Goal: Transaction & Acquisition: Register for event/course

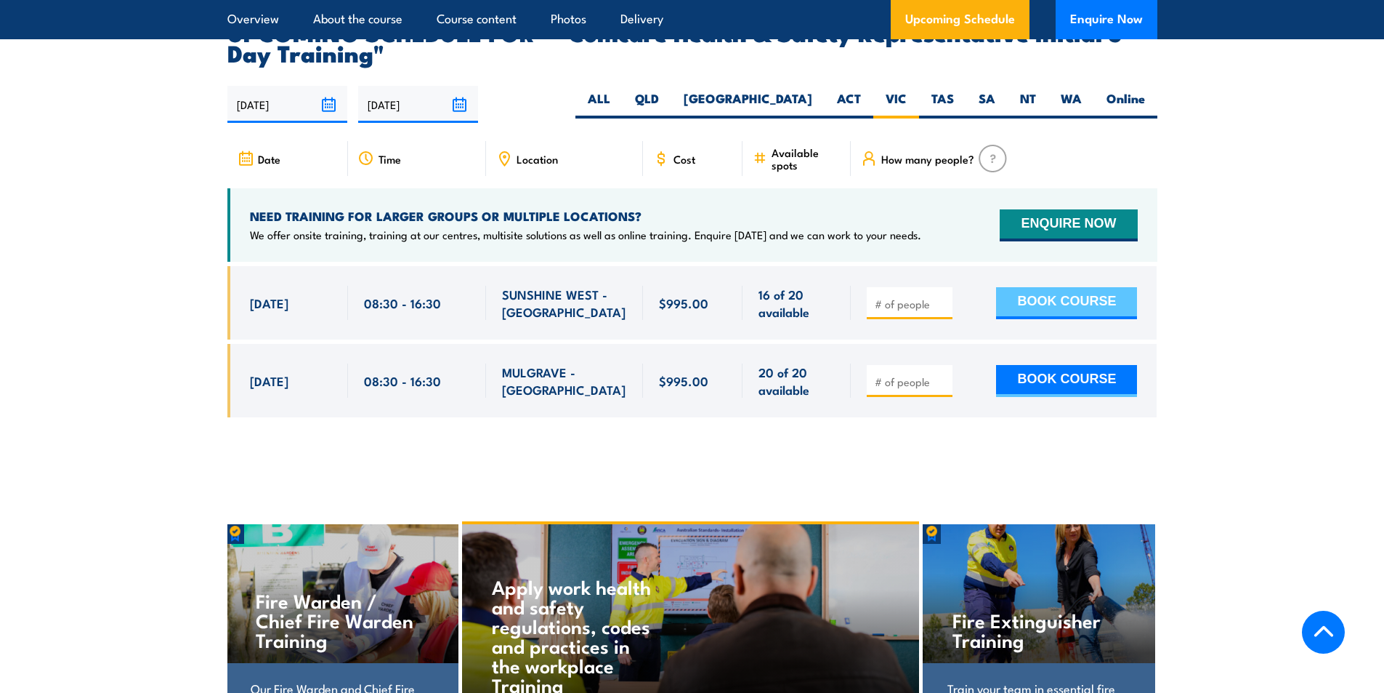
click at [1065, 287] on button "BOOK COURSE" at bounding box center [1066, 303] width 141 height 32
type input "1"
click at [939, 296] on input "1" at bounding box center [911, 303] width 73 height 15
click at [1073, 287] on button "BOOK COURSE" at bounding box center [1066, 303] width 141 height 32
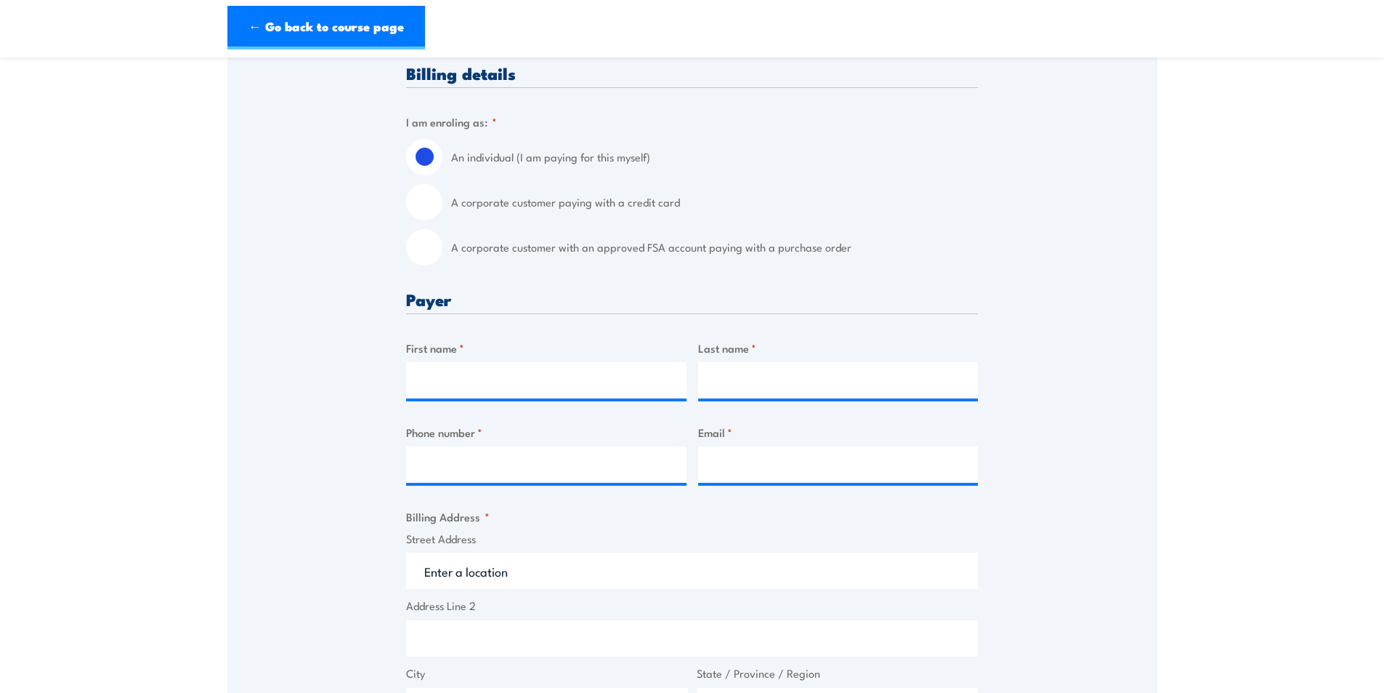
scroll to position [363, 0]
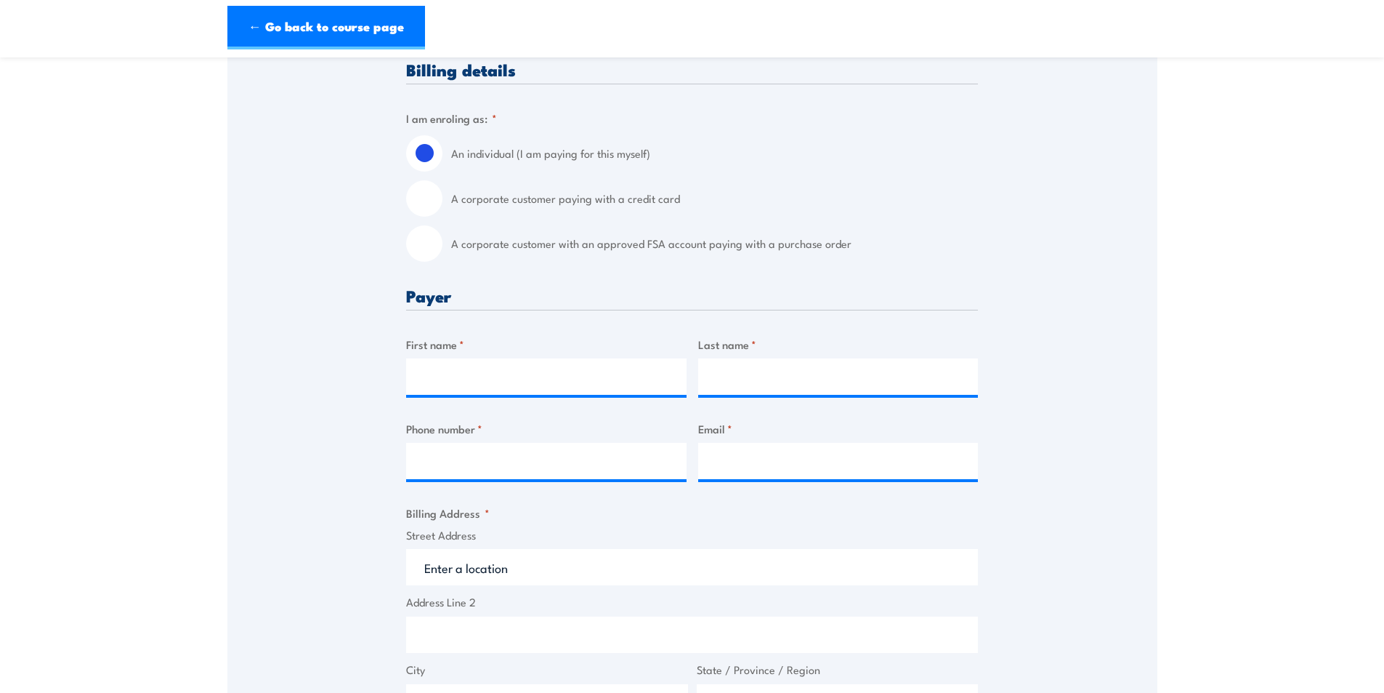
click at [430, 261] on input "A corporate customer with an approved FSA account paying with a purchase order" at bounding box center [424, 243] width 36 height 36
radio input "true"
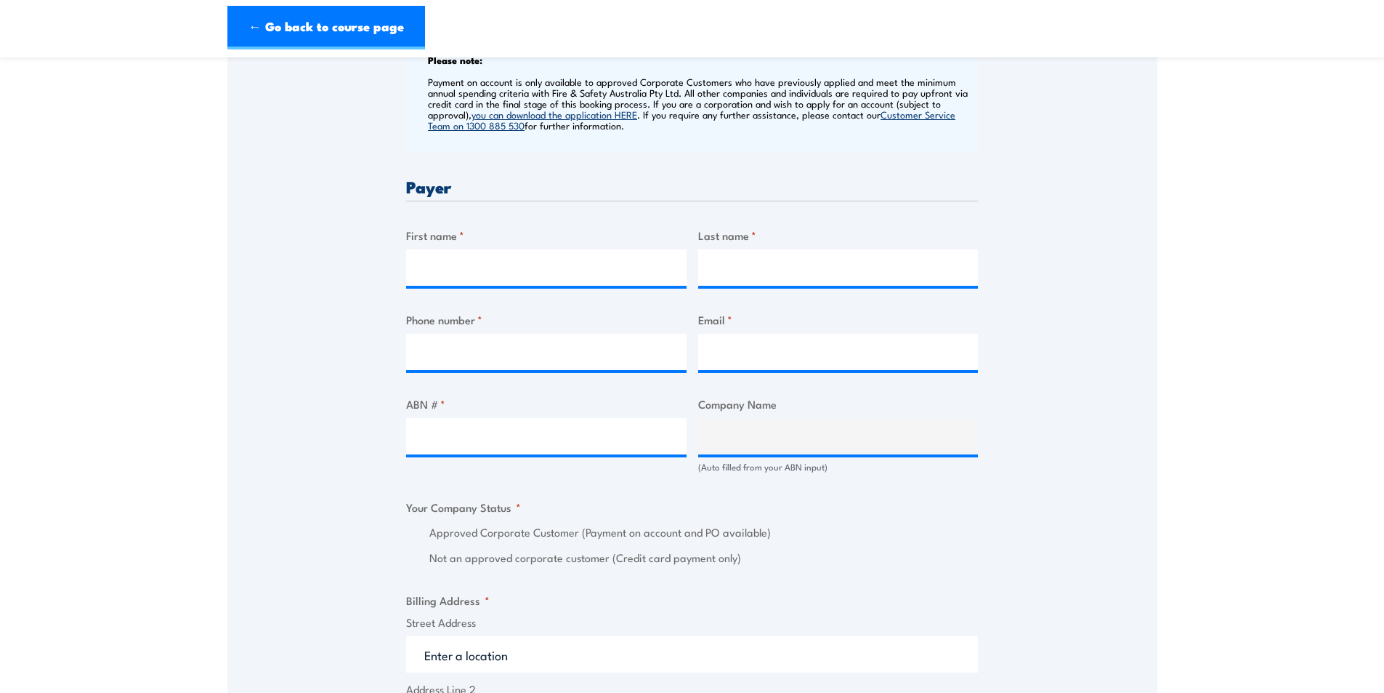
scroll to position [654, 0]
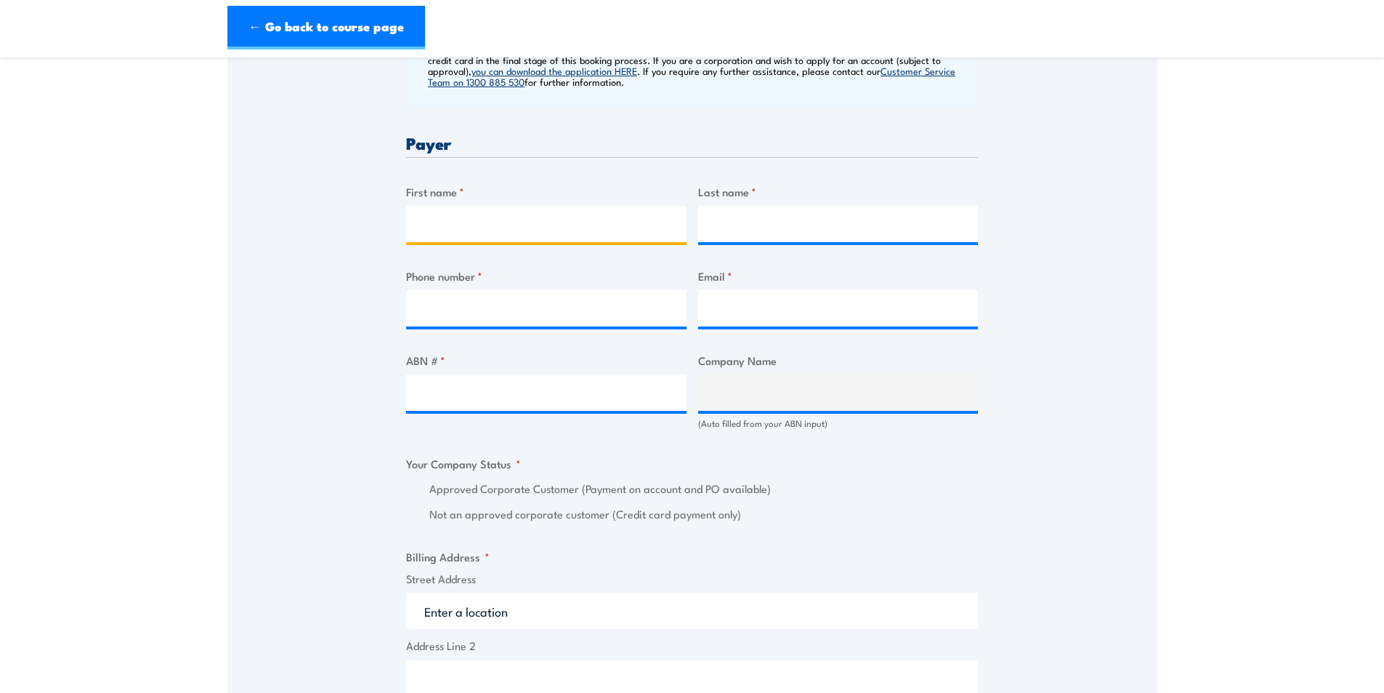
click at [538, 228] on input "First name *" at bounding box center [546, 224] width 280 height 36
type input "[PERSON_NAME]"
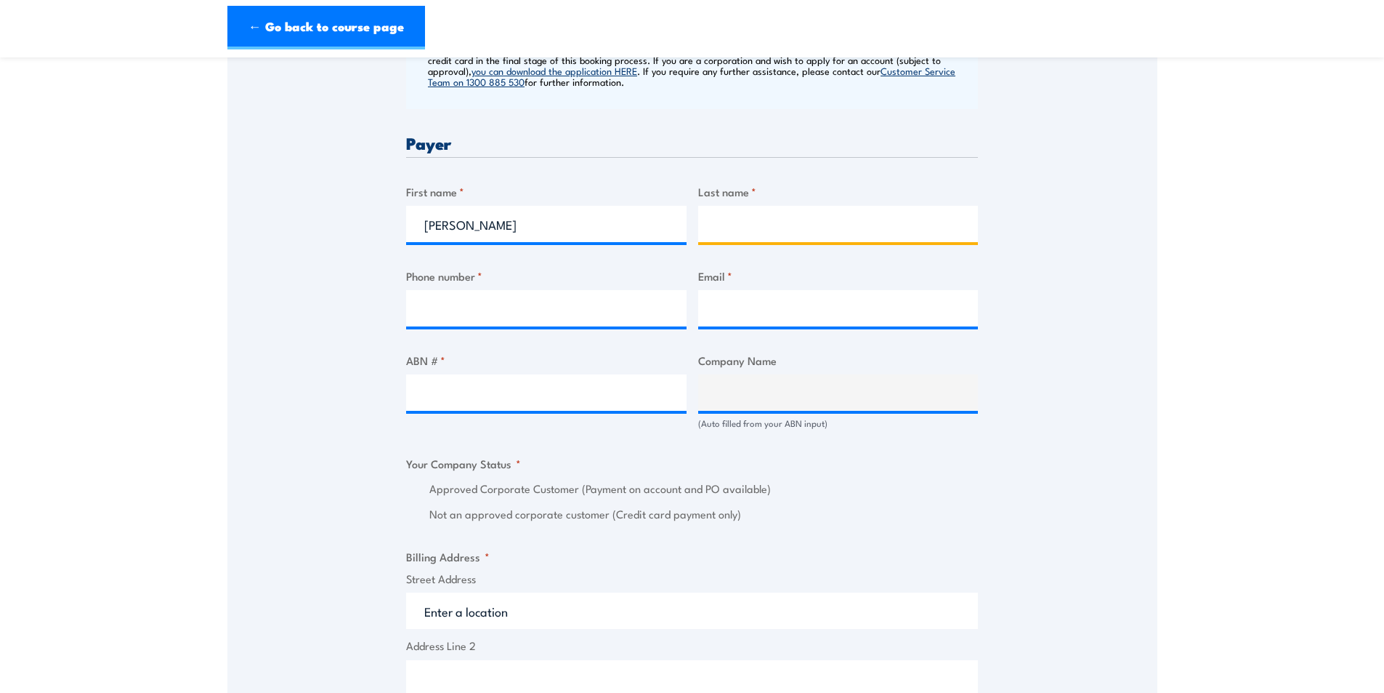
type input "[PERSON_NAME]"
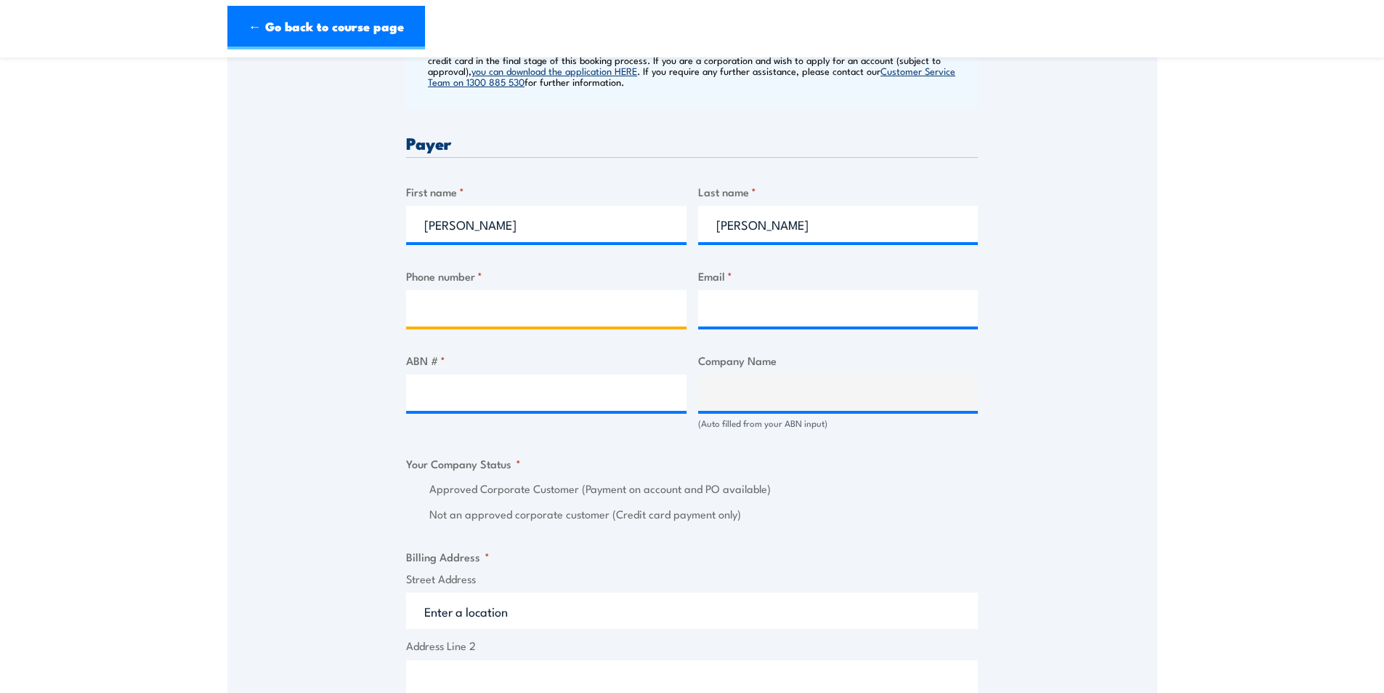
type input "99304654"
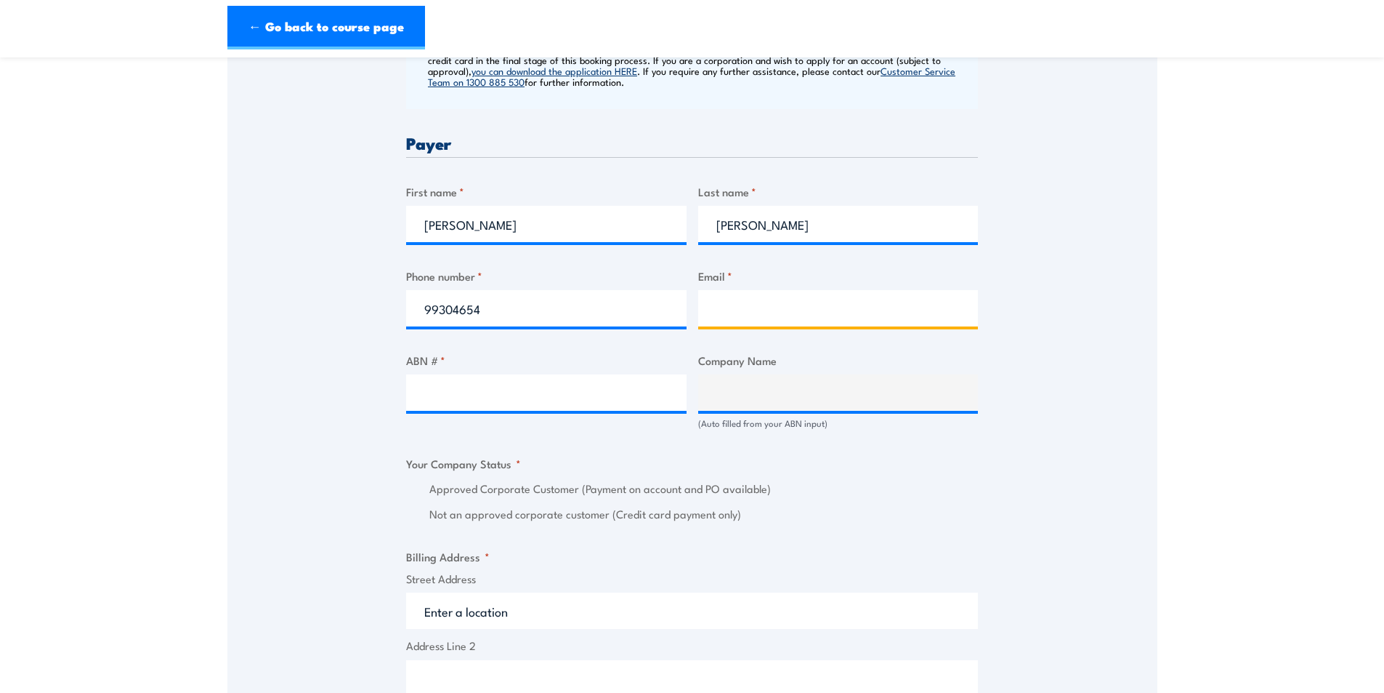
type input "[EMAIL_ADDRESS][DOMAIN_NAME]"
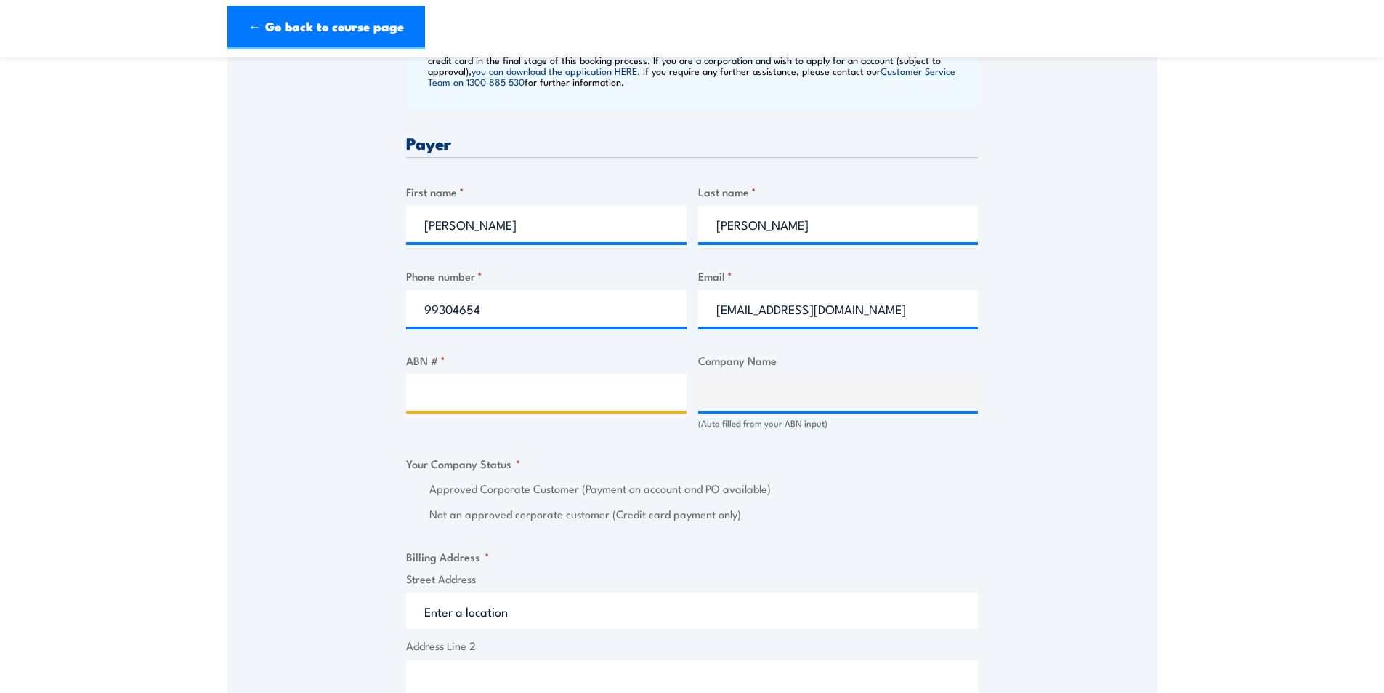
click at [561, 401] on input "ABN # *" at bounding box center [546, 392] width 280 height 36
click at [474, 408] on input "ABN # *" at bounding box center [546, 392] width 280 height 36
click at [843, 497] on label "Approved Corporate Customer (Payment on account and PO available)" at bounding box center [703, 488] width 549 height 17
click at [489, 398] on input "ABN # *" at bounding box center [546, 392] width 280 height 36
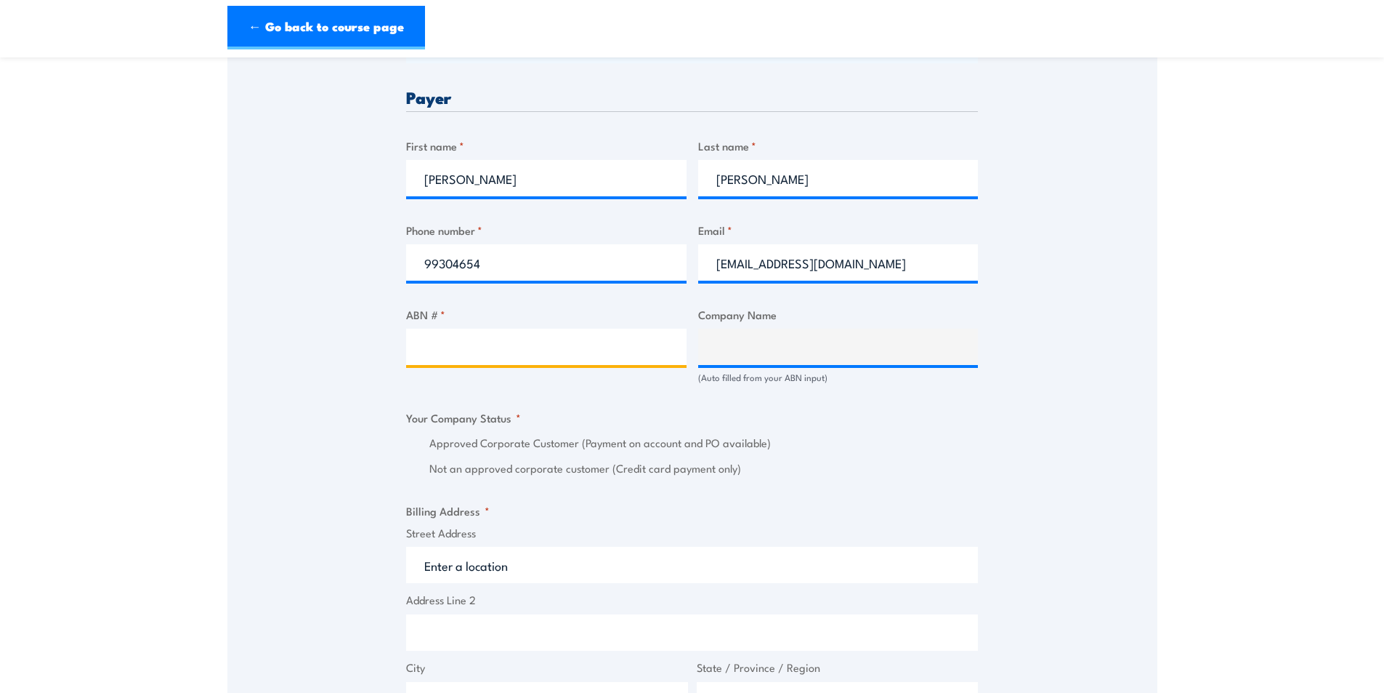
scroll to position [872, 0]
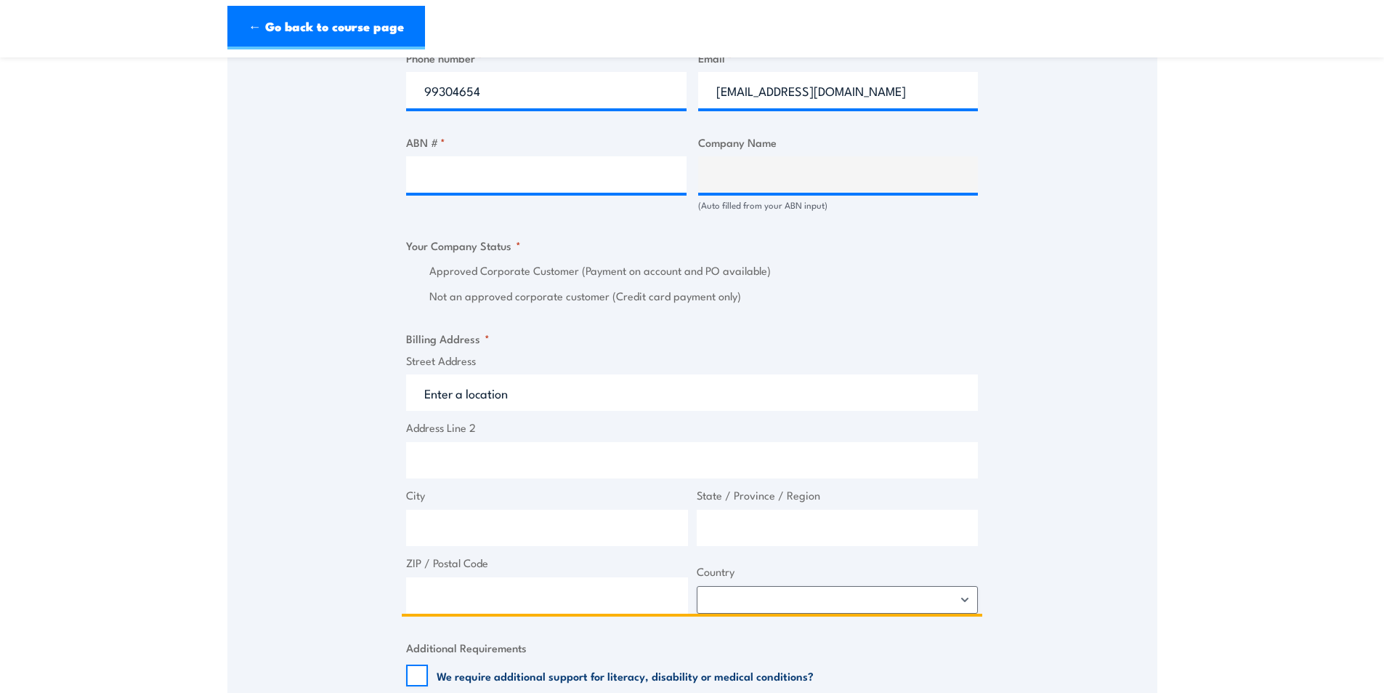
click at [516, 406] on input "Street Address" at bounding box center [692, 392] width 572 height 36
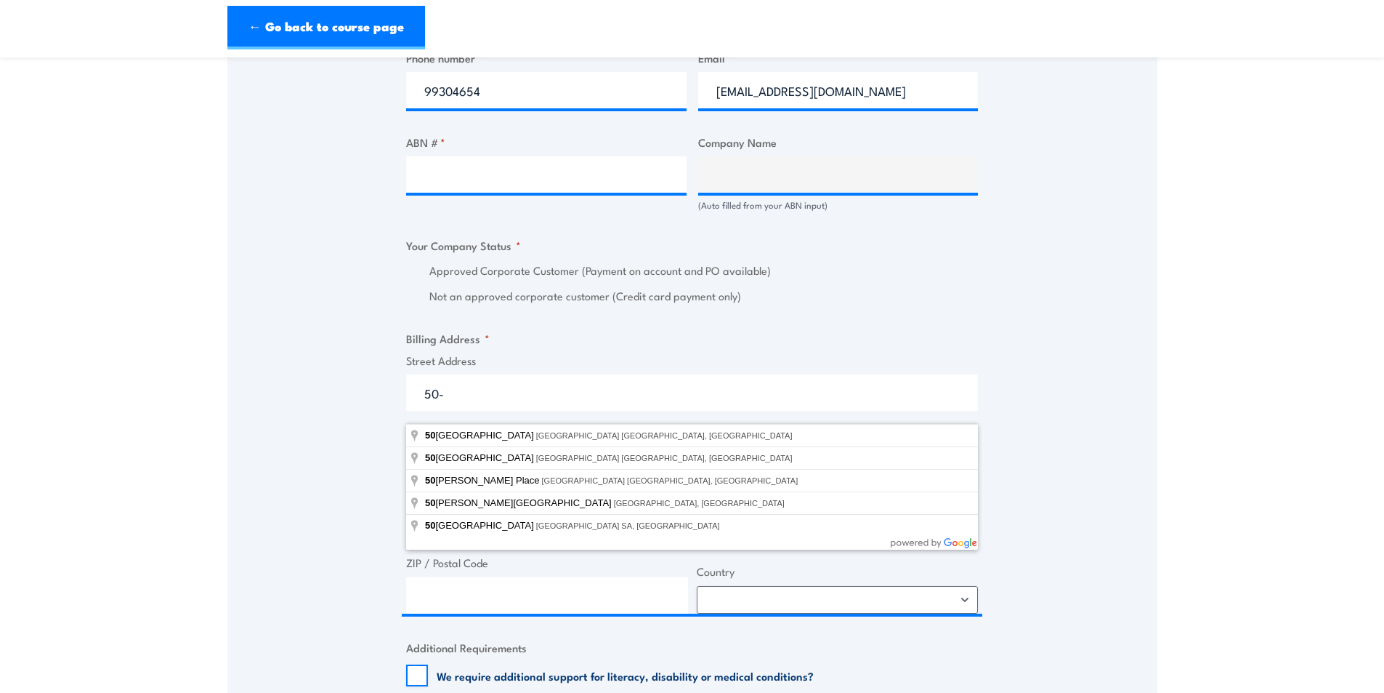
click at [1027, 361] on div "Speak to a specialist CALL 1300 885 530 CALL 1300 885 530 " * " indicates requi…" at bounding box center [692, 218] width 930 height 1637
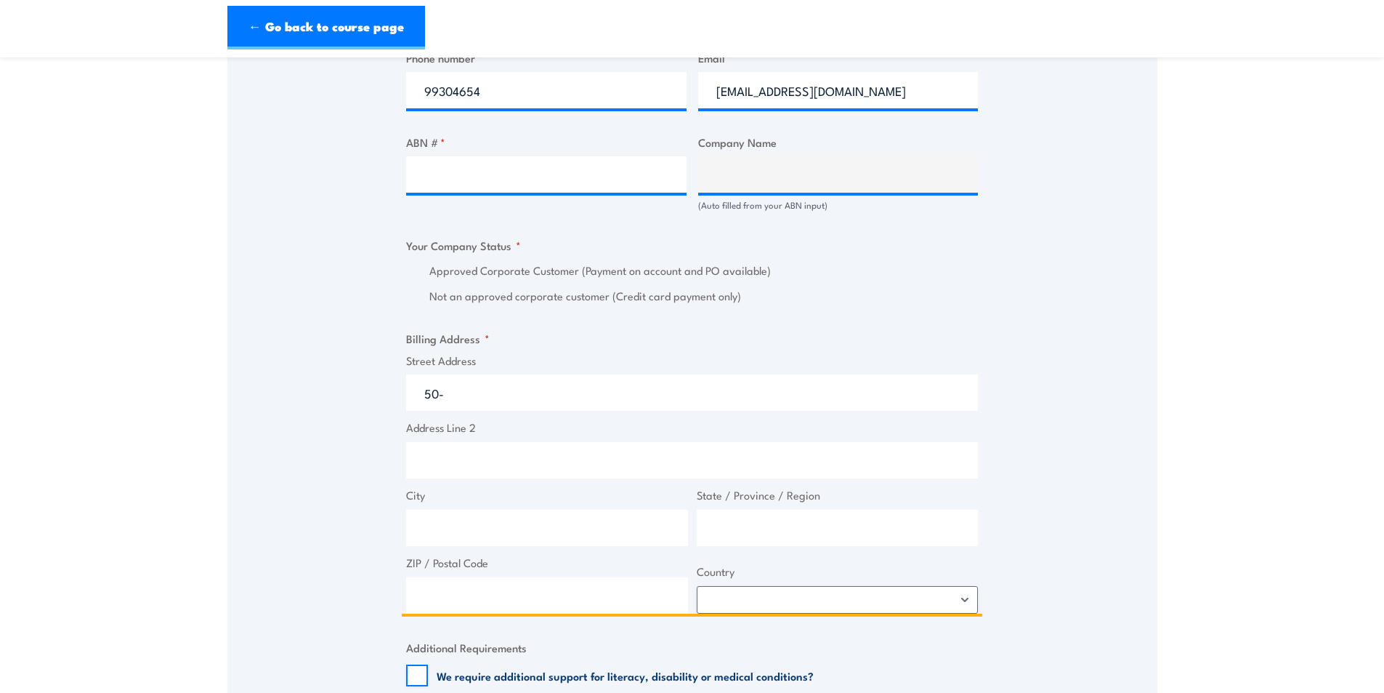
click at [497, 404] on input "50-" at bounding box center [692, 392] width 572 height 36
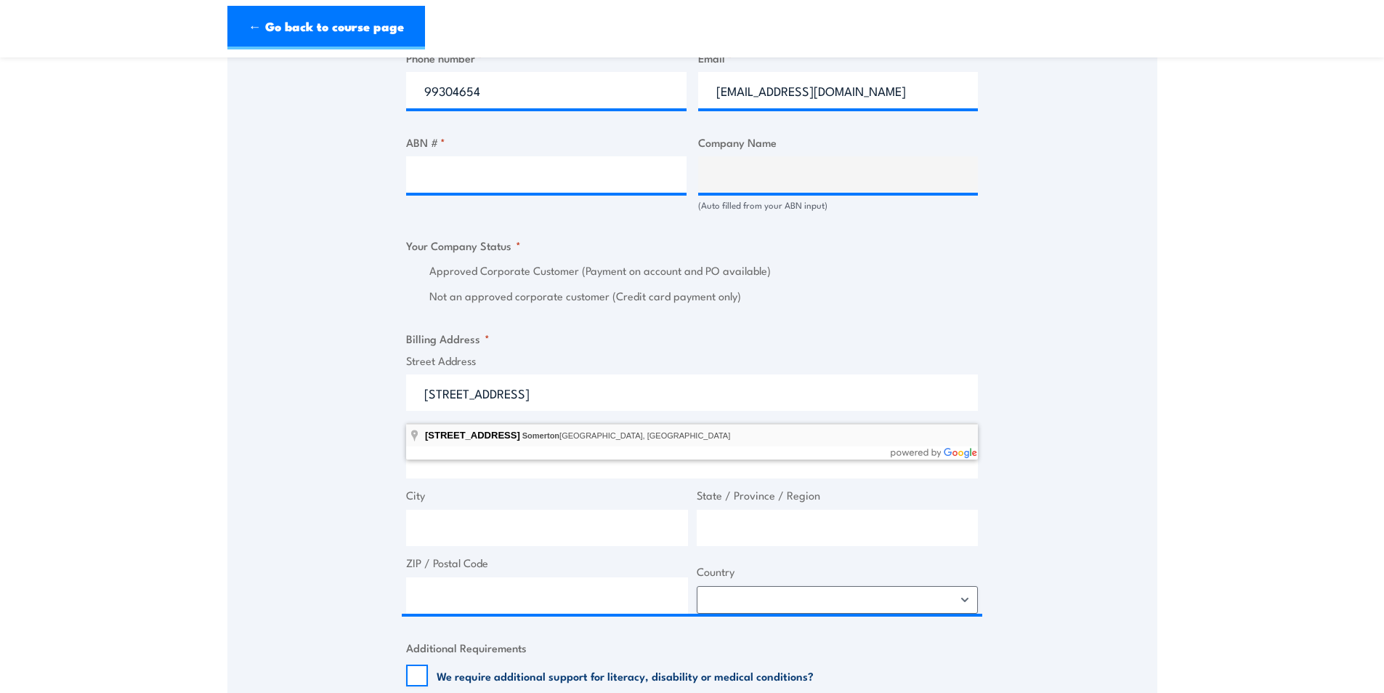
type input "50-100 Union Rd, Somerton VIC, Australia"
type input "50 Union Rd"
type input "Somerton"
type input "Victoria"
type input "3062"
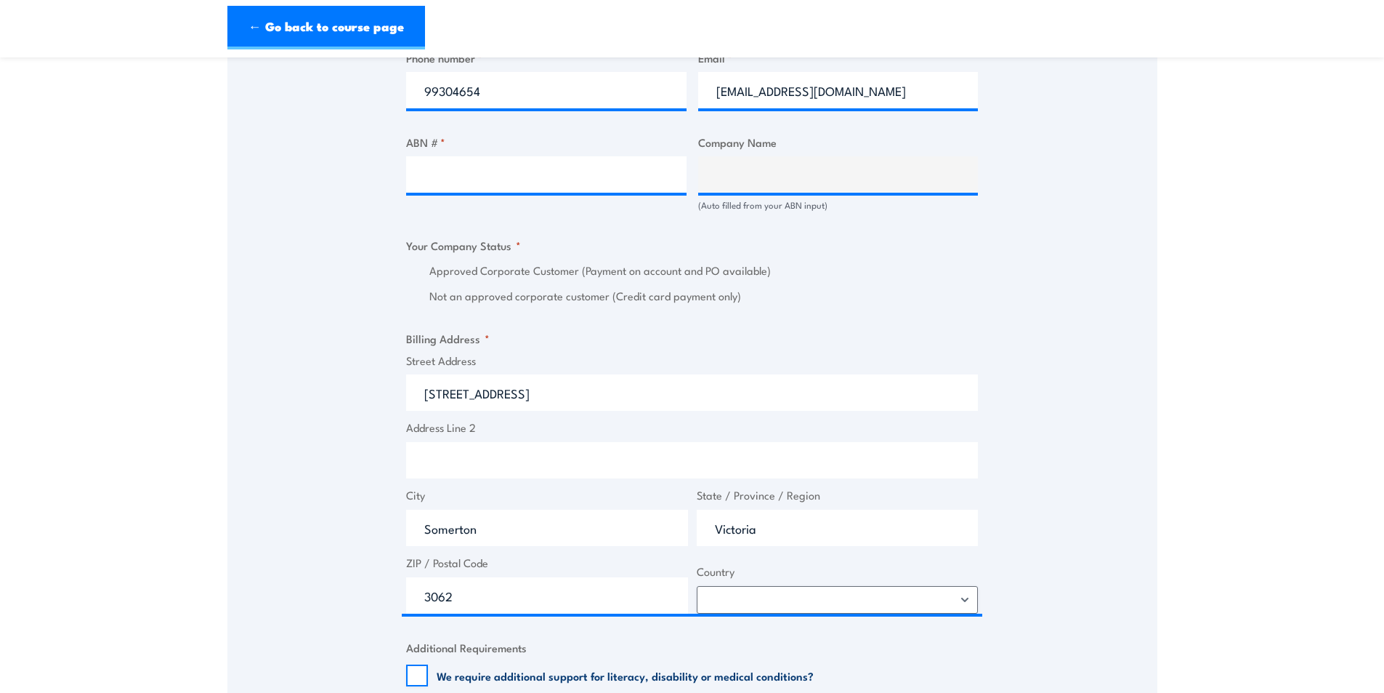
select select "[GEOGRAPHIC_DATA]"
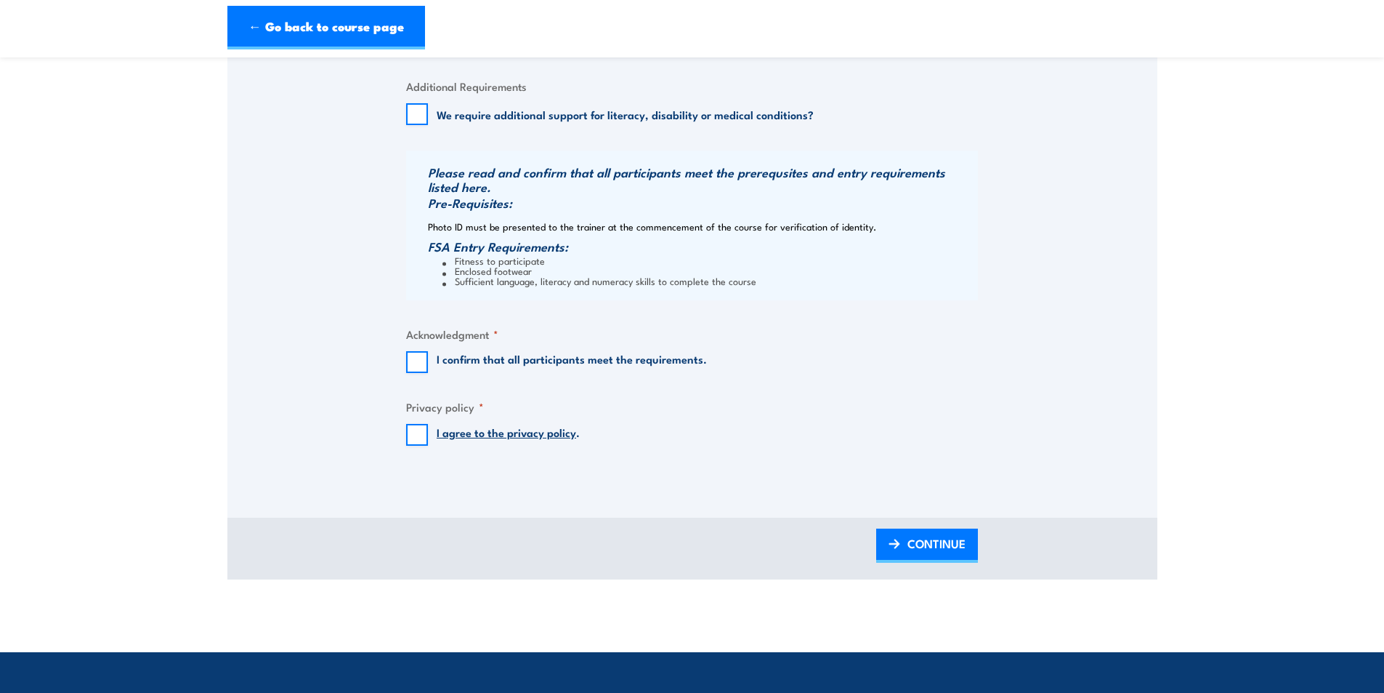
scroll to position [1453, 0]
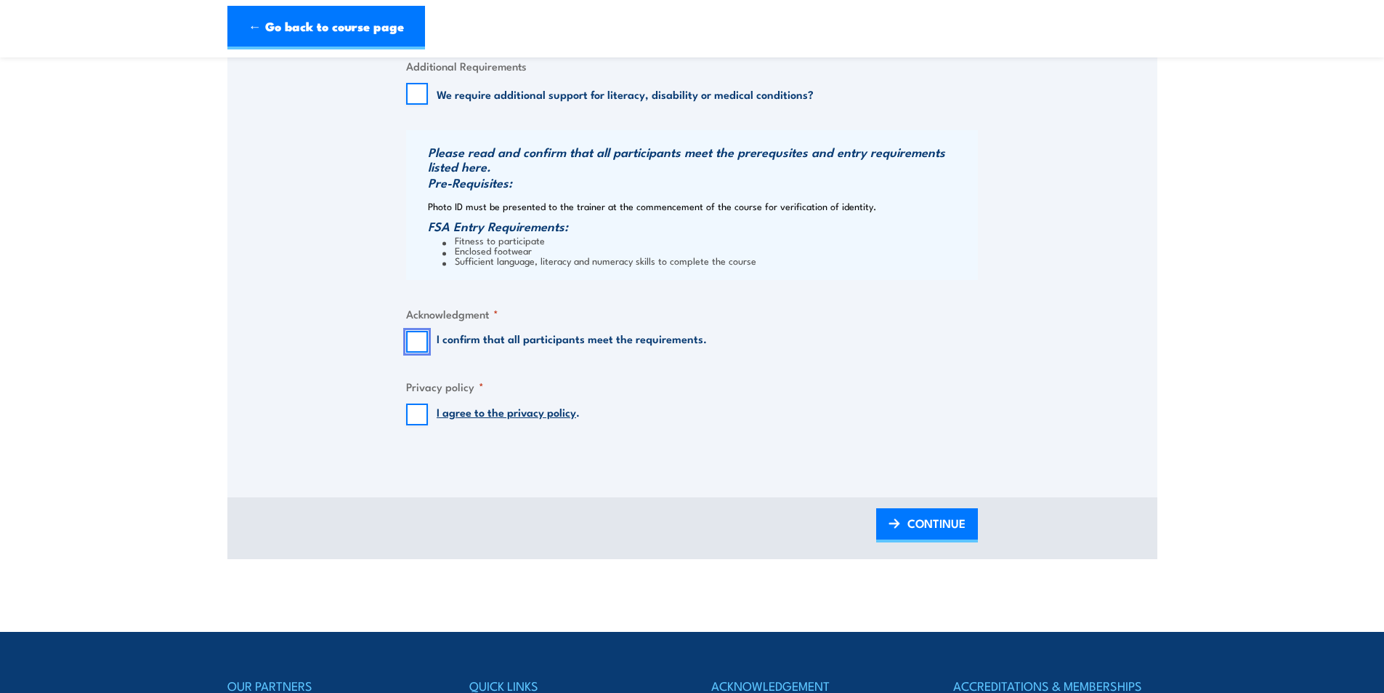
click at [419, 352] on input "I confirm that all participants meet the requirements." at bounding box center [417, 342] width 22 height 22
checkbox input "true"
click at [412, 423] on input "I agree to the privacy policy ." at bounding box center [417, 414] width 22 height 22
checkbox input "true"
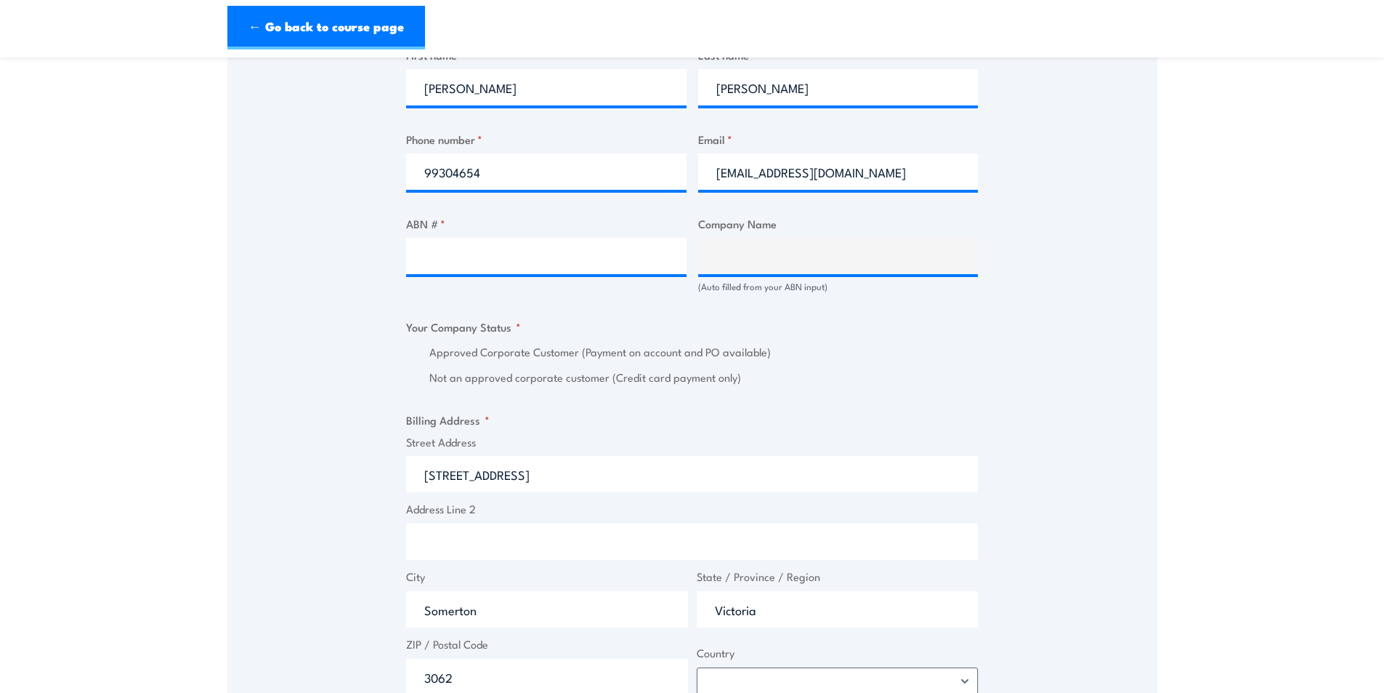
scroll to position [799, 0]
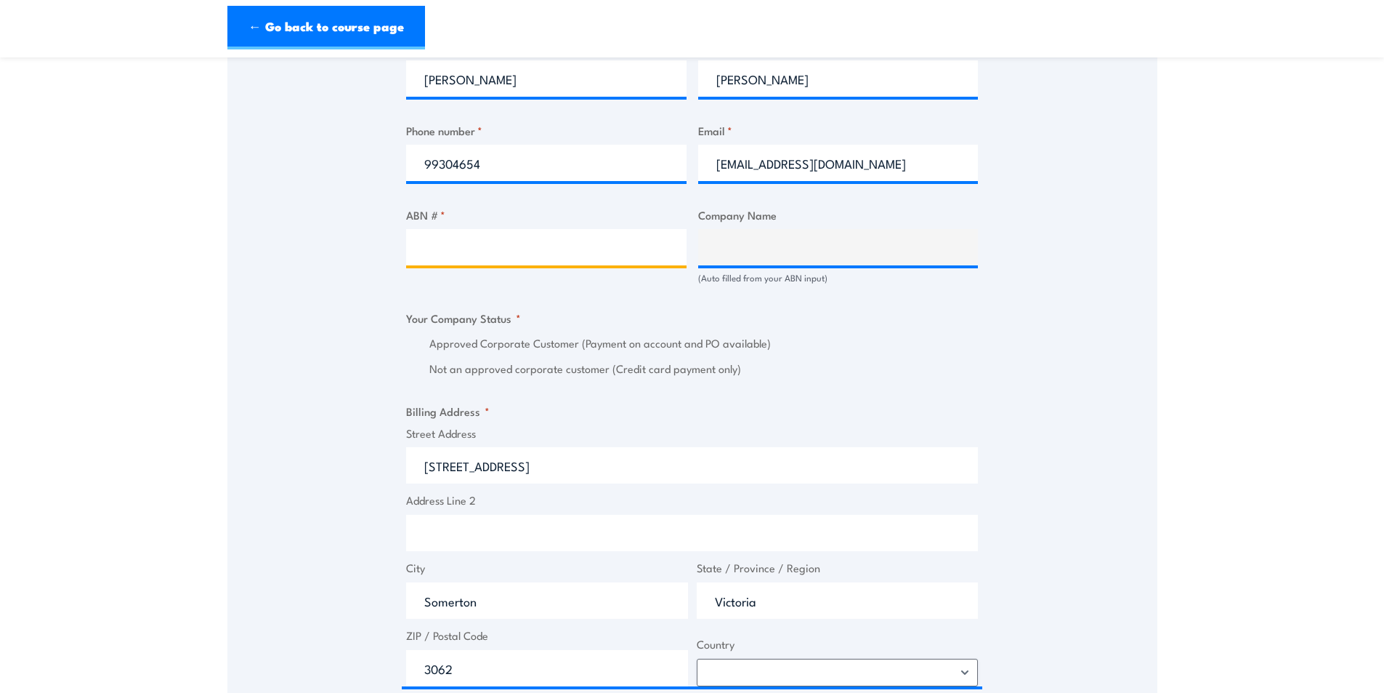
click at [504, 259] on input "ABN # *" at bounding box center [546, 247] width 280 height 36
type input "4"
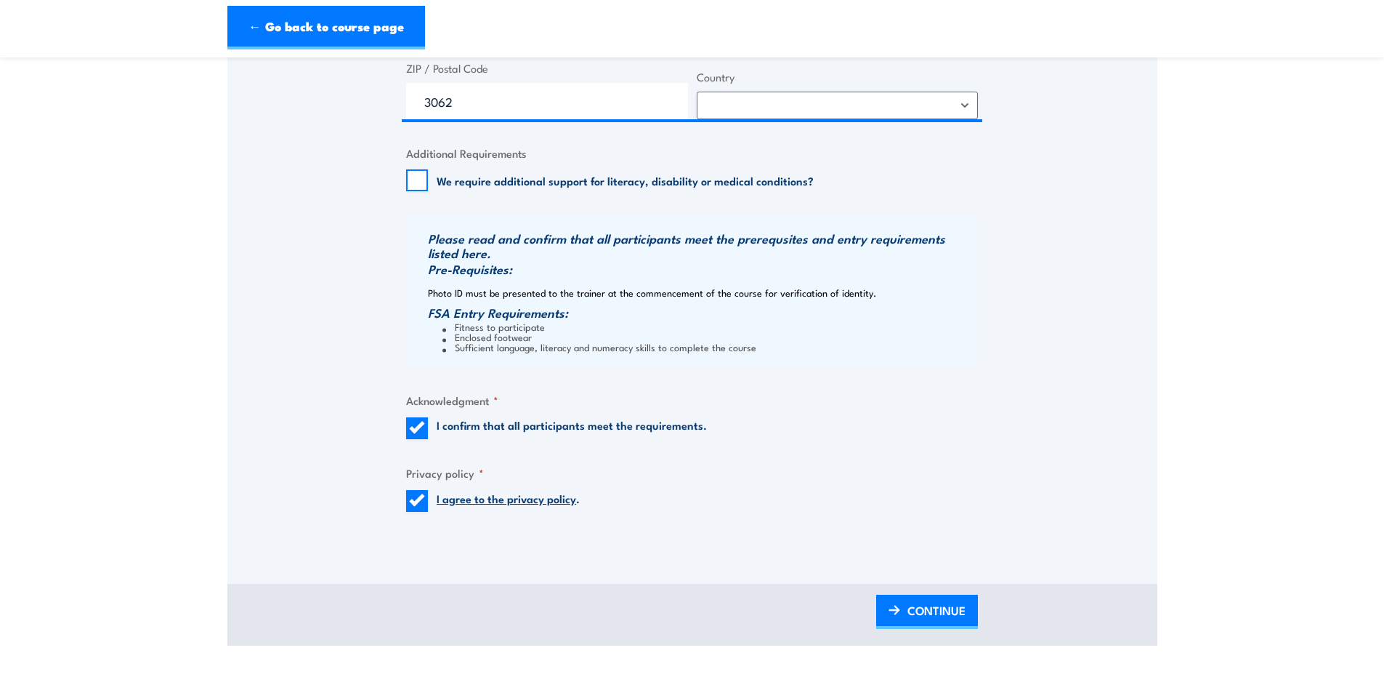
scroll to position [727, 0]
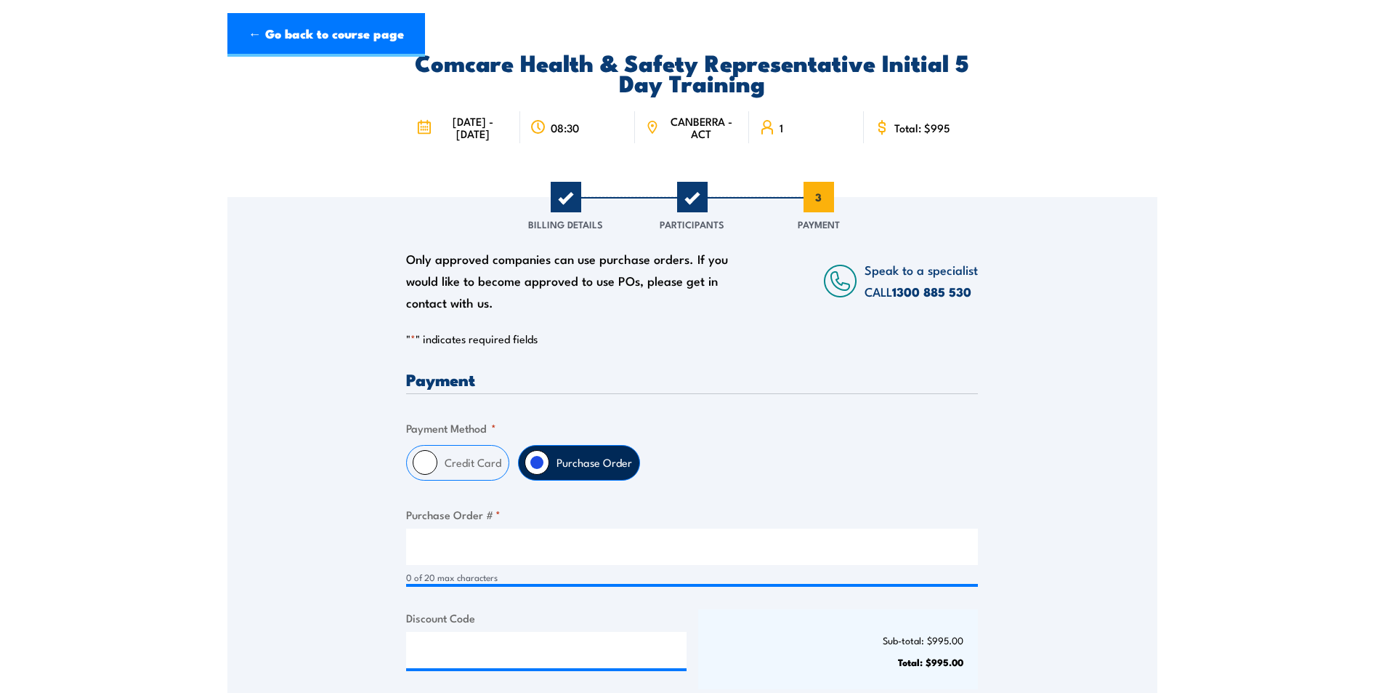
scroll to position [291, 0]
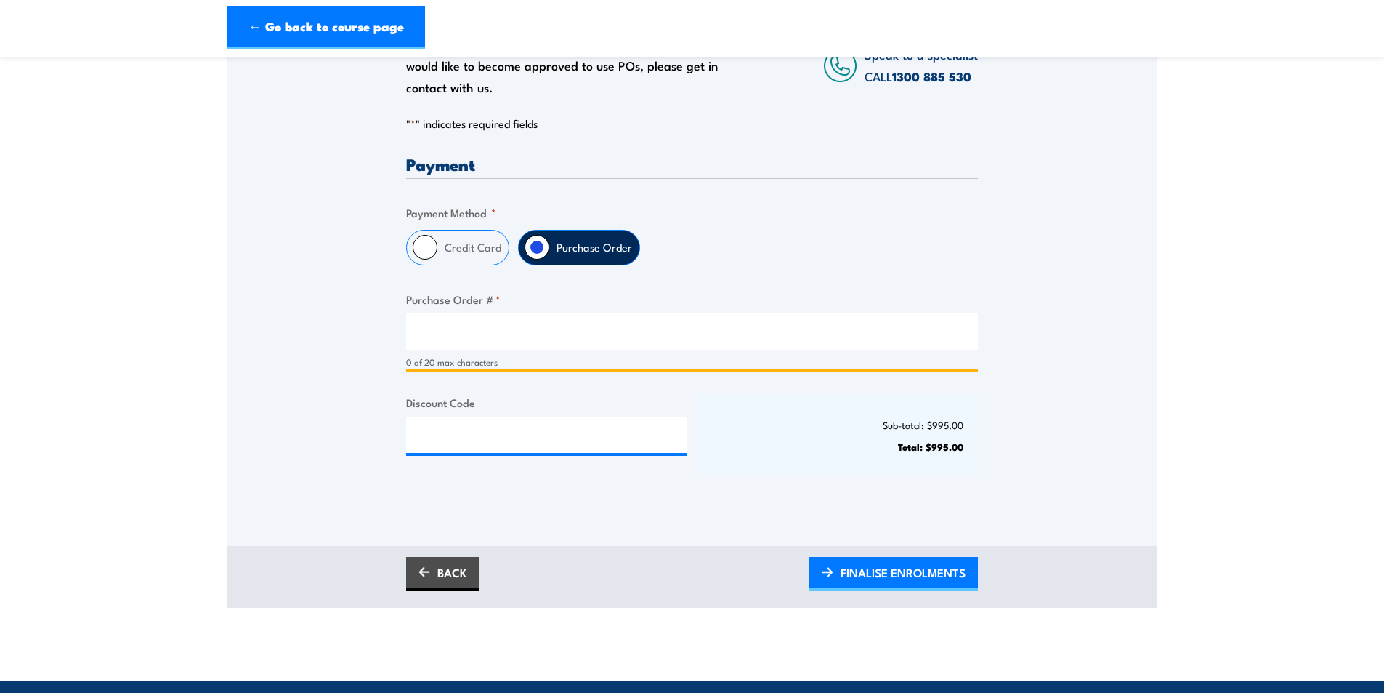
click at [511, 341] on input "Purchase Order # *" at bounding box center [692, 331] width 572 height 36
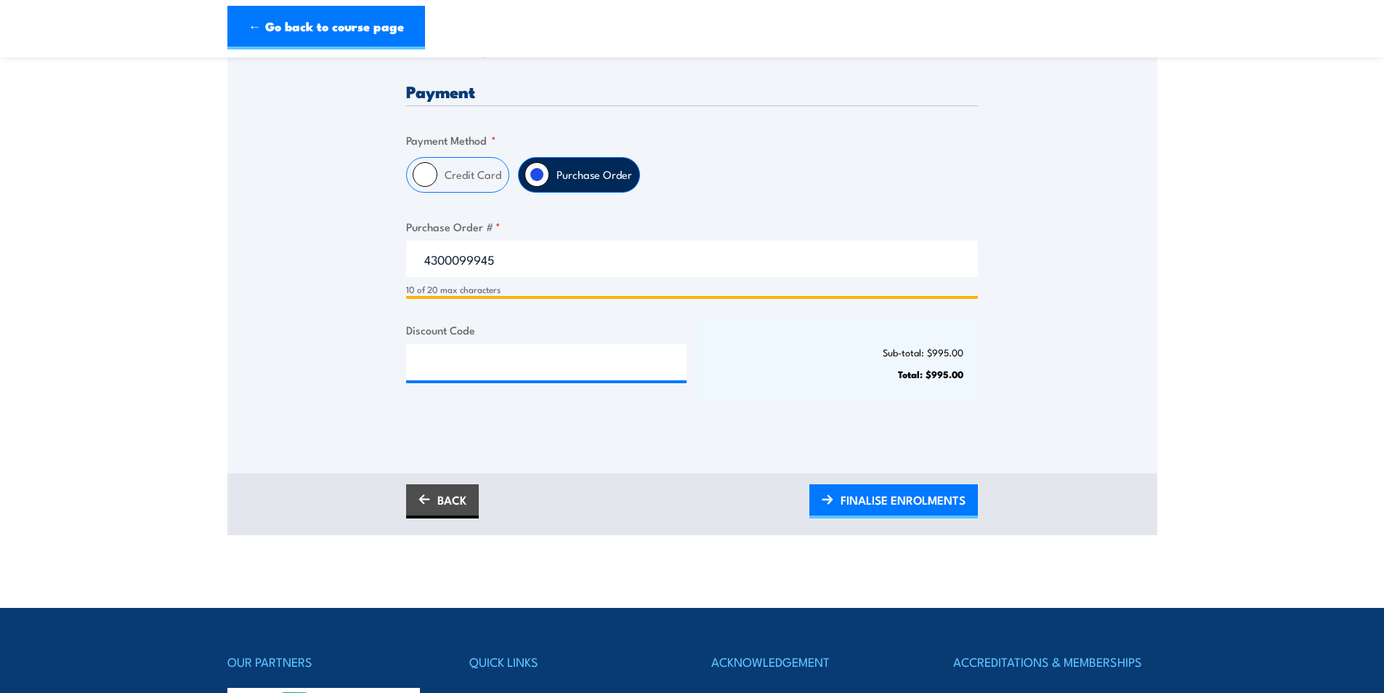
scroll to position [654, 0]
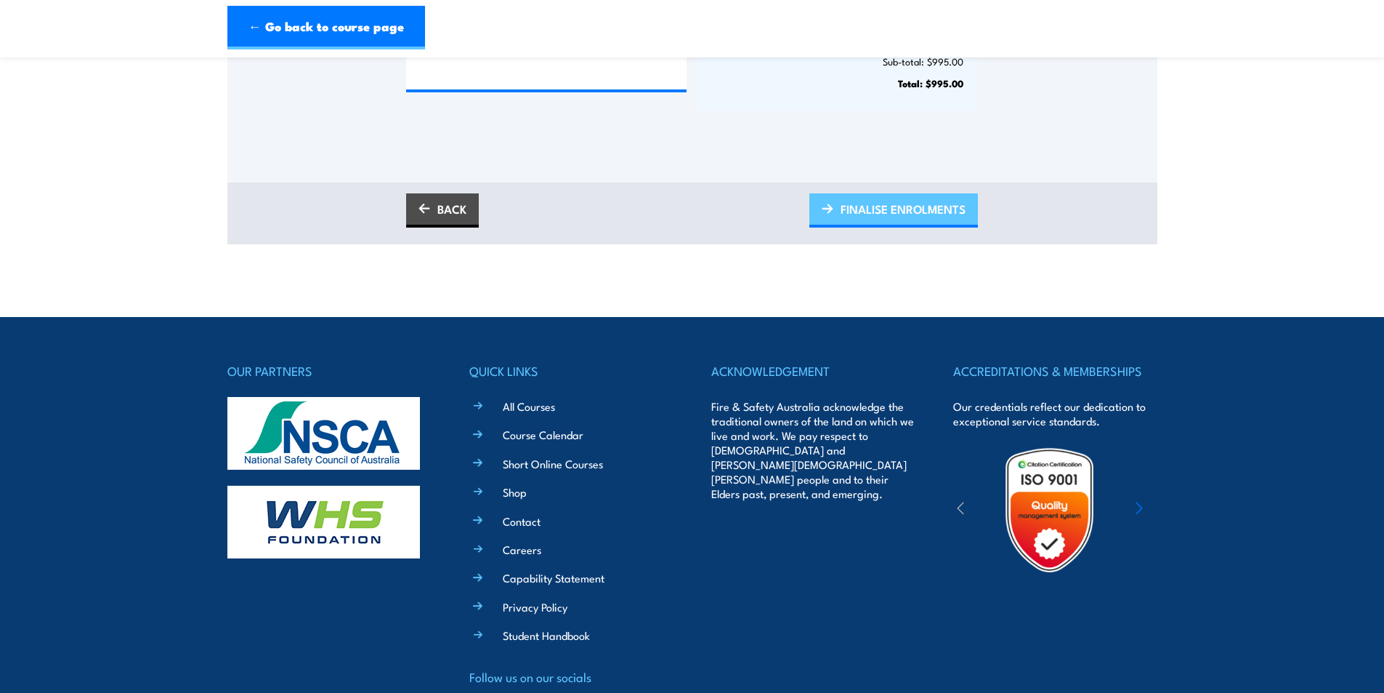
type input "4300099945"
click at [881, 221] on span "FINALISE ENROLMENTS" at bounding box center [903, 209] width 125 height 39
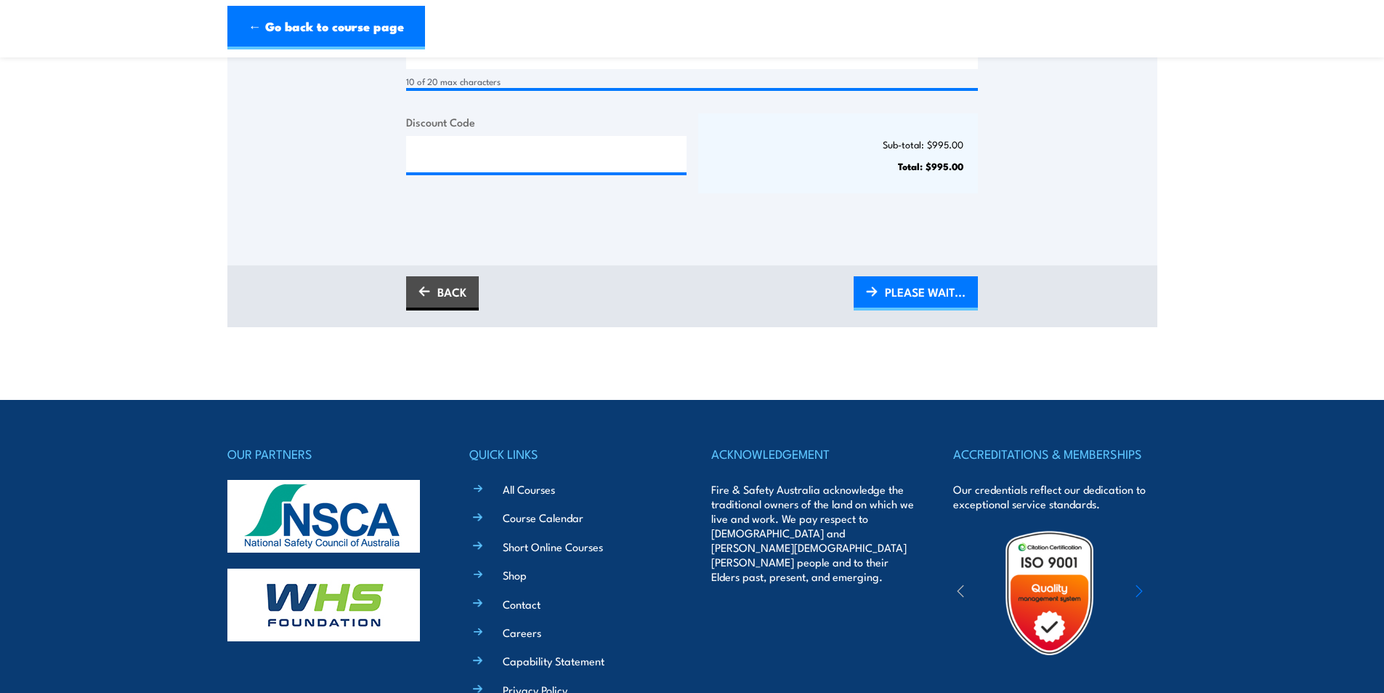
scroll to position [436, 0]
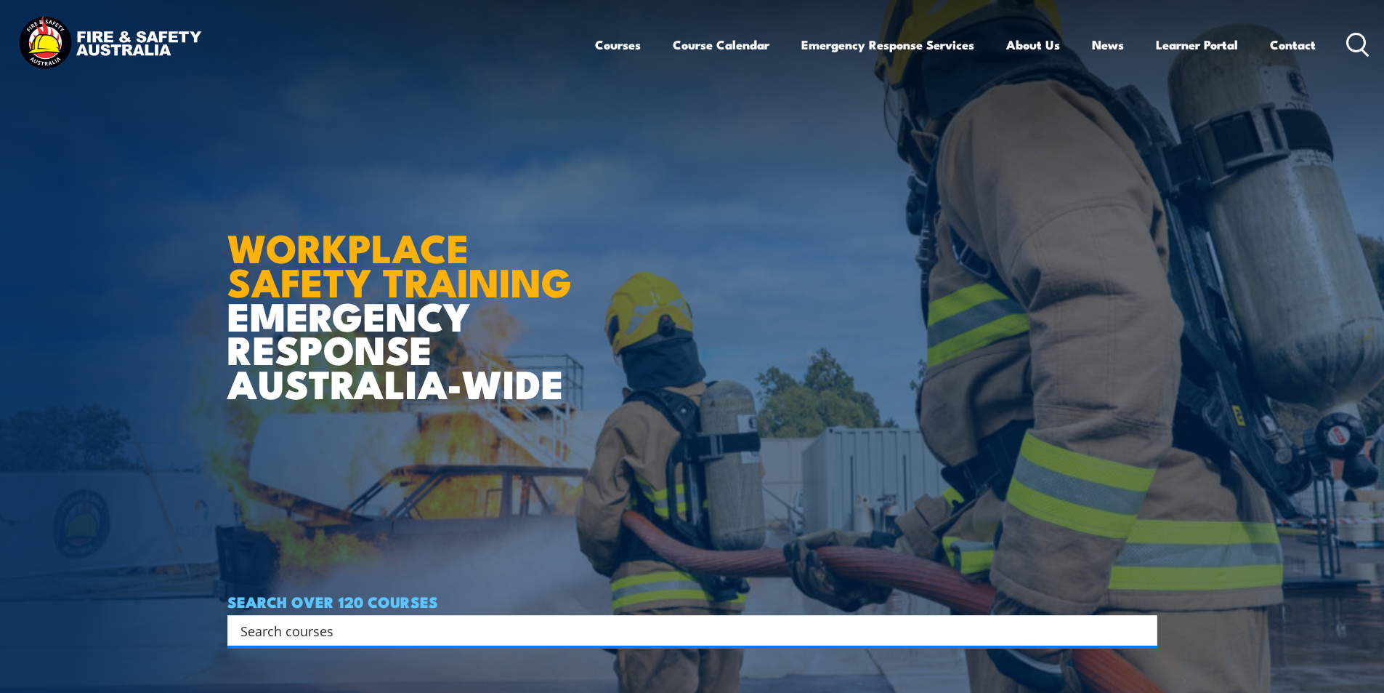
click at [732, 304] on article "WORKPLACE SAFETY TRAINING EMERGENCY RESPONSE AUSTRALIA-WIDE SEARCH OVER 120 COU…" at bounding box center [692, 346] width 930 height 693
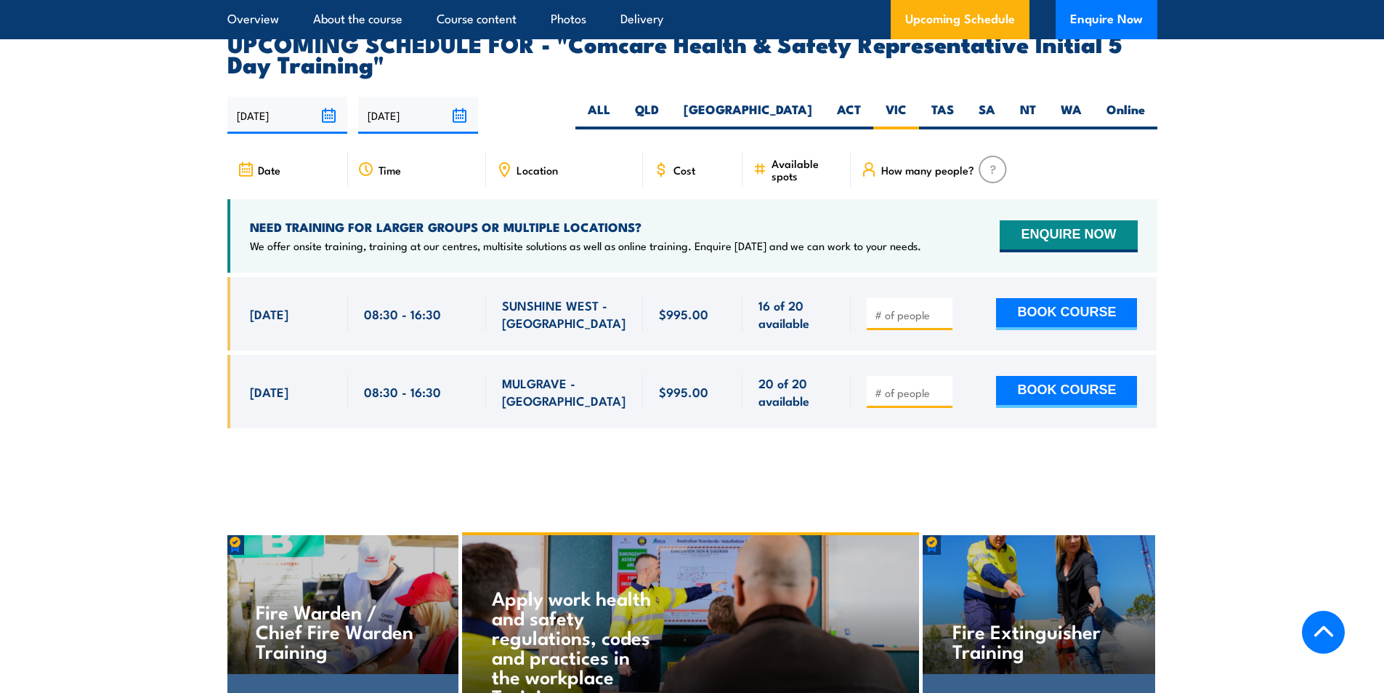
scroll to position [2483, 0]
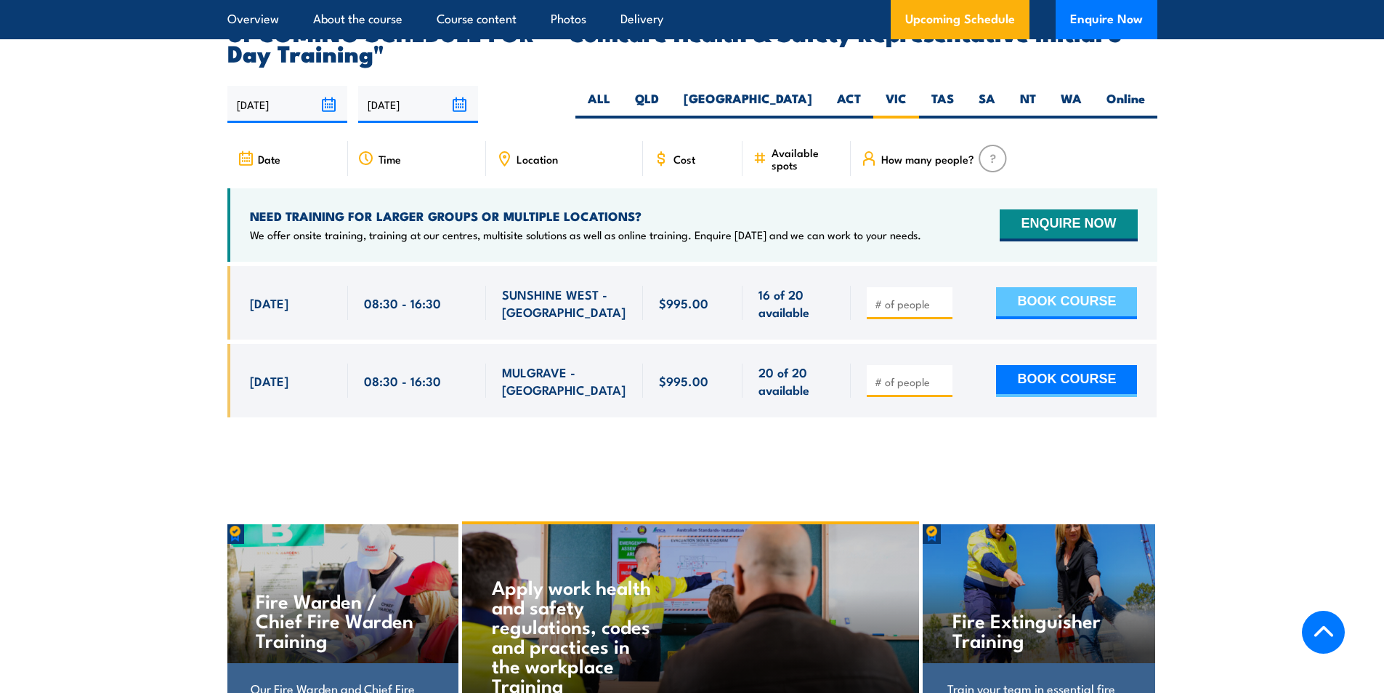
click at [1064, 287] on button "BOOK COURSE" at bounding box center [1066, 303] width 141 height 32
type input "1"
click at [941, 296] on input "1" at bounding box center [911, 303] width 73 height 15
click at [1046, 287] on button "BOOK COURSE" at bounding box center [1066, 303] width 141 height 32
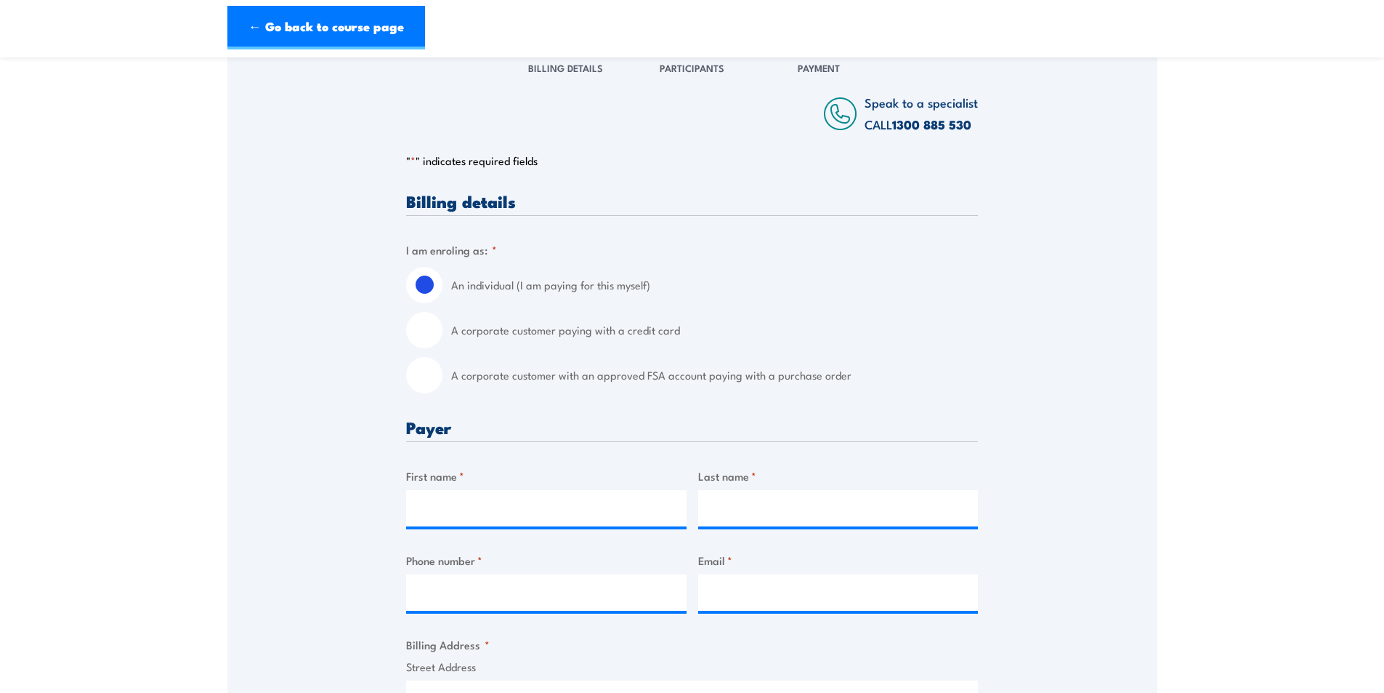
scroll to position [291, 0]
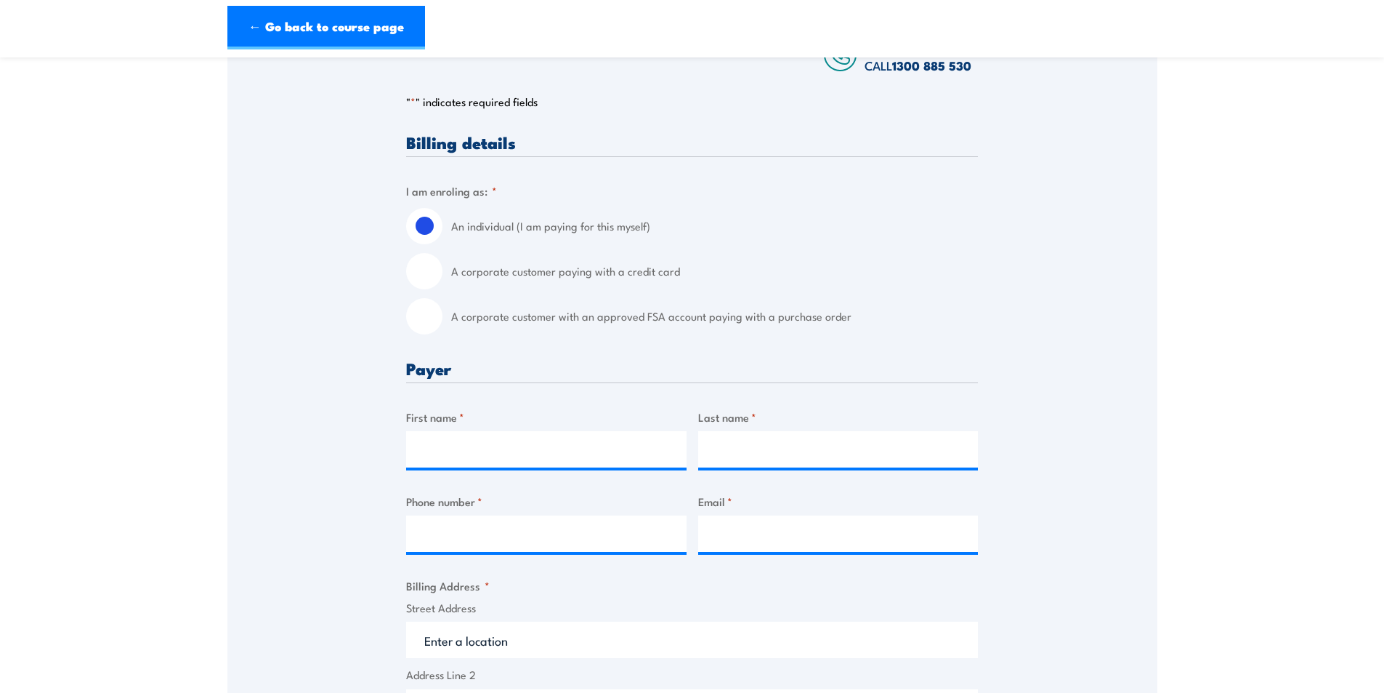
click at [424, 329] on input "A corporate customer with an approved FSA account paying with a purchase order" at bounding box center [424, 316] width 36 height 36
radio input "true"
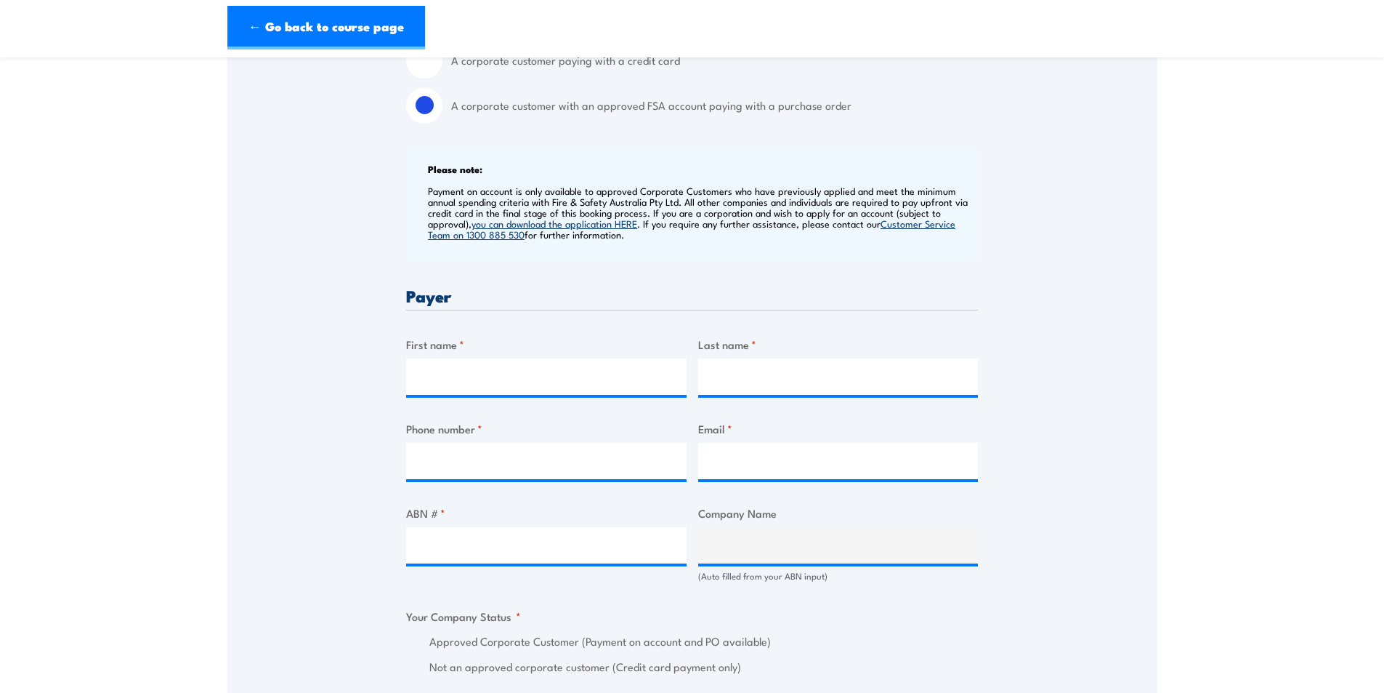
scroll to position [509, 0]
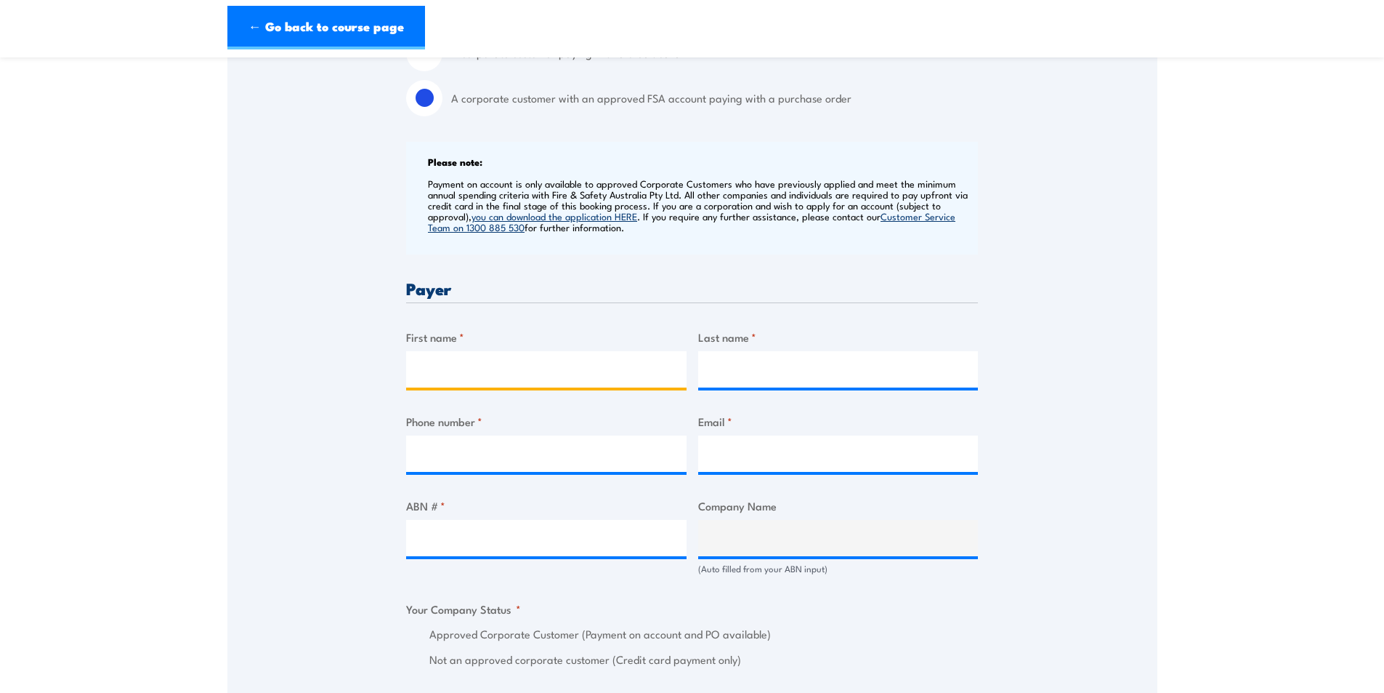
click at [528, 387] on input "First name *" at bounding box center [546, 369] width 280 height 36
type input "Claire"
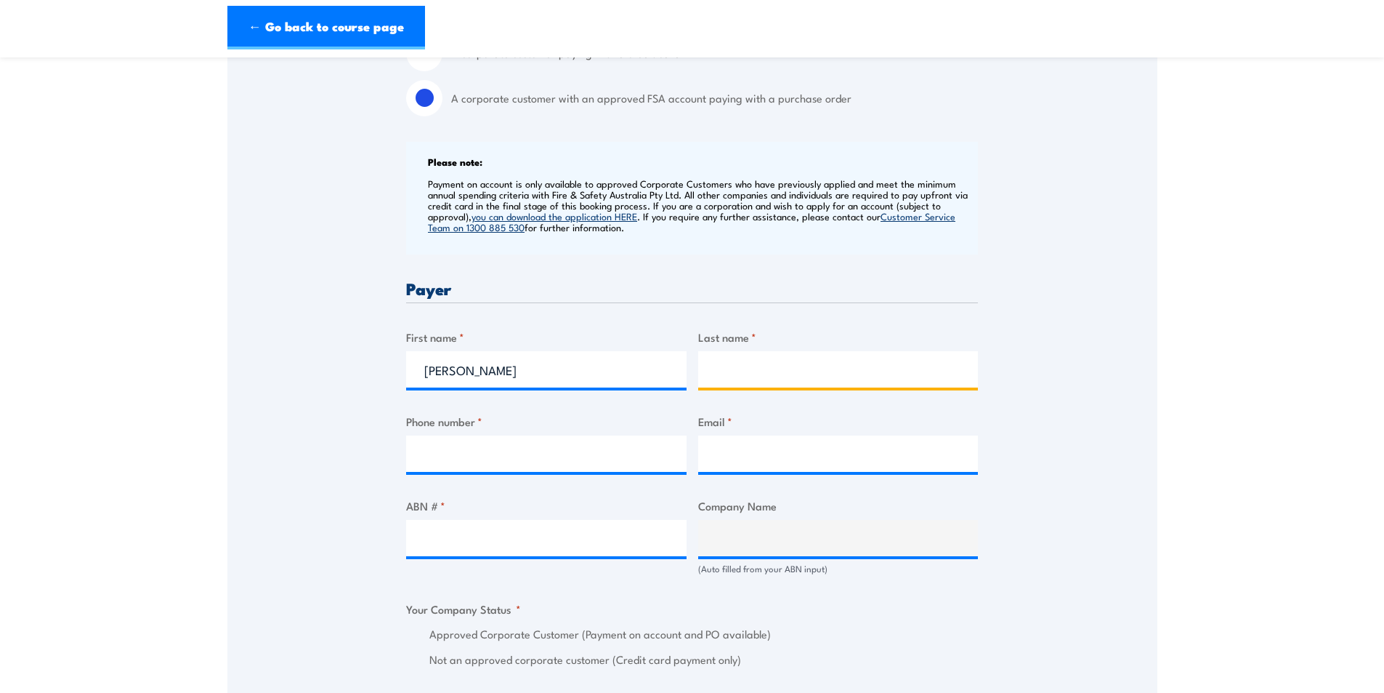
type input "Nunn"
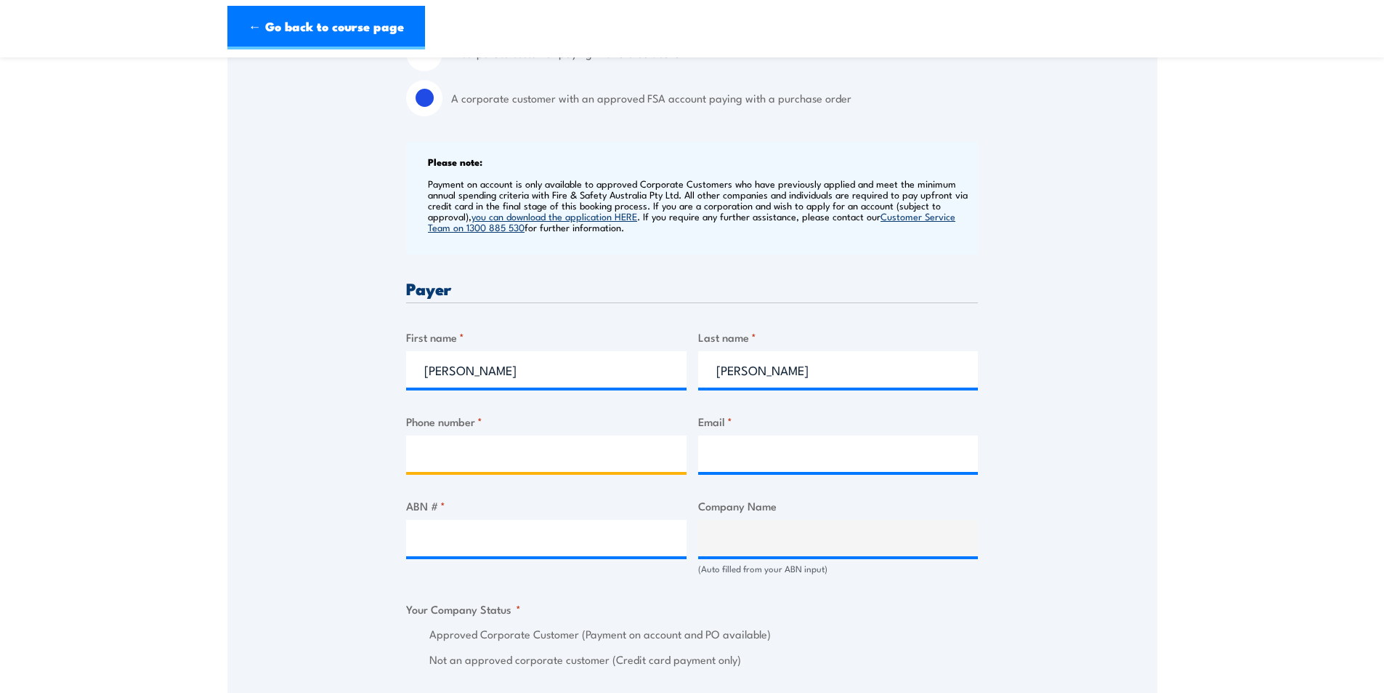
type input "99304654"
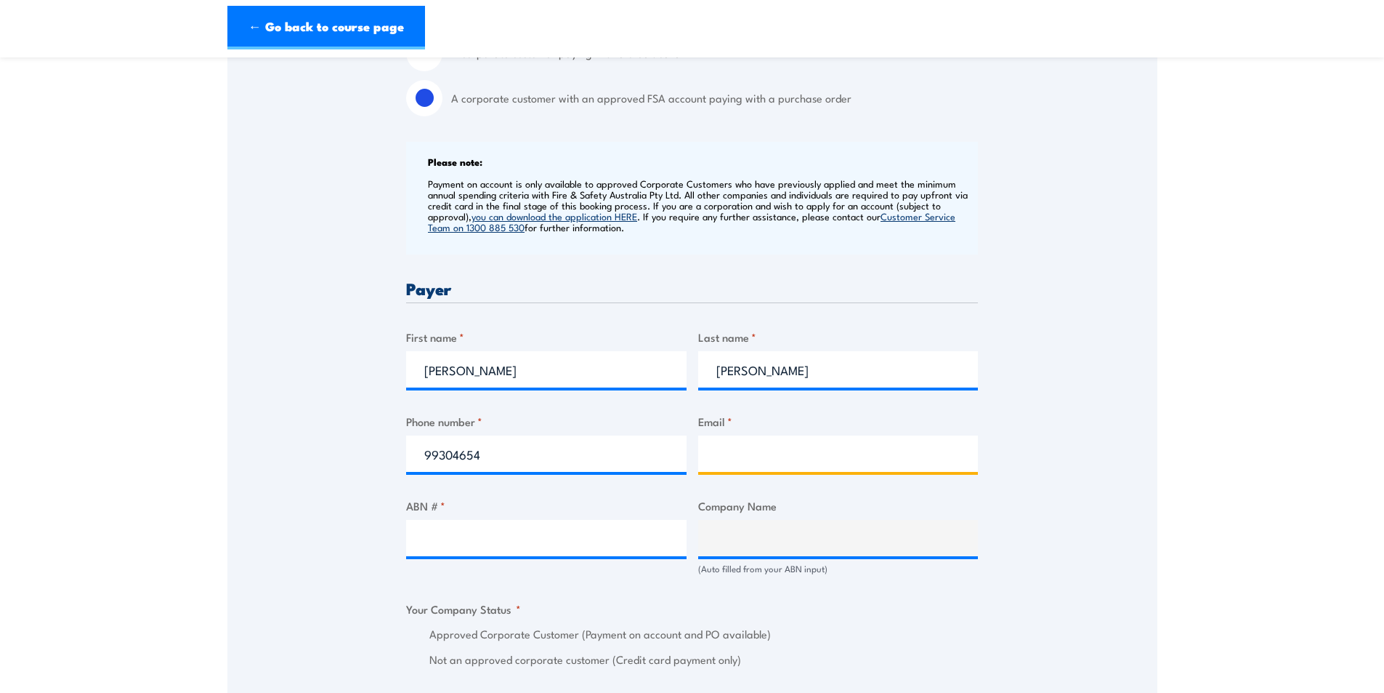
type input "[EMAIL_ADDRESS][DOMAIN_NAME]"
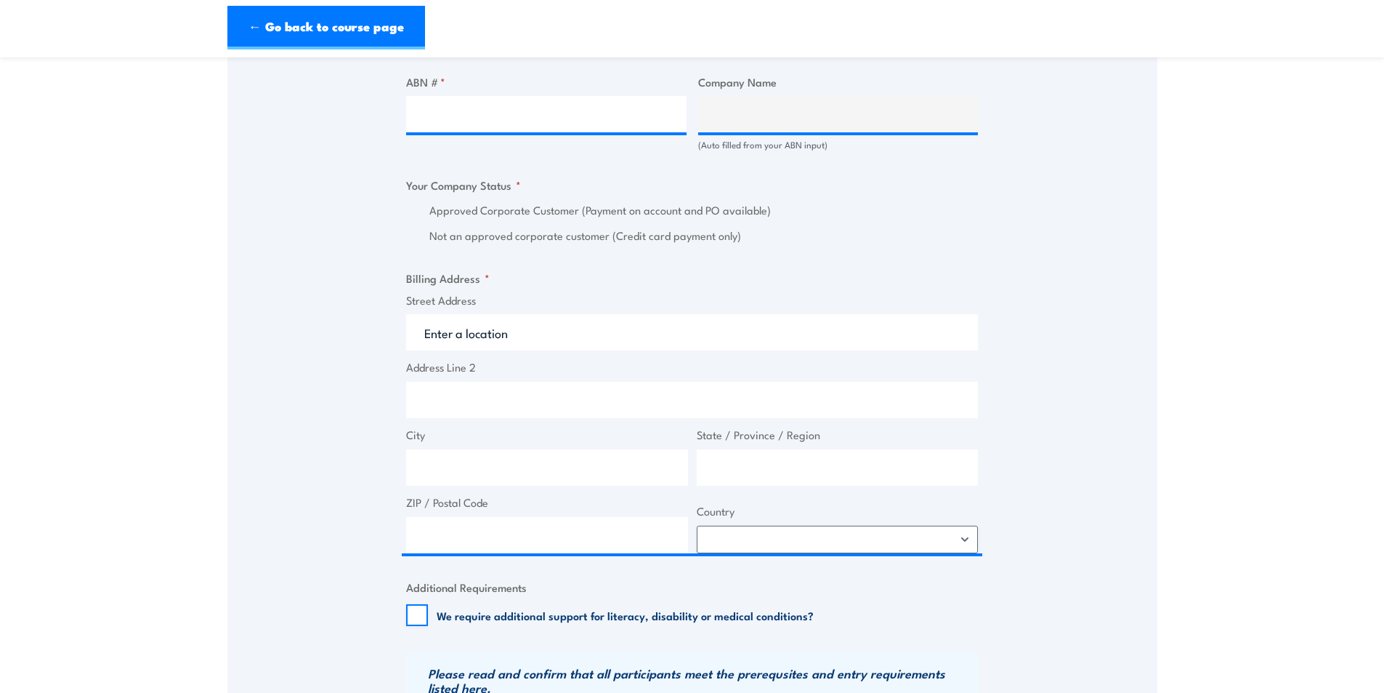
scroll to position [945, 0]
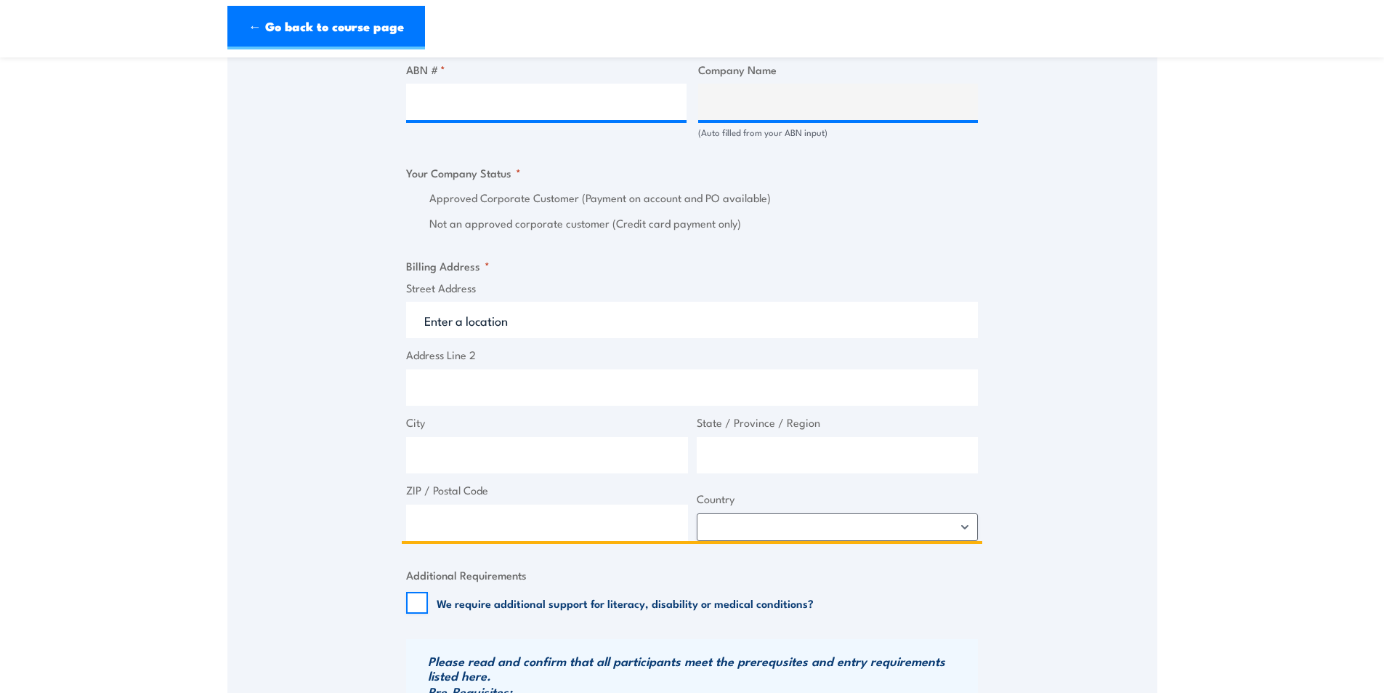
click at [520, 334] on input "Street Address" at bounding box center [692, 320] width 572 height 36
click at [507, 120] on input "ABN # *" at bounding box center [546, 102] width 280 height 36
type input "9"
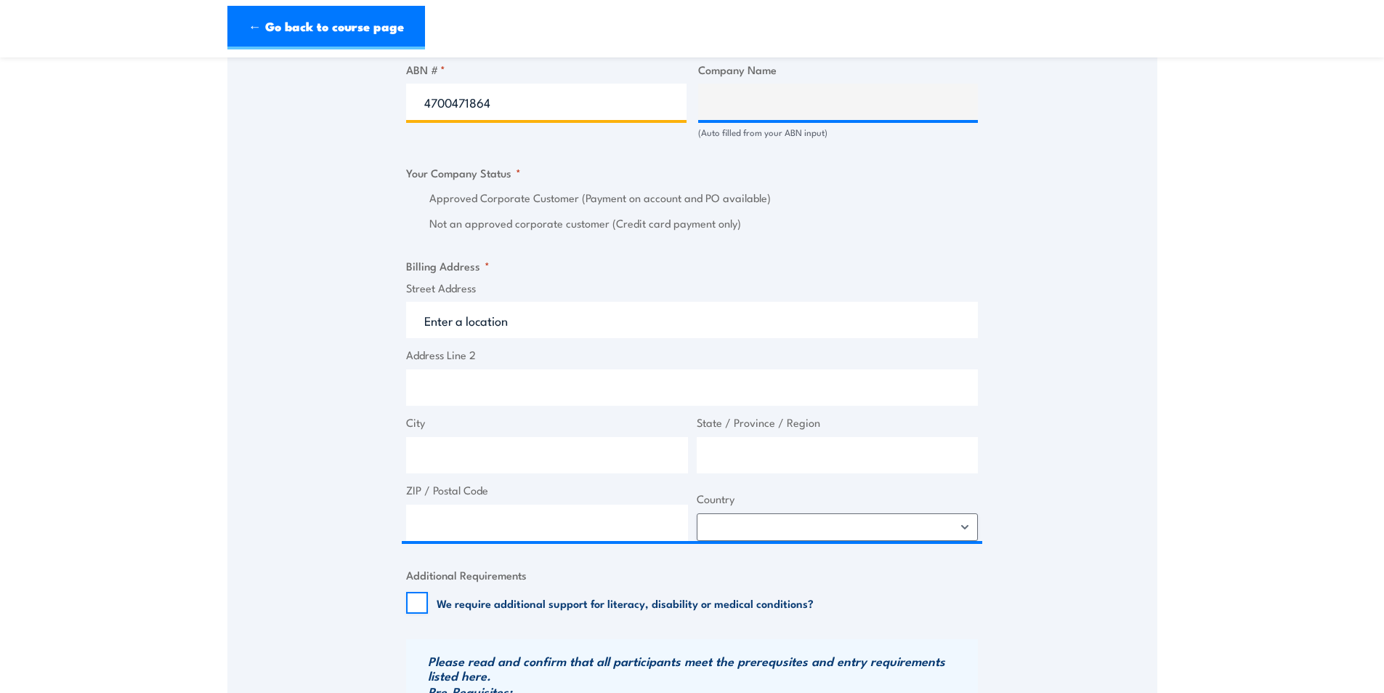
type input "47004718647"
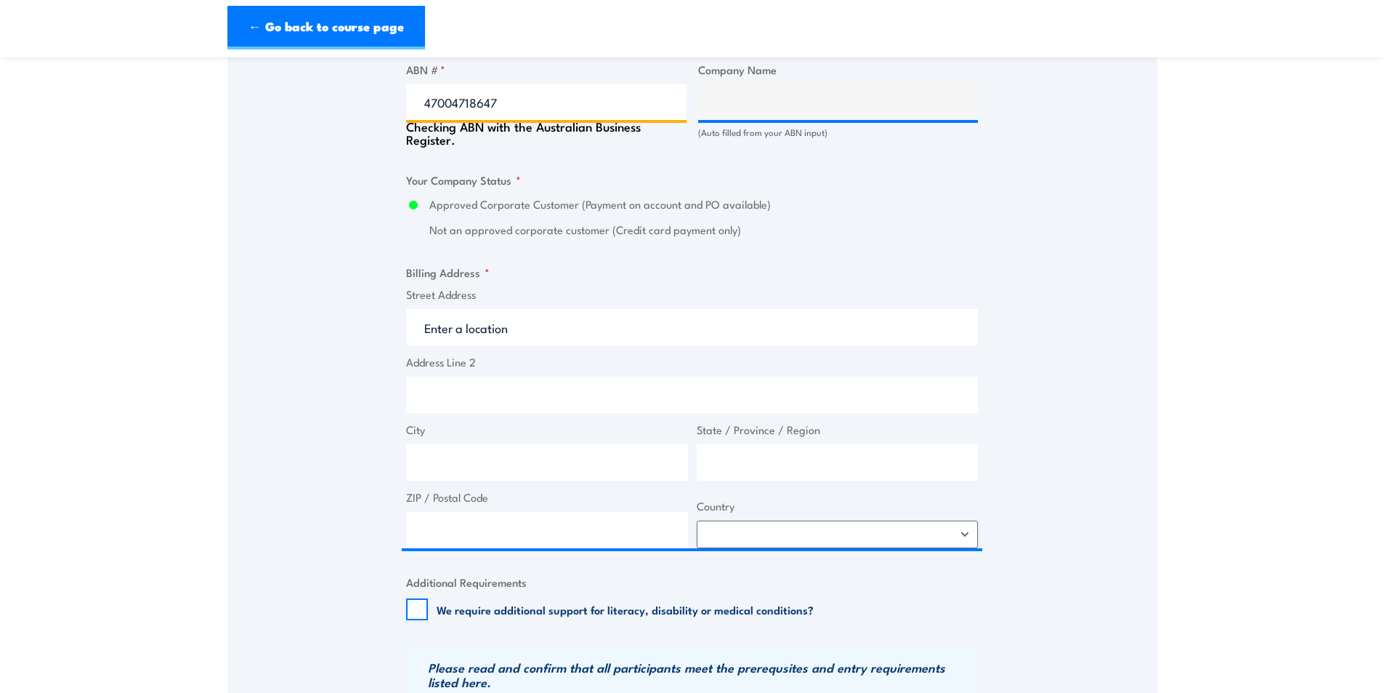
type input "LINFOX AUSTRALIA PTY LTD"
radio input "true"
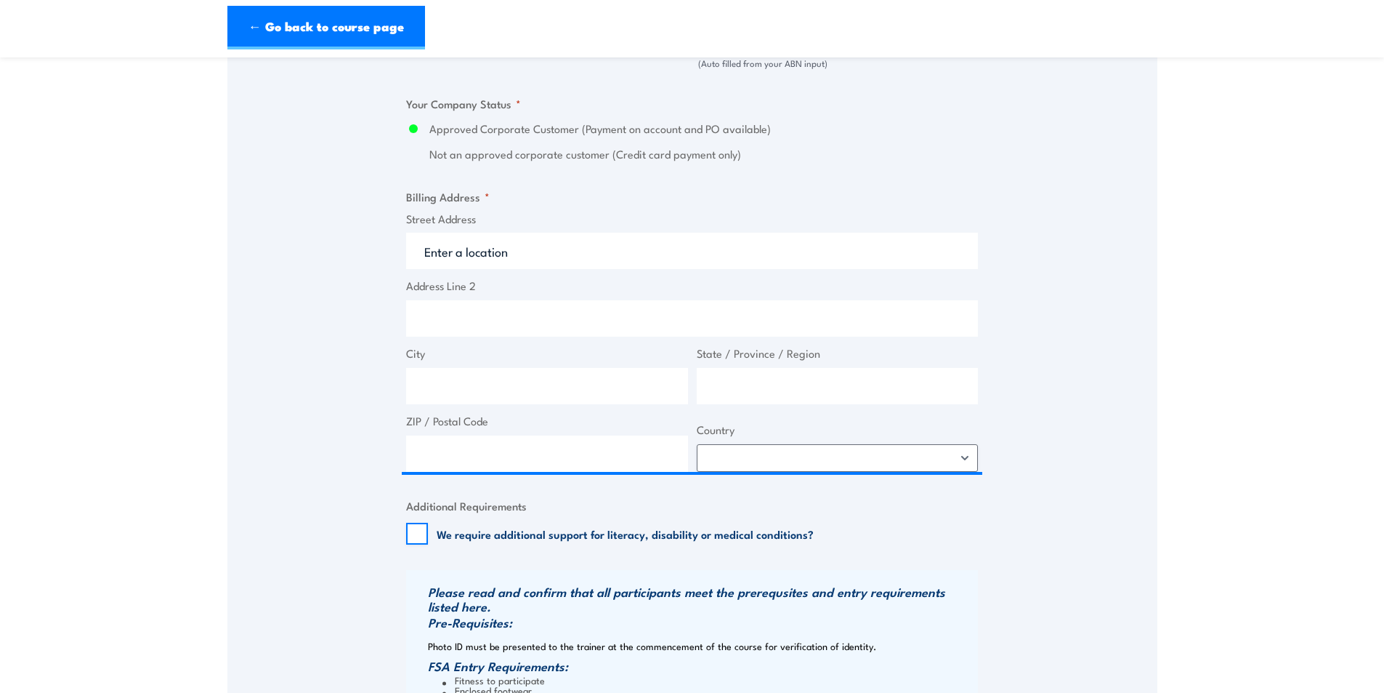
scroll to position [1017, 0]
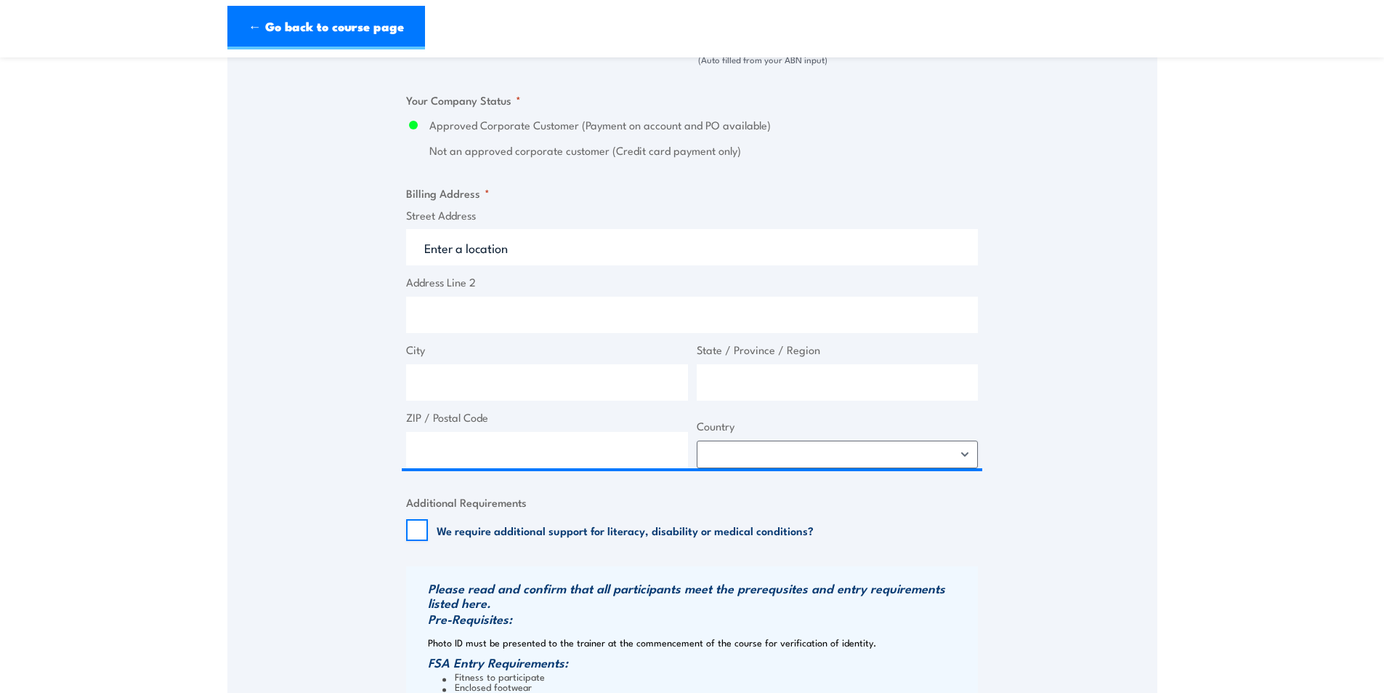
type input "47004718647"
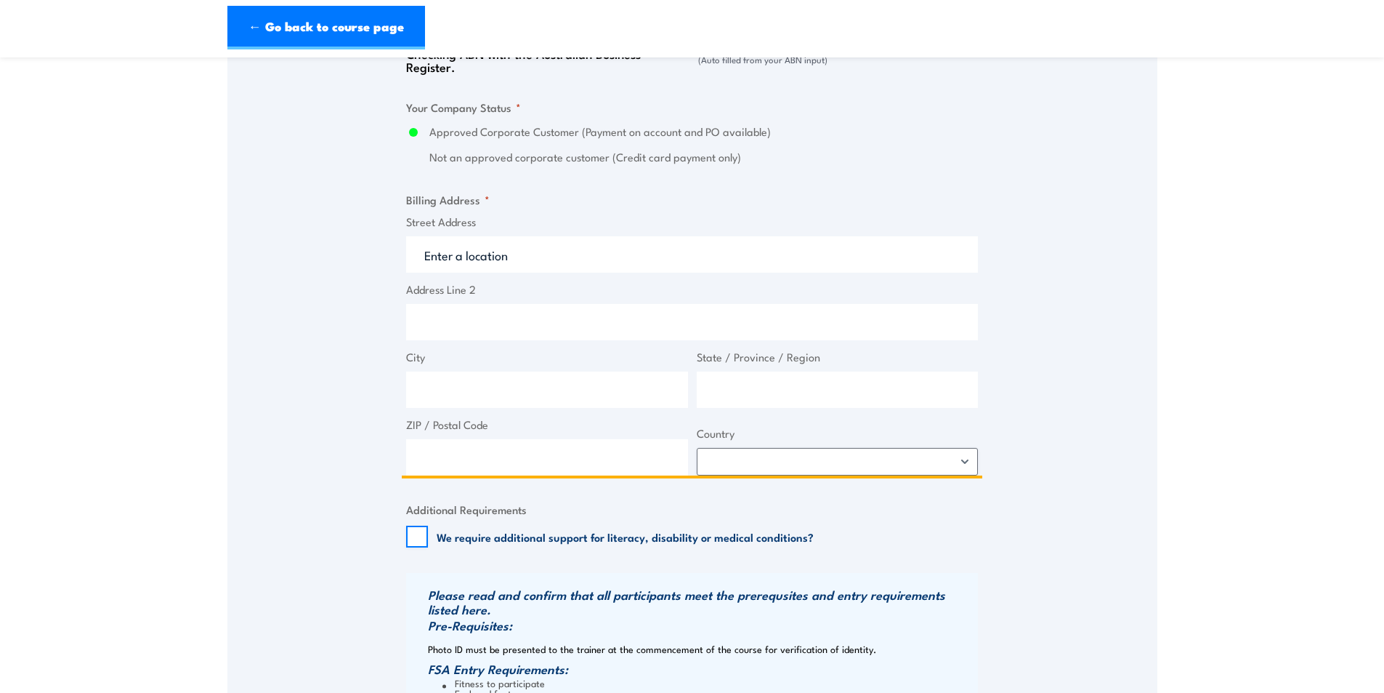
click at [495, 264] on input "Street Address" at bounding box center [692, 254] width 572 height 36
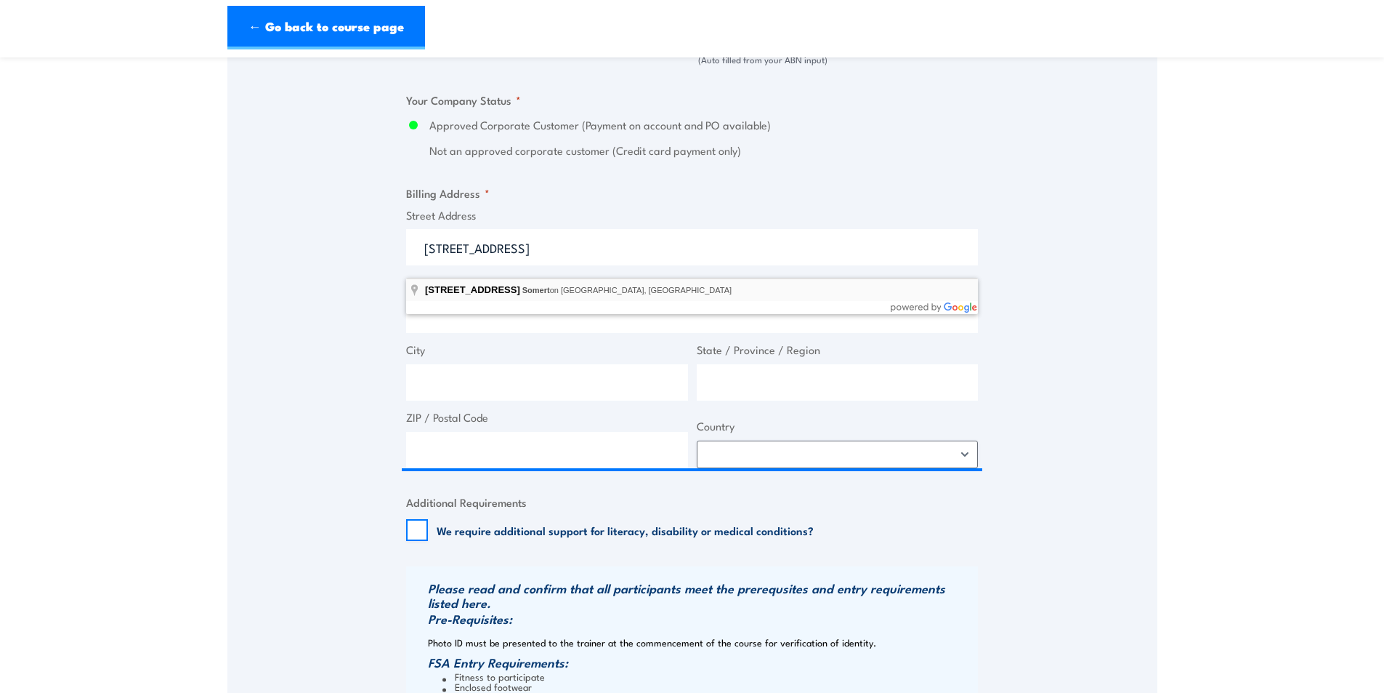
type input "50-100 Union Rd, Somerton VIC, Australia"
type input "50 Union Rd"
type input "Somerton"
type input "Victoria"
type input "3062"
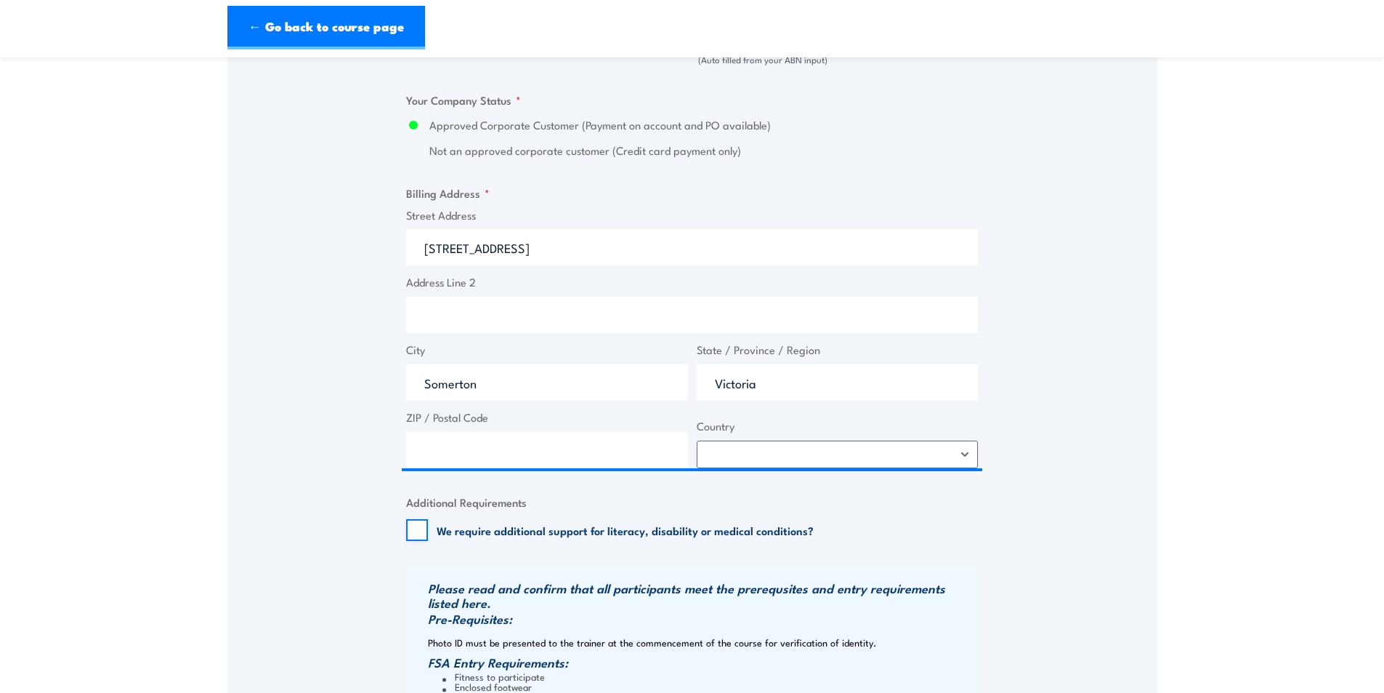
select select "Australia"
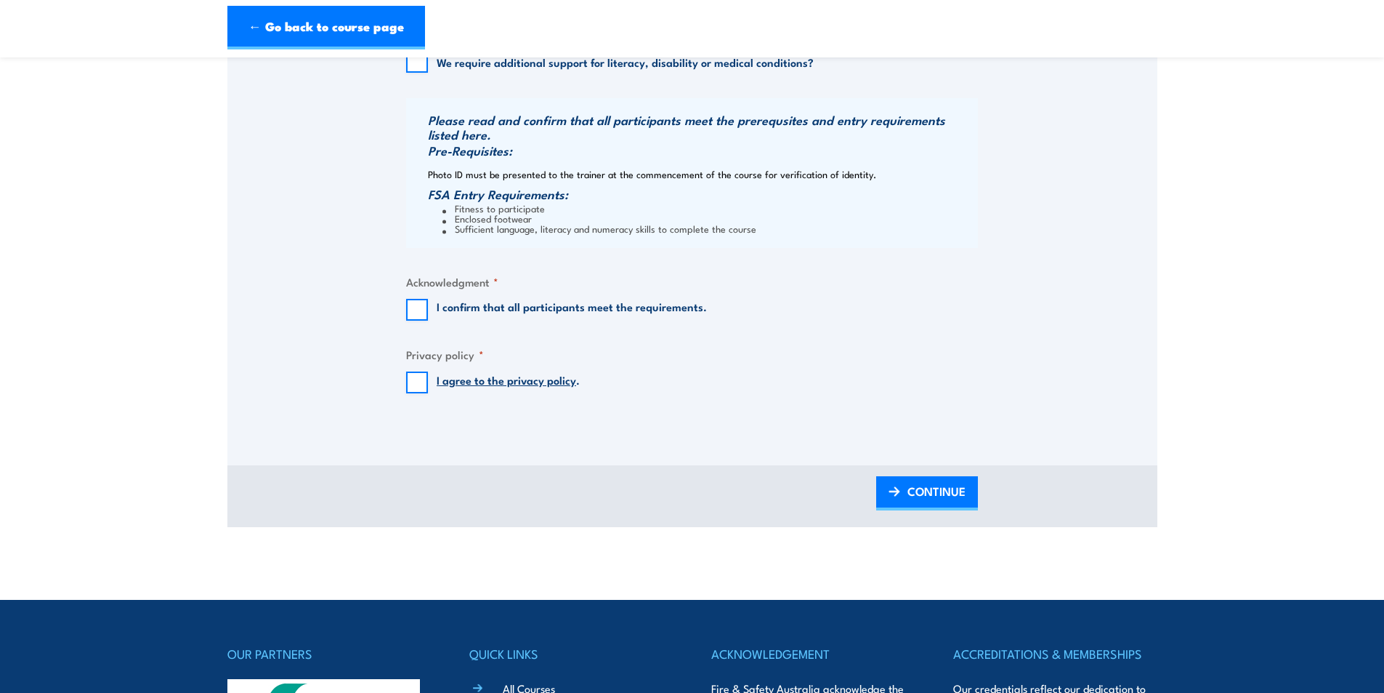
scroll to position [1526, 0]
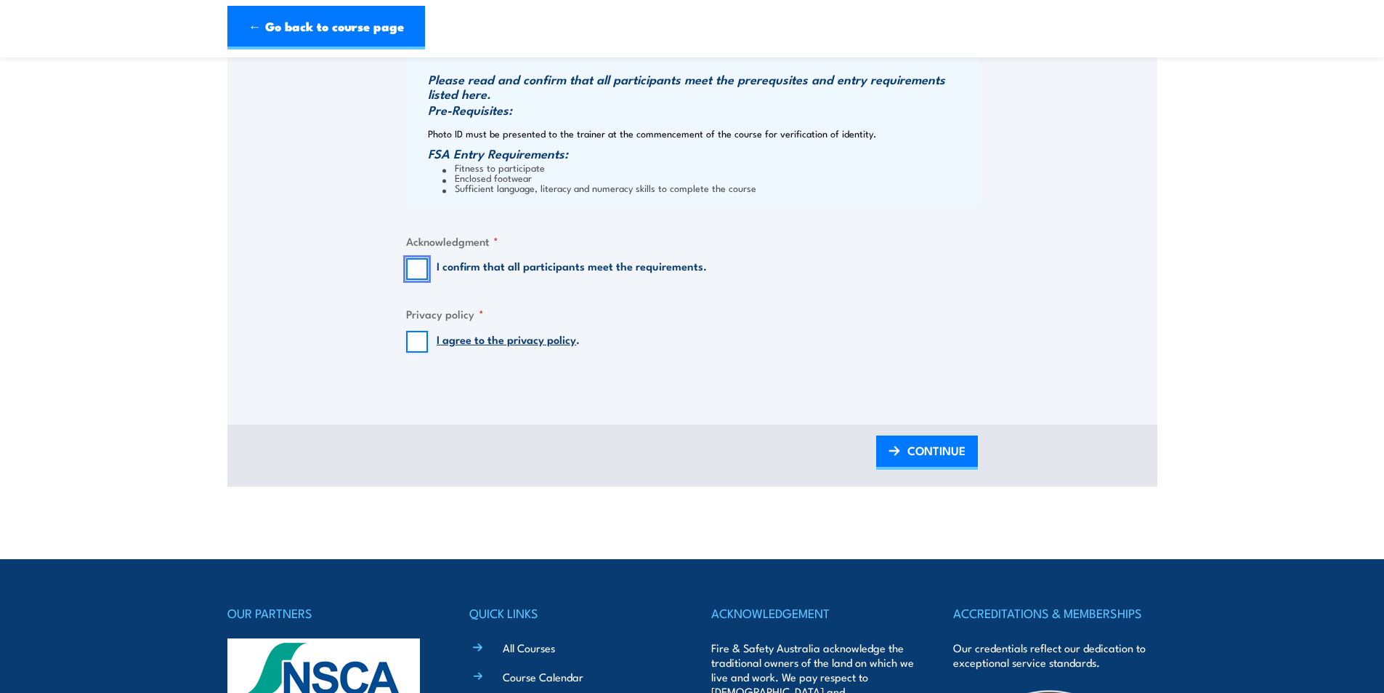
click at [416, 280] on input "I confirm that all participants meet the requirements." at bounding box center [417, 269] width 22 height 22
checkbox input "true"
click at [421, 351] on input "I agree to the privacy policy ." at bounding box center [417, 342] width 22 height 22
checkbox input "true"
click at [932, 462] on span "CONTINUE" at bounding box center [937, 450] width 58 height 39
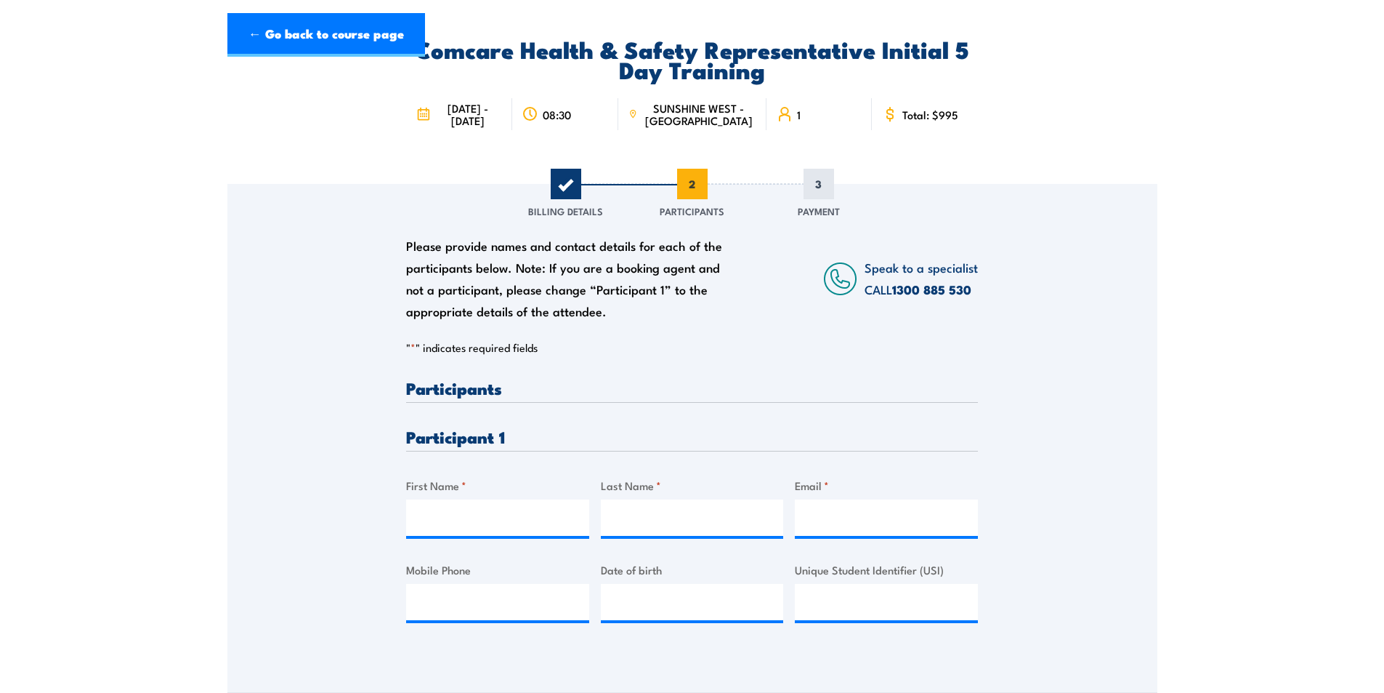
scroll to position [218, 0]
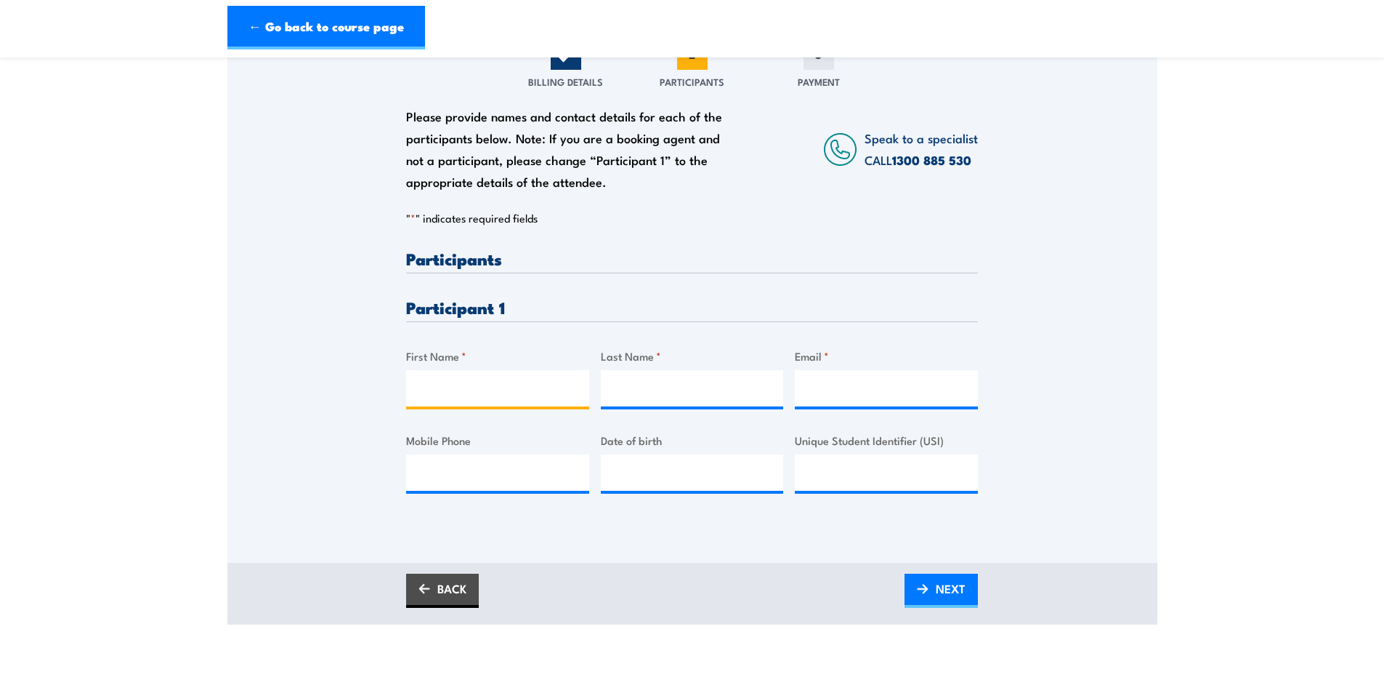
click at [467, 402] on input "First Name *" at bounding box center [497, 388] width 183 height 36
type input "t"
type input "Tri"
click at [672, 406] on input "Last Name *" at bounding box center [692, 388] width 183 height 36
type input "Nguyen"
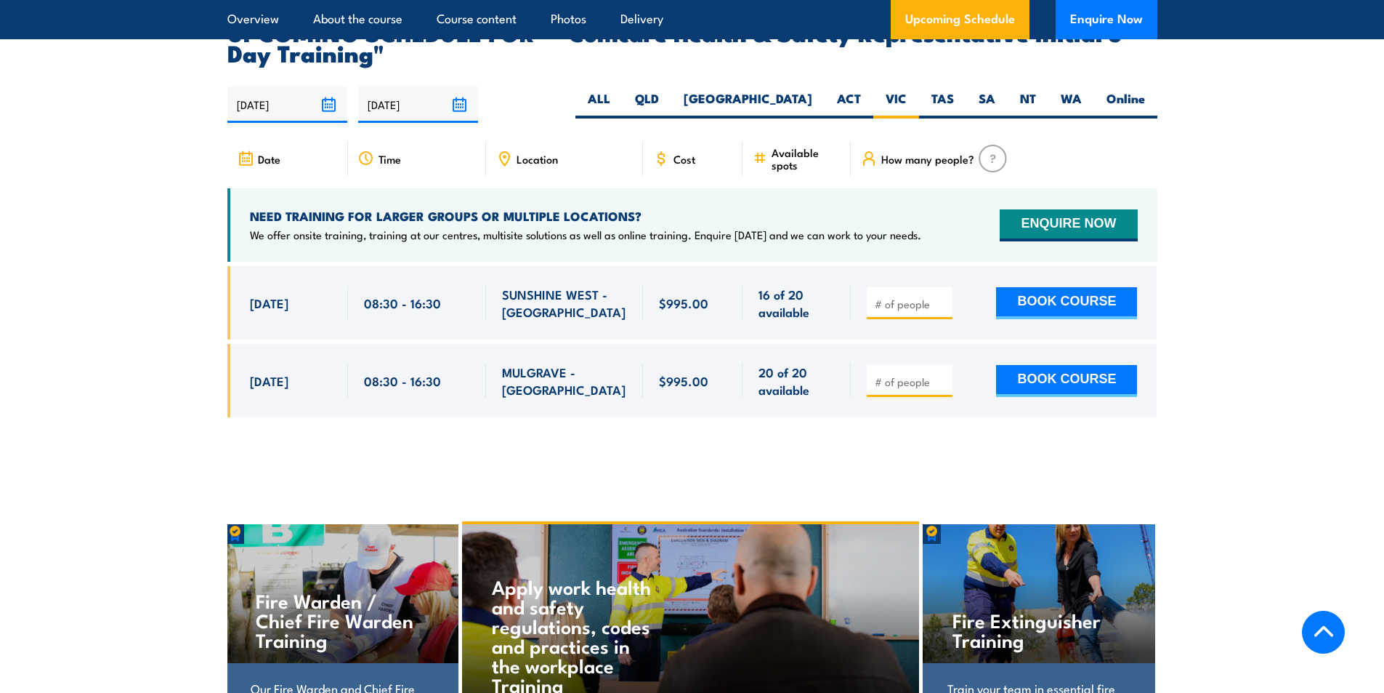
click at [919, 296] on input "number" at bounding box center [911, 303] width 73 height 15
type input "1"
click at [940, 296] on input "1" at bounding box center [911, 303] width 73 height 15
click at [1037, 287] on button "BOOK COURSE" at bounding box center [1066, 303] width 141 height 32
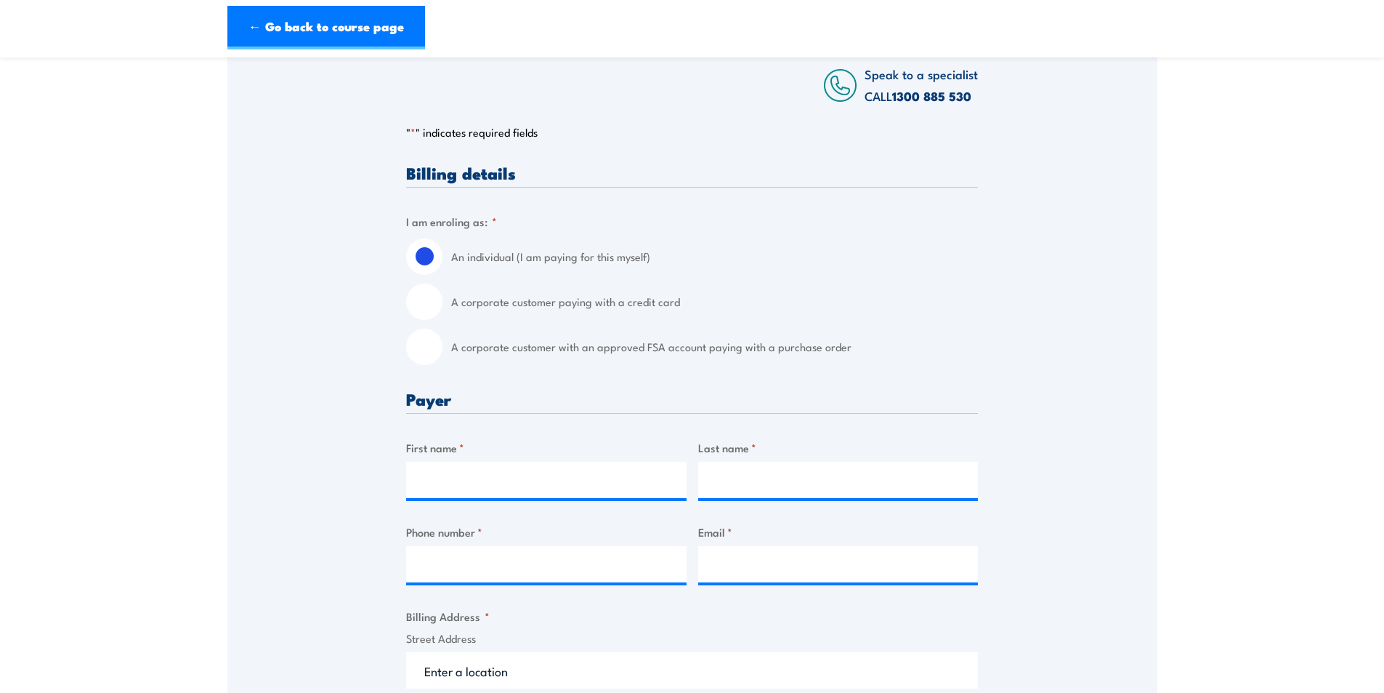
scroll to position [291, 0]
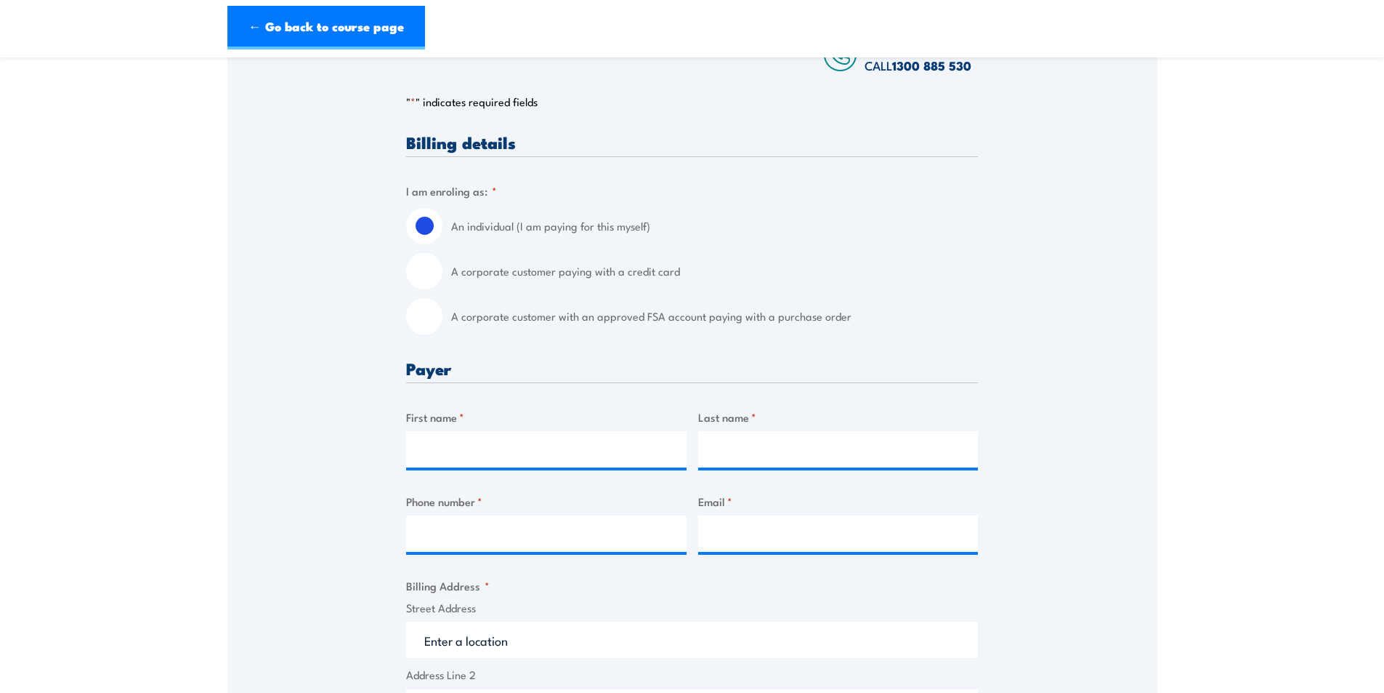
click at [440, 318] on div "A corporate customer with an approved FSA account paying with a purchase order" at bounding box center [692, 316] width 572 height 36
click at [435, 321] on input "A corporate customer with an approved FSA account paying with a purchase order" at bounding box center [424, 316] width 36 height 36
radio input "true"
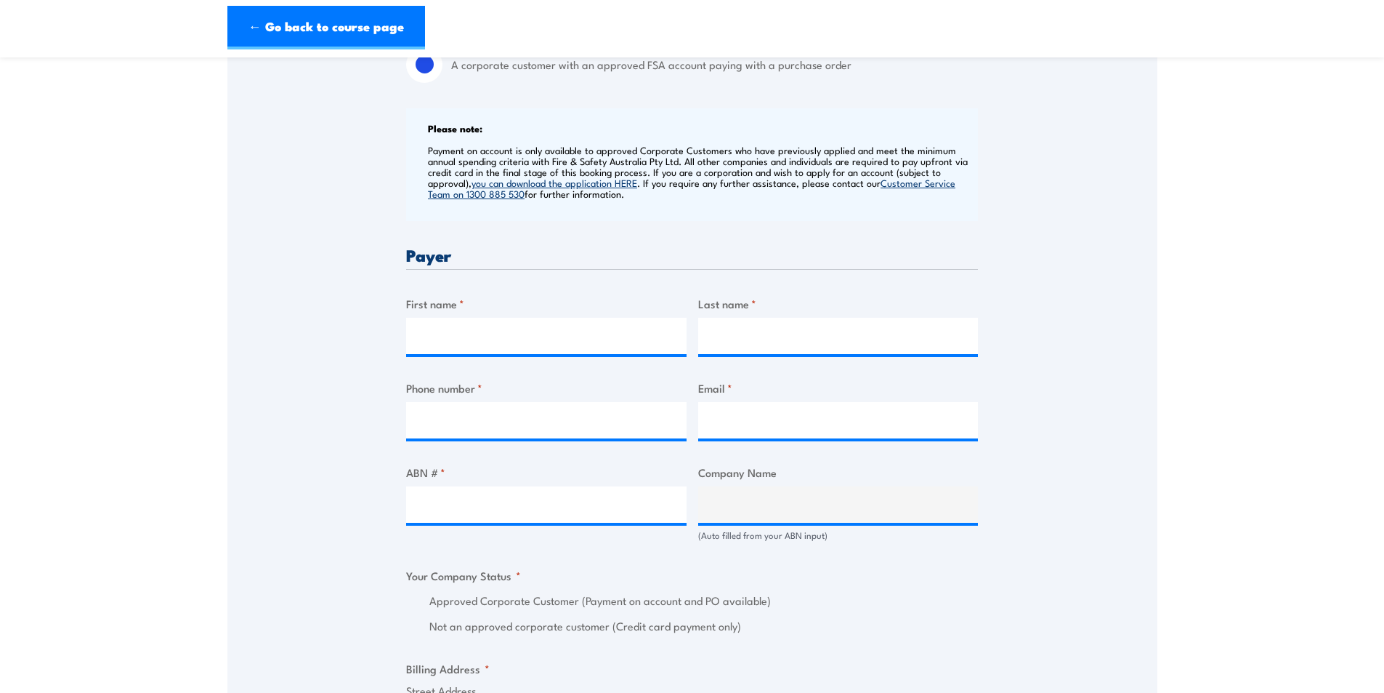
scroll to position [581, 0]
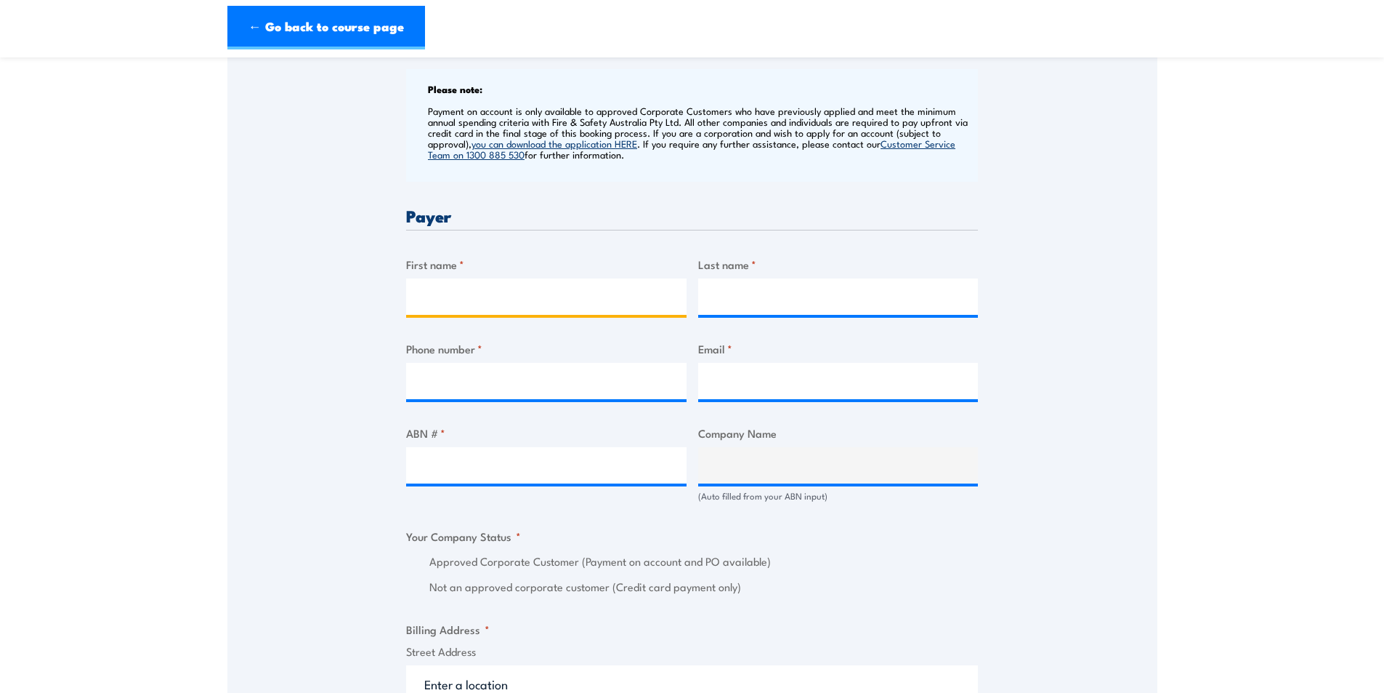
click at [495, 315] on input "First name *" at bounding box center [546, 296] width 280 height 36
type input "Claire"
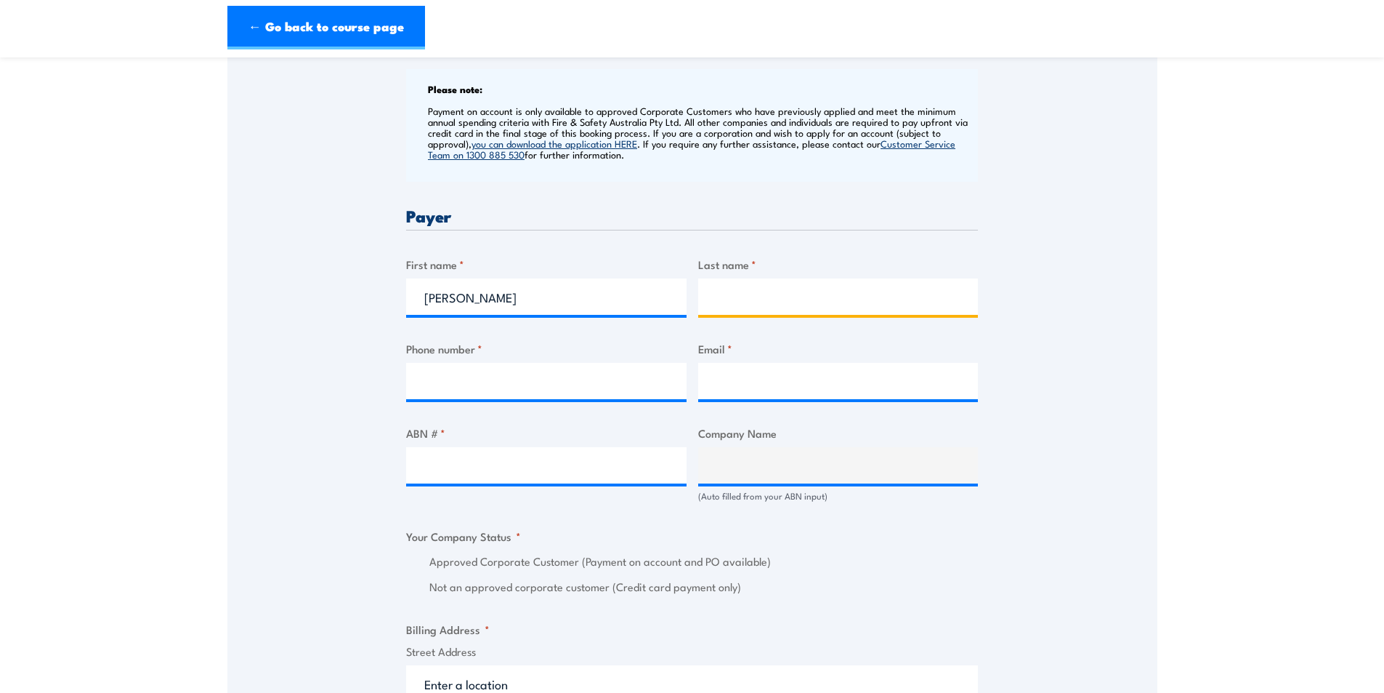
type input "Nunn"
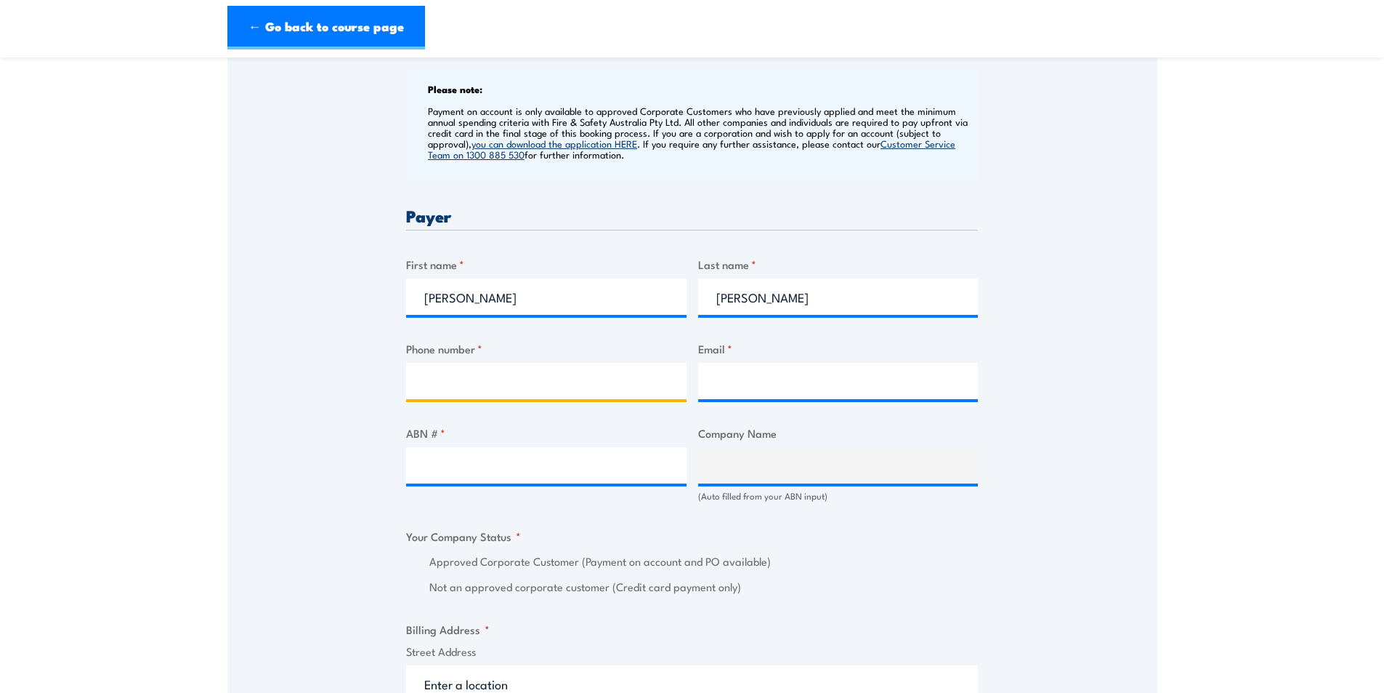
type input "99304654"
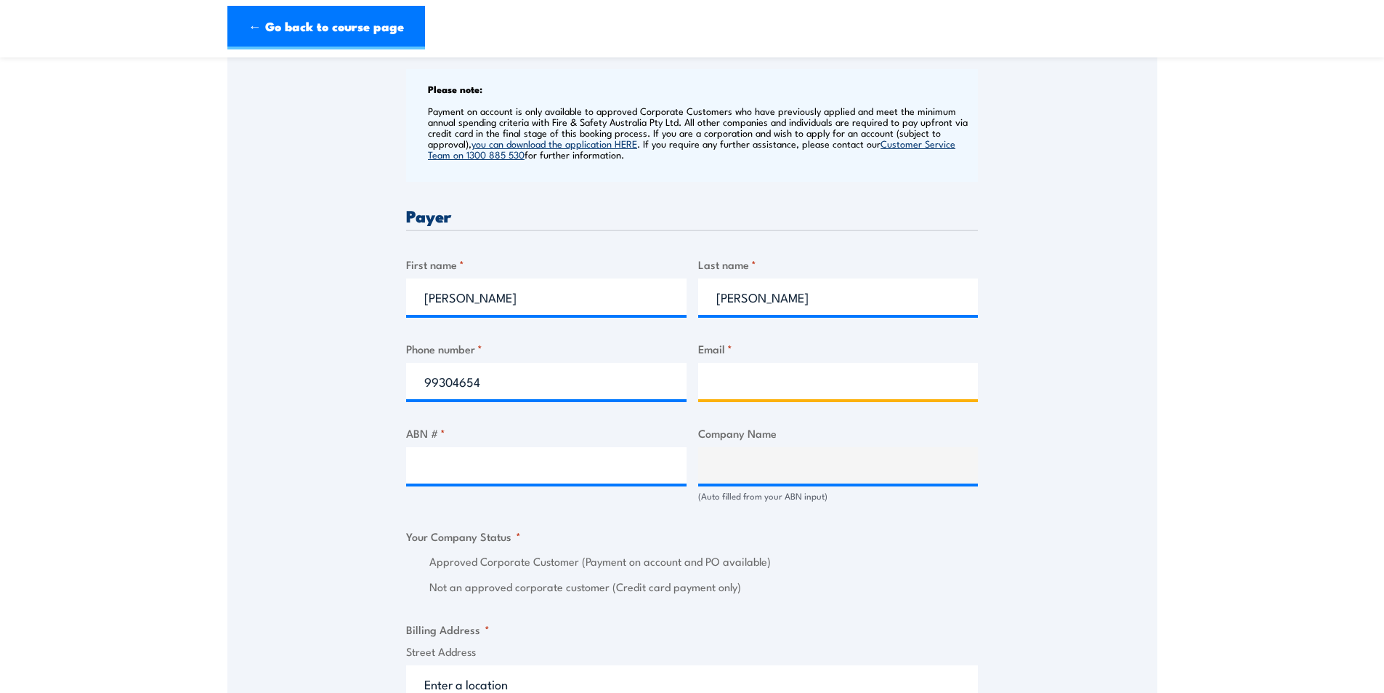
type input "Somerton_admin@linfox.com"
click at [528, 355] on label "Phone number *" at bounding box center [546, 348] width 280 height 17
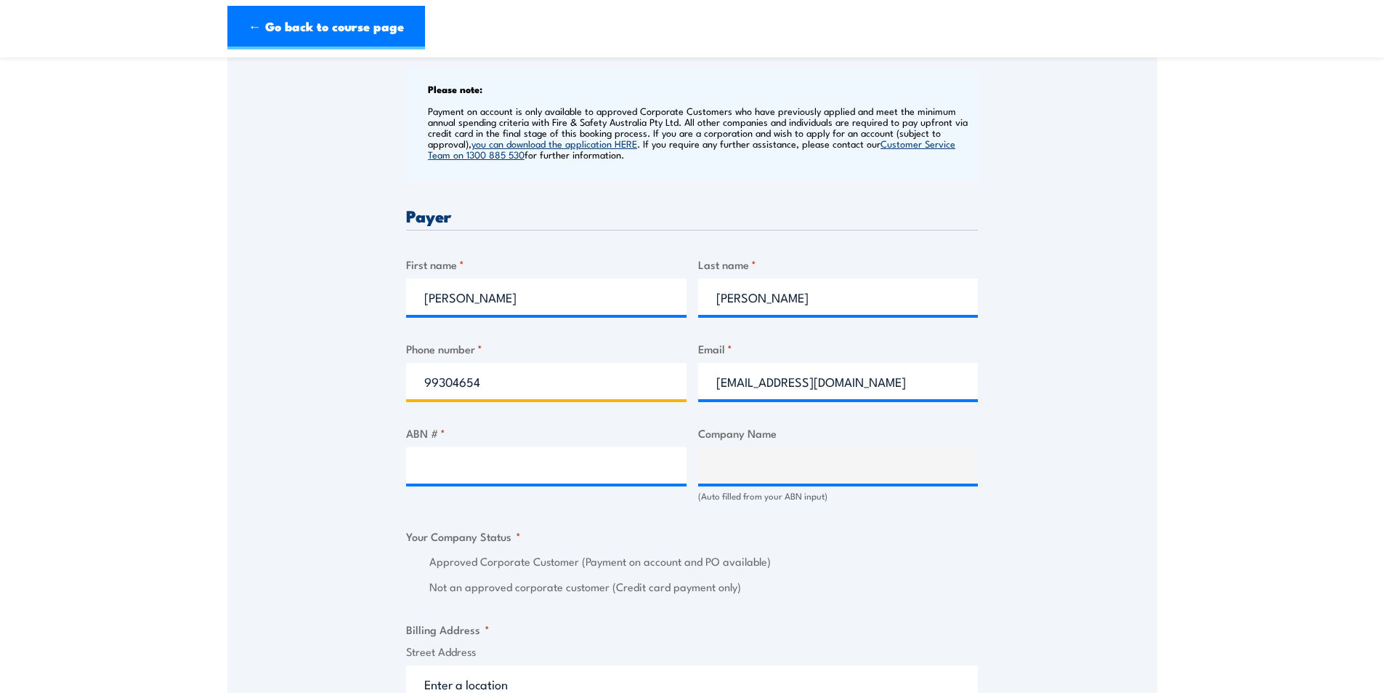
click at [528, 363] on input "99304654" at bounding box center [546, 381] width 280 height 36
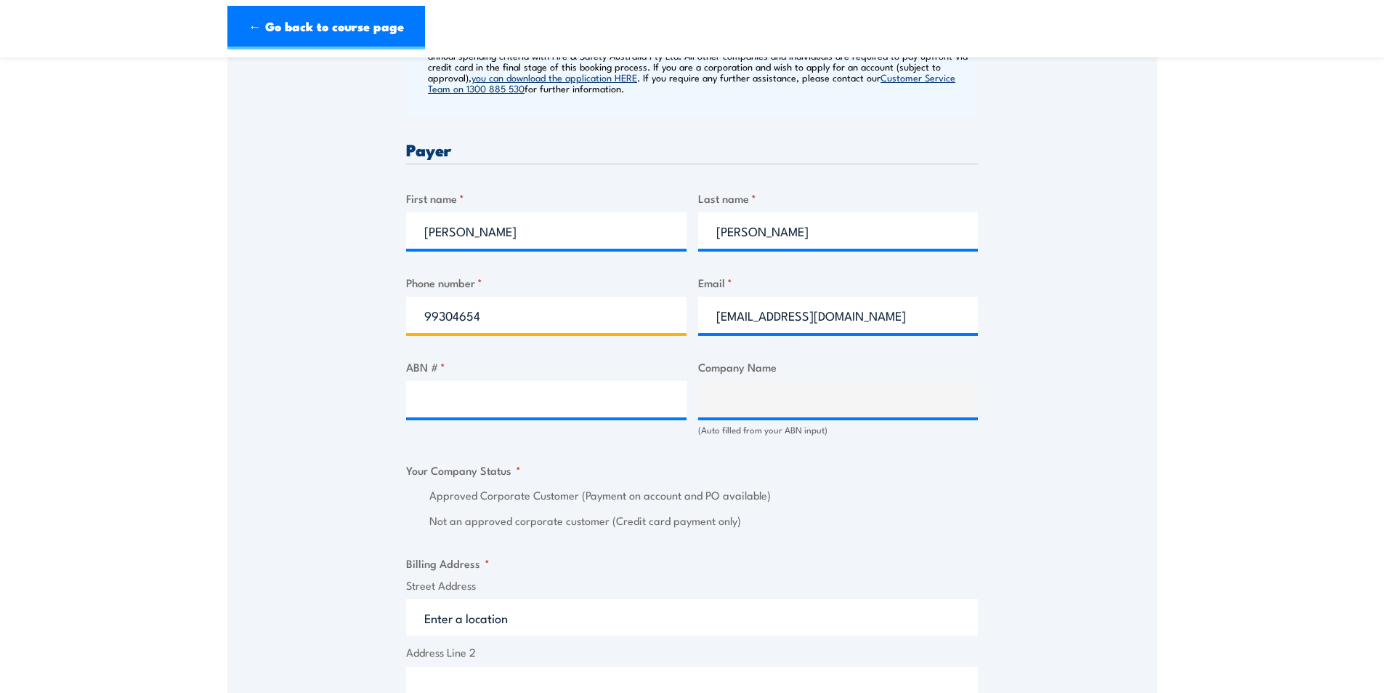
scroll to position [799, 0]
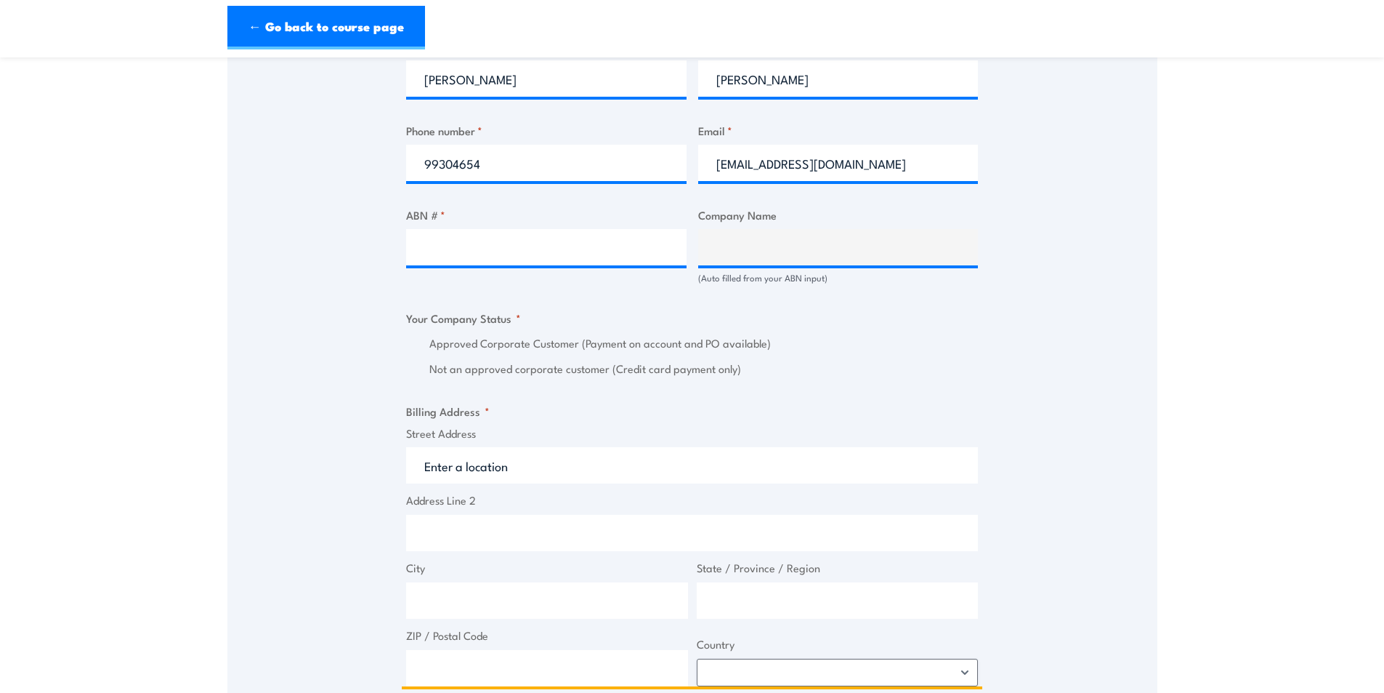
click at [479, 483] on input "Street Address" at bounding box center [692, 465] width 572 height 36
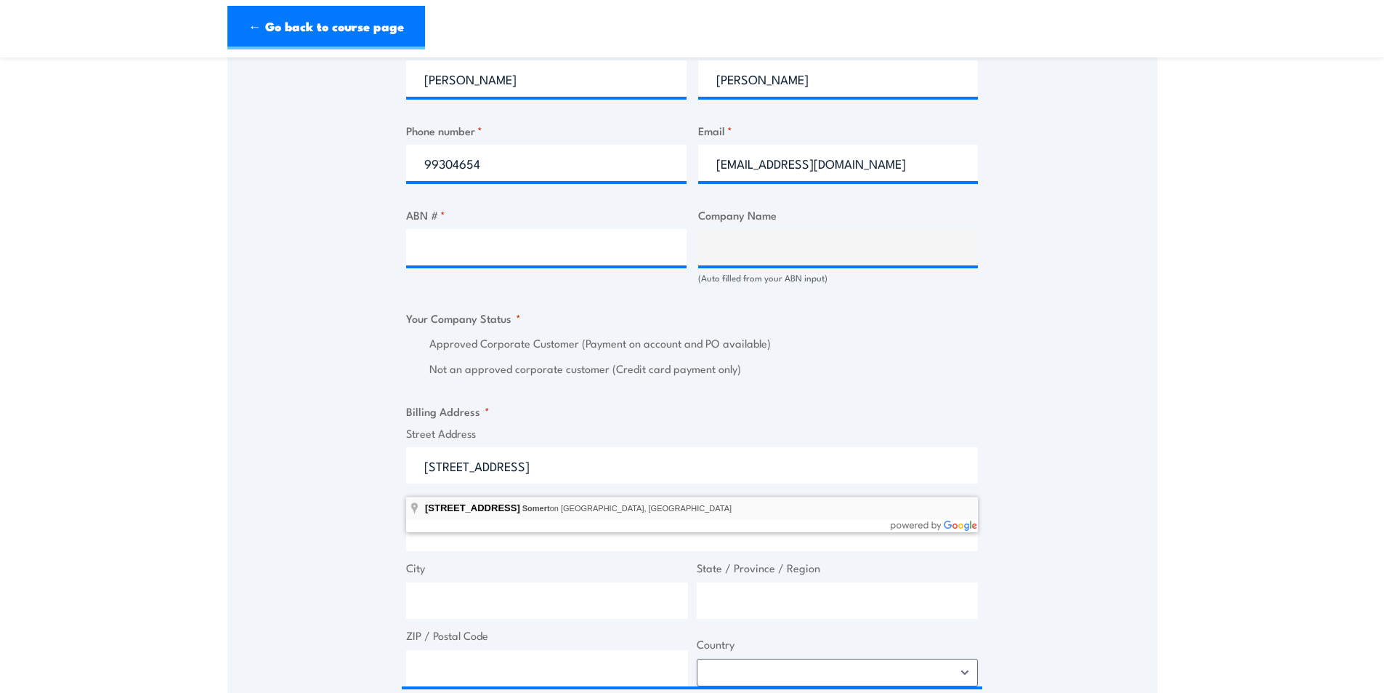
type input "50-100 Union Rd, Somerton VIC, Australia"
type input "50 Union Rd"
type input "Somerton"
type input "Victoria"
type input "3062"
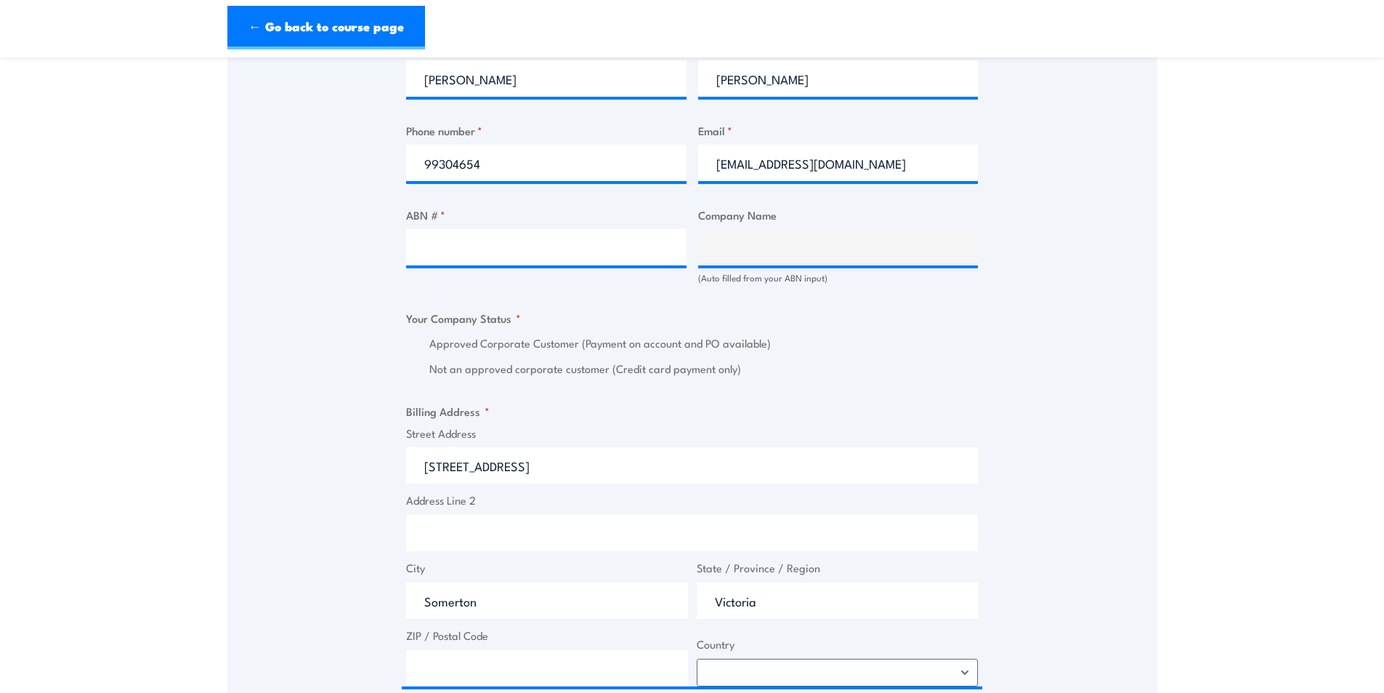
select select "Australia"
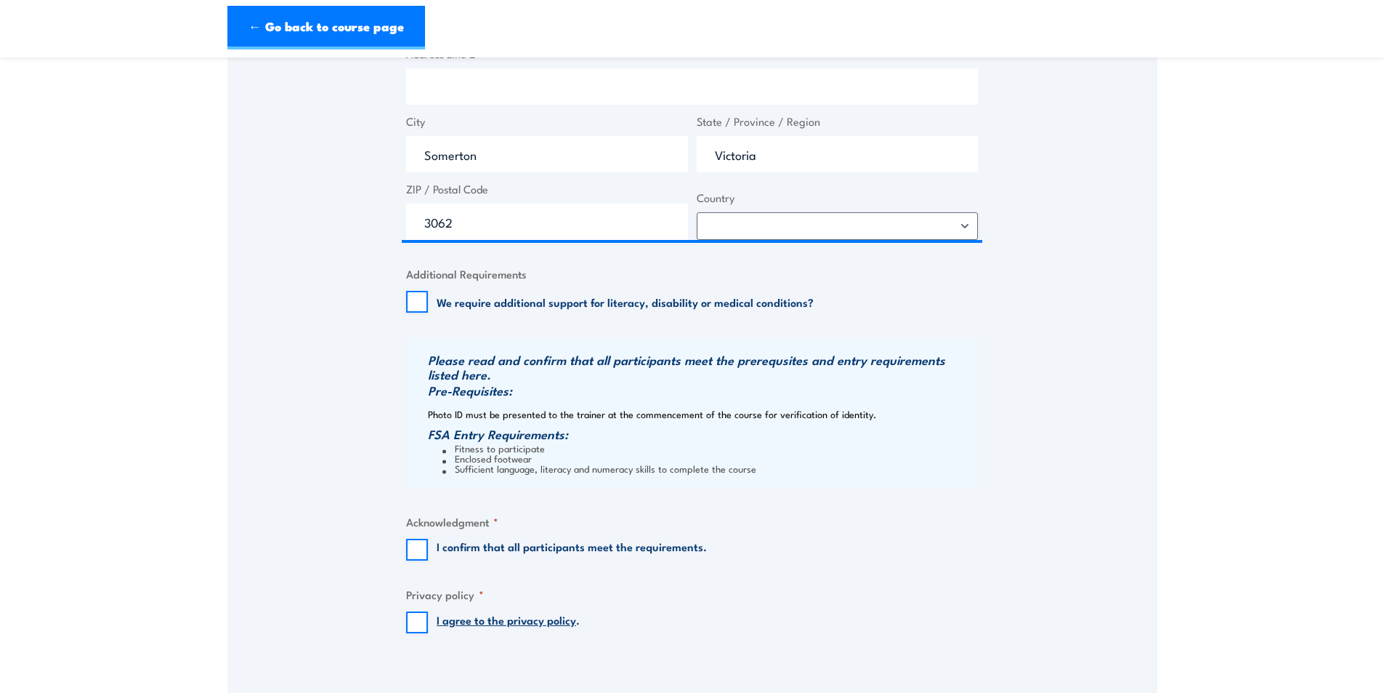
scroll to position [1381, 0]
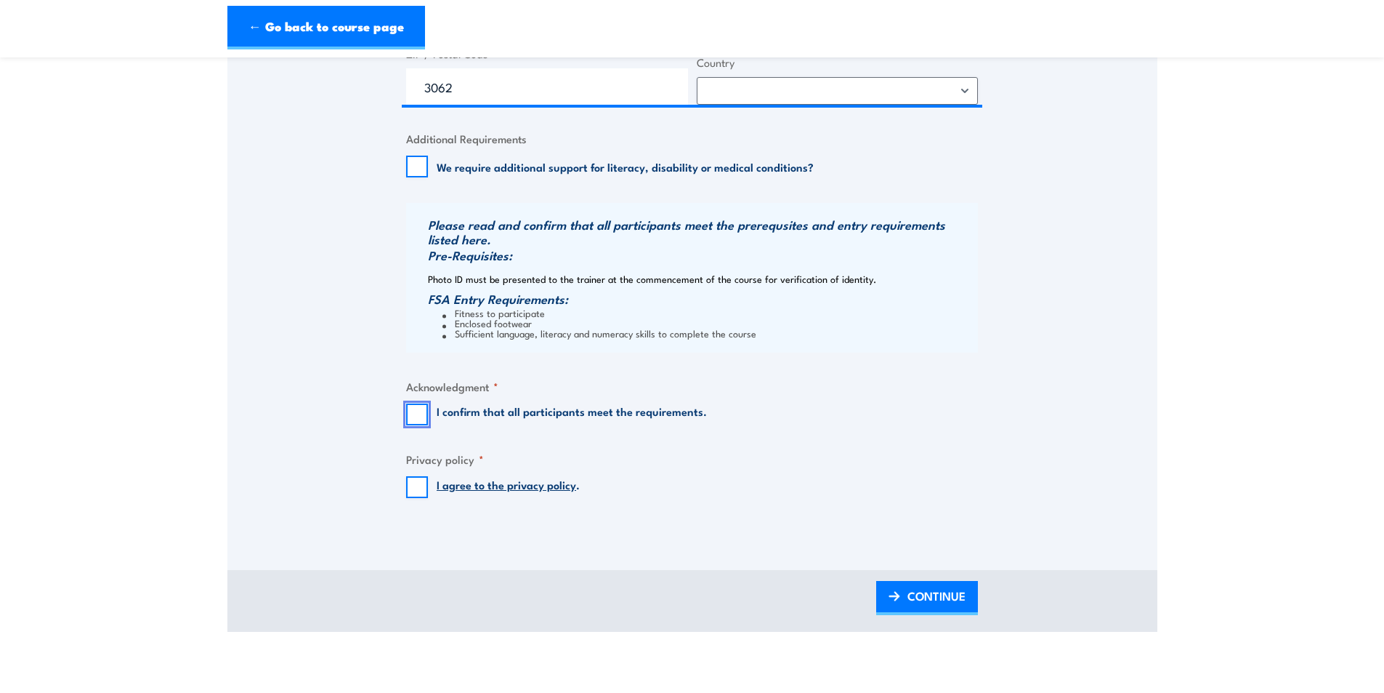
click at [406, 425] on input "I confirm that all participants meet the requirements." at bounding box center [417, 414] width 22 height 22
checkbox input "true"
click at [416, 498] on input "I agree to the privacy policy ." at bounding box center [417, 487] width 22 height 22
checkbox input "true"
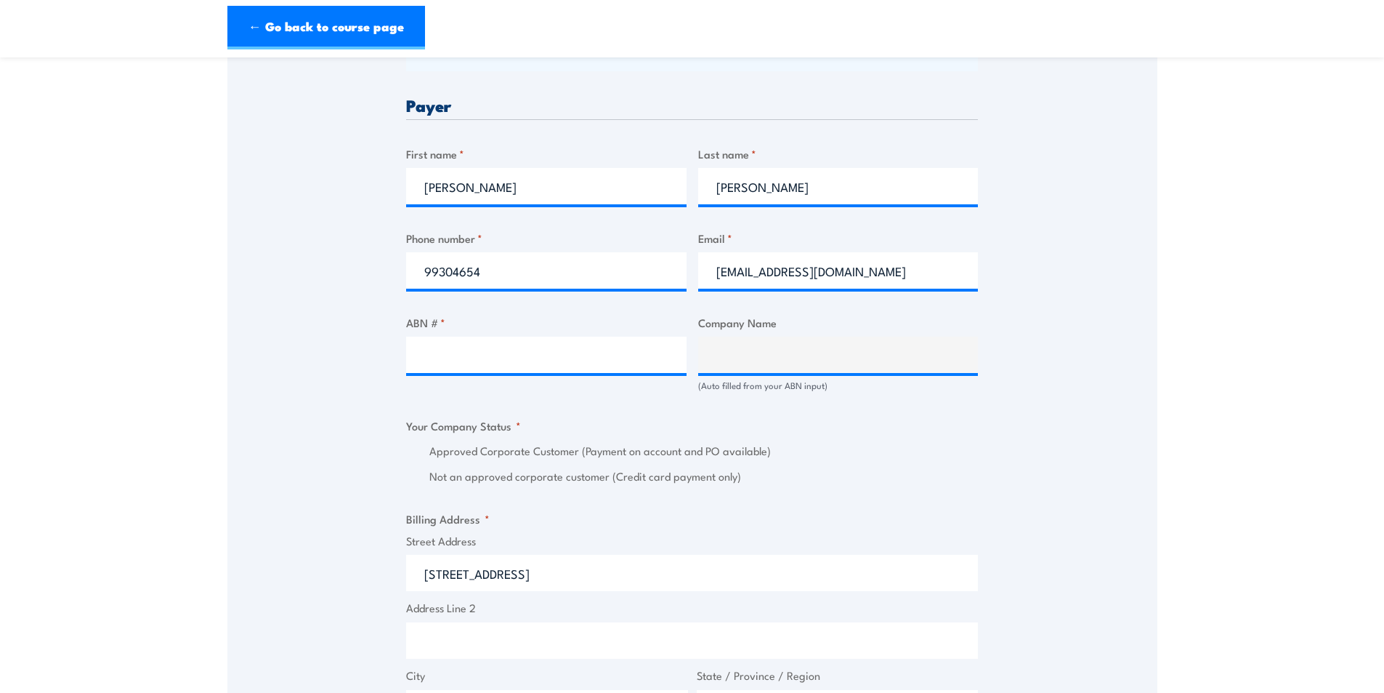
scroll to position [799, 0]
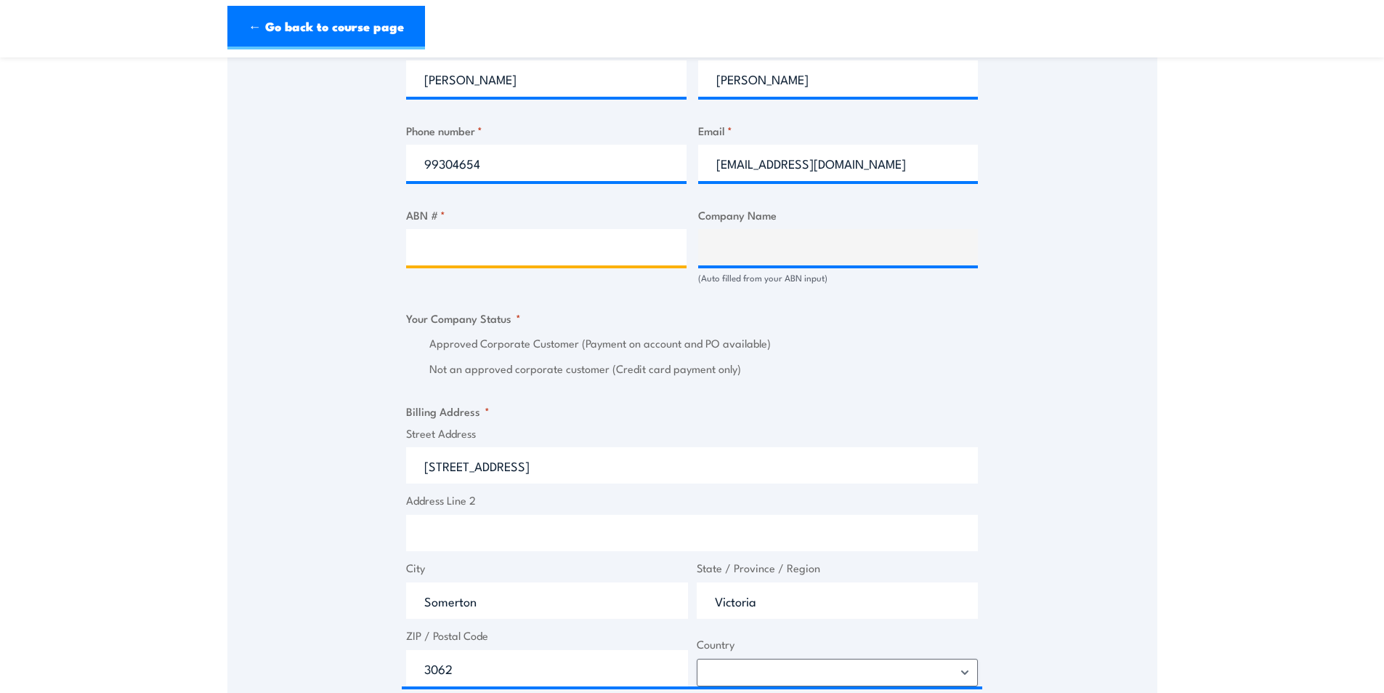
click at [519, 262] on input "ABN # *" at bounding box center [546, 247] width 280 height 36
type input "47004718647"
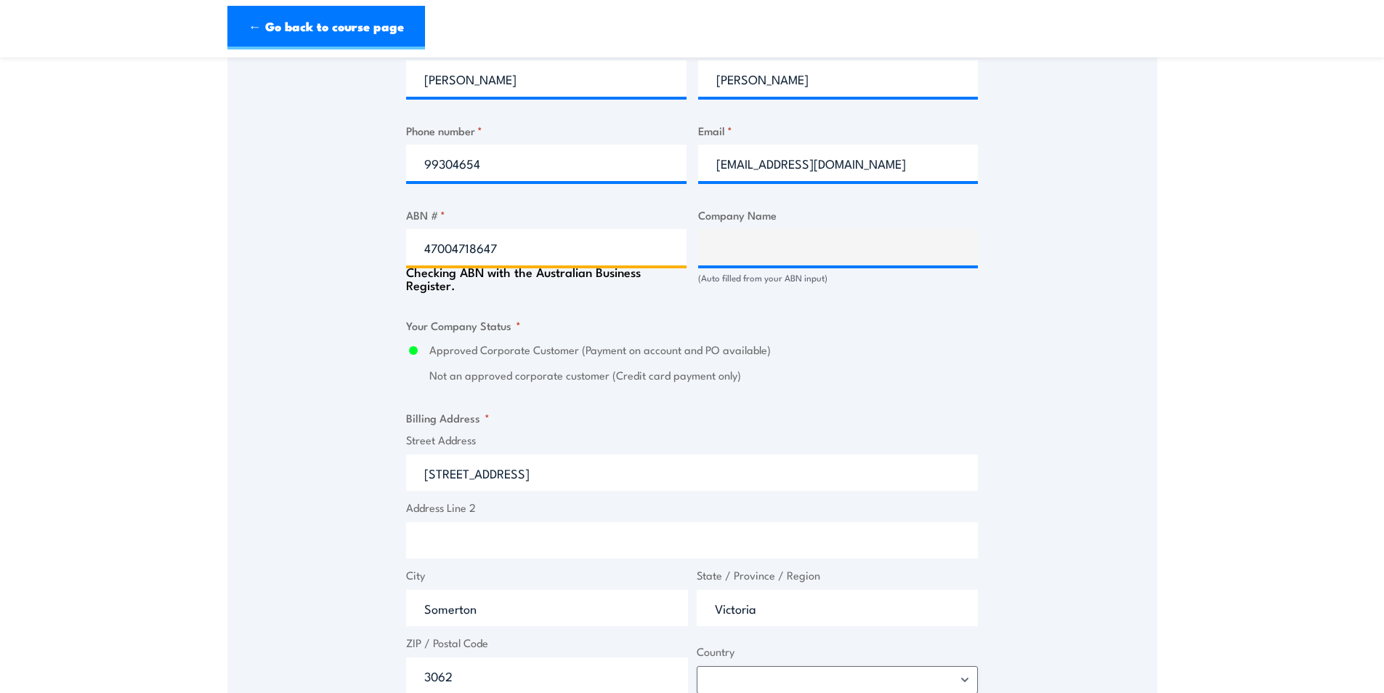
type input "LINFOX AUSTRALIA PTY LTD"
radio input "true"
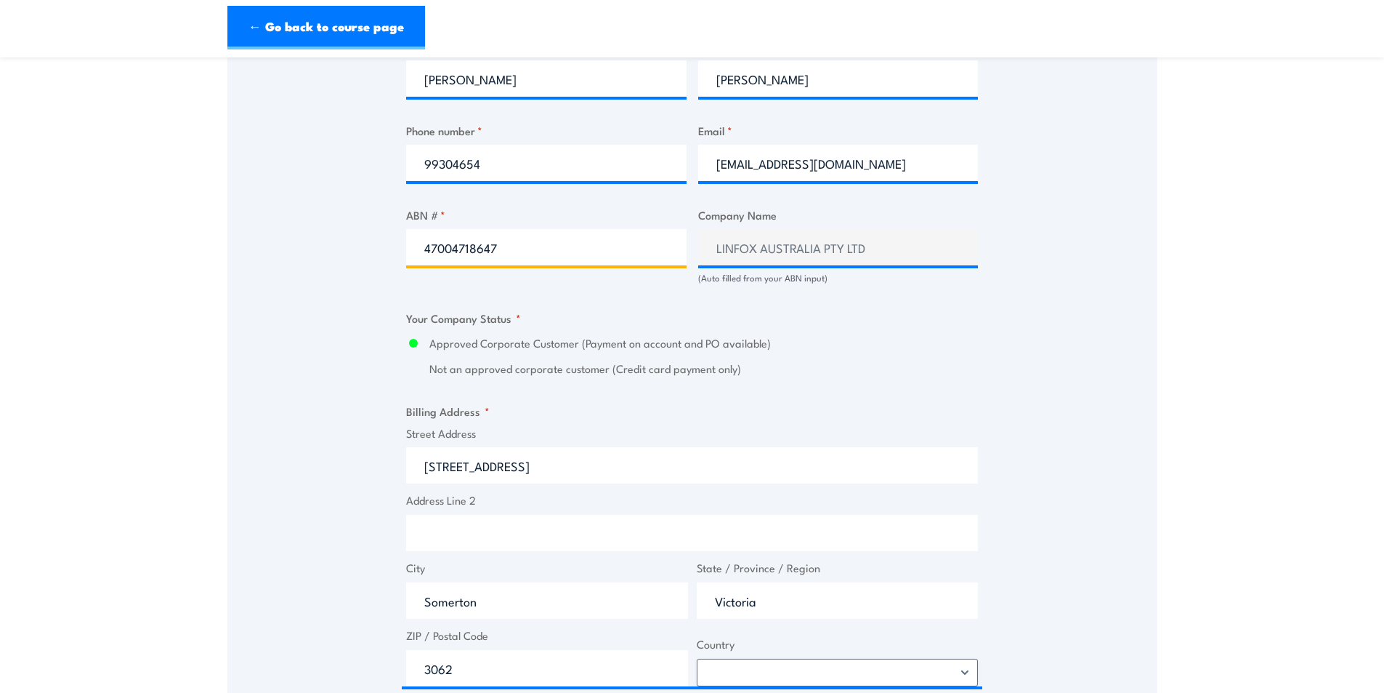
type input "47004718647"
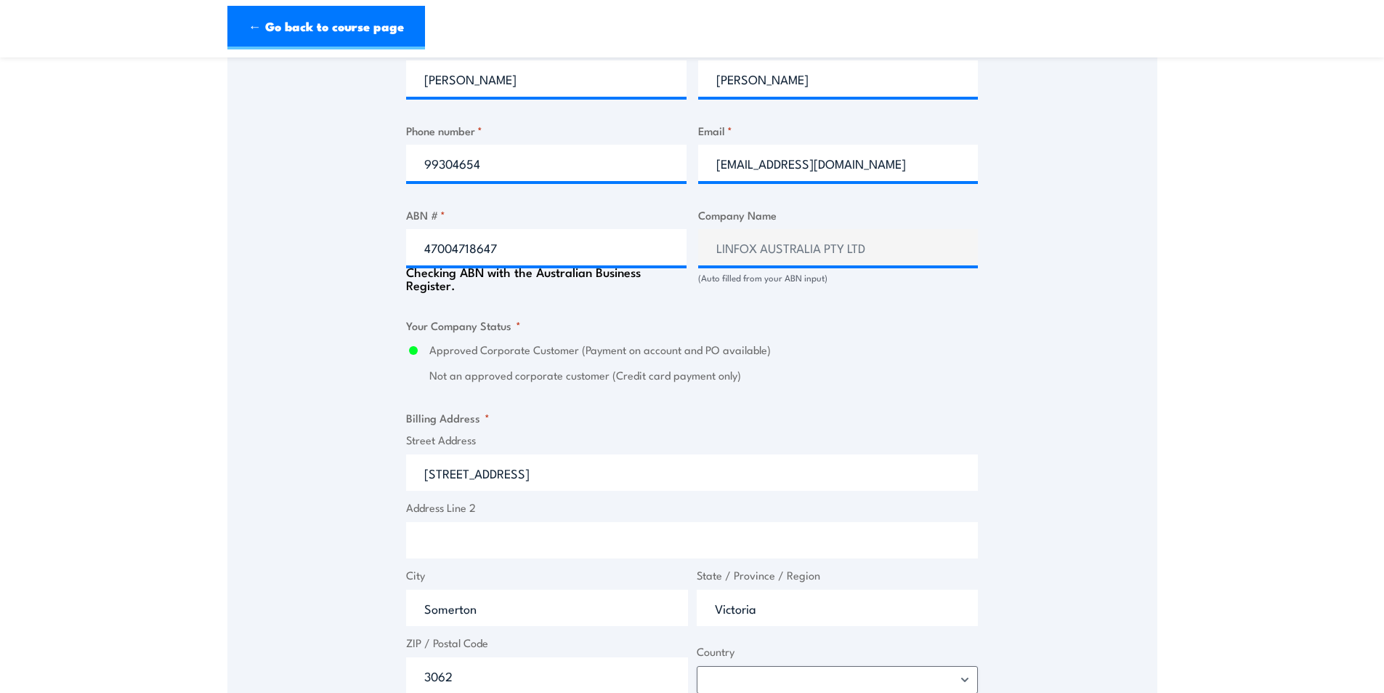
click at [1113, 325] on div "Speak to a specialist CALL 1300 885 530 CALL 1300 885 530 " * " indicates requi…" at bounding box center [692, 295] width 930 height 1644
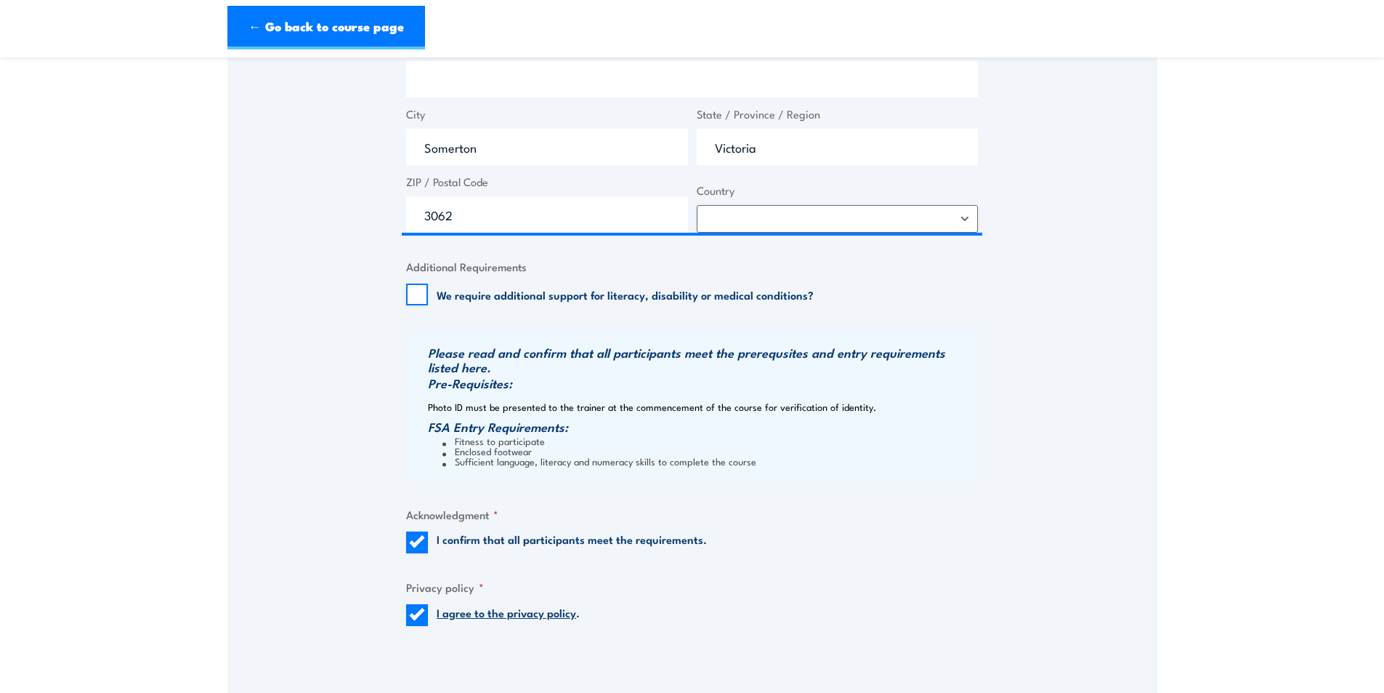
scroll to position [1599, 0]
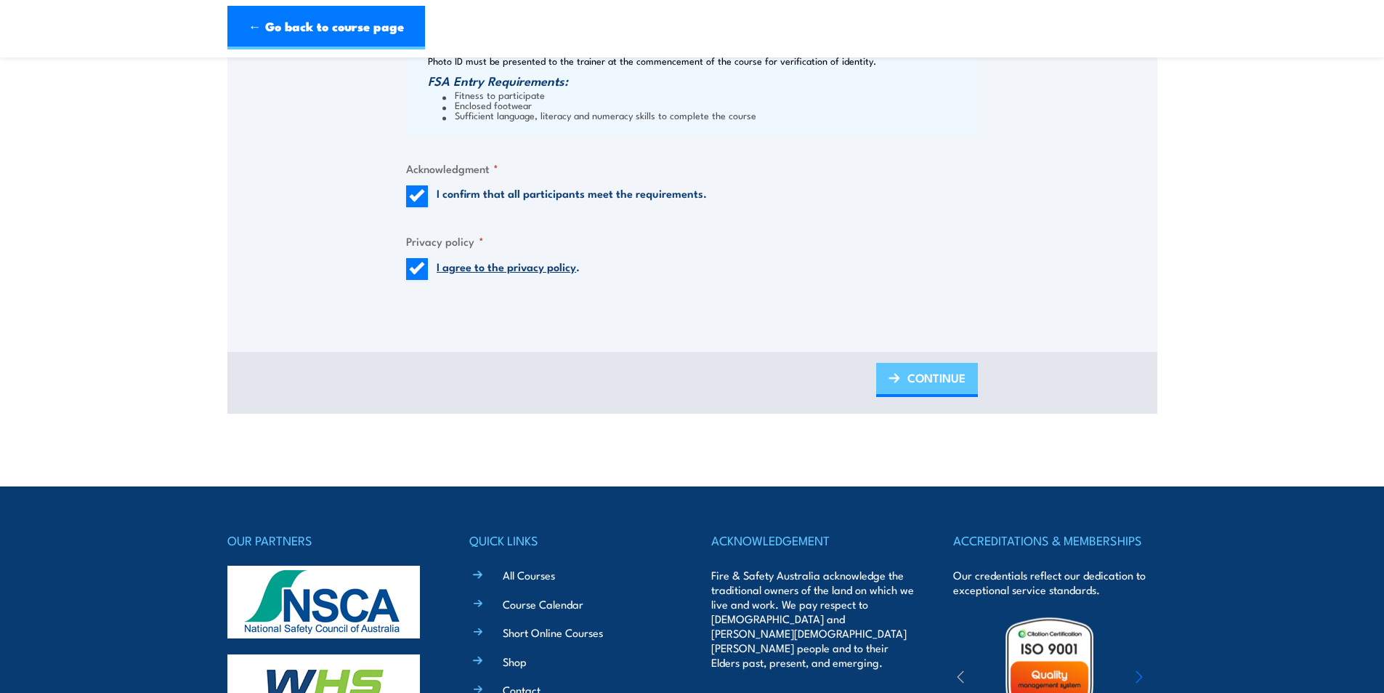
click at [908, 389] on span "CONTINUE" at bounding box center [937, 377] width 58 height 39
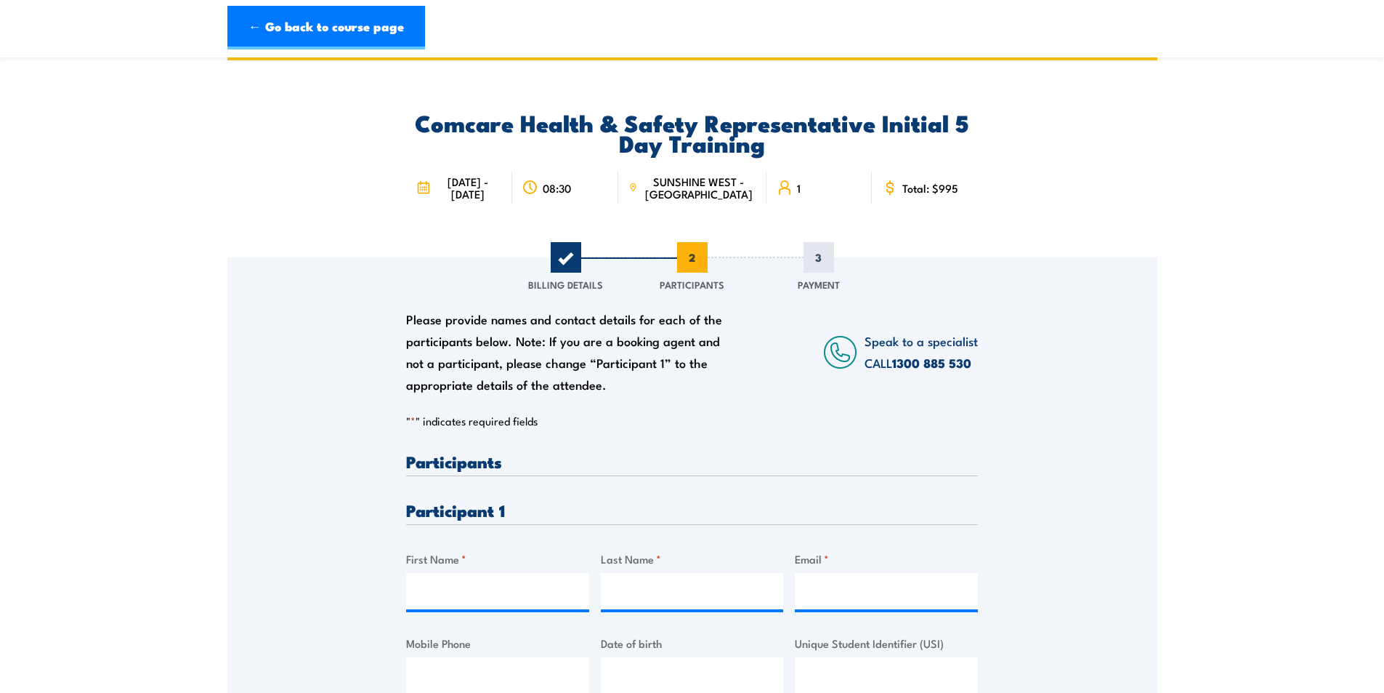
scroll to position [0, 0]
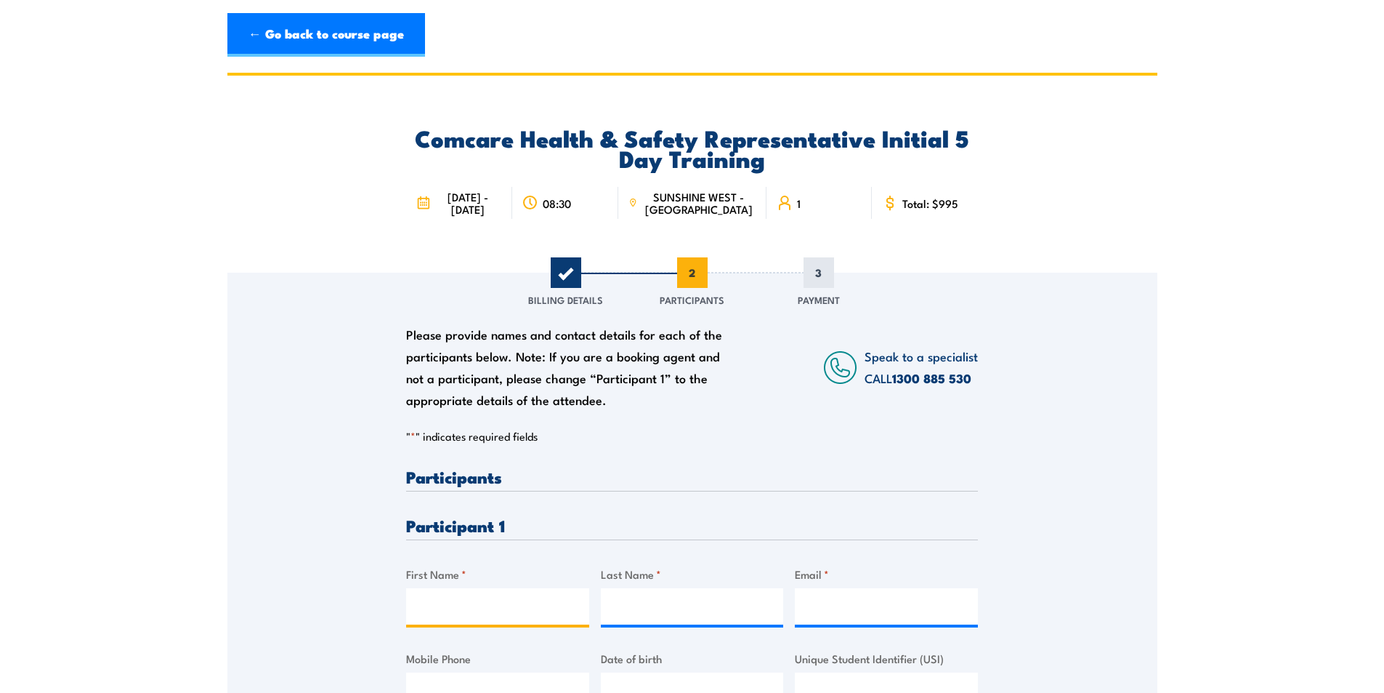
click at [501, 615] on input "First Name *" at bounding box center [497, 606] width 183 height 36
type input "Tri"
click at [713, 621] on input "Last Name *" at bounding box center [692, 606] width 183 height 36
type input "Ngyuen"
click at [892, 622] on input "Email *" at bounding box center [886, 606] width 183 height 36
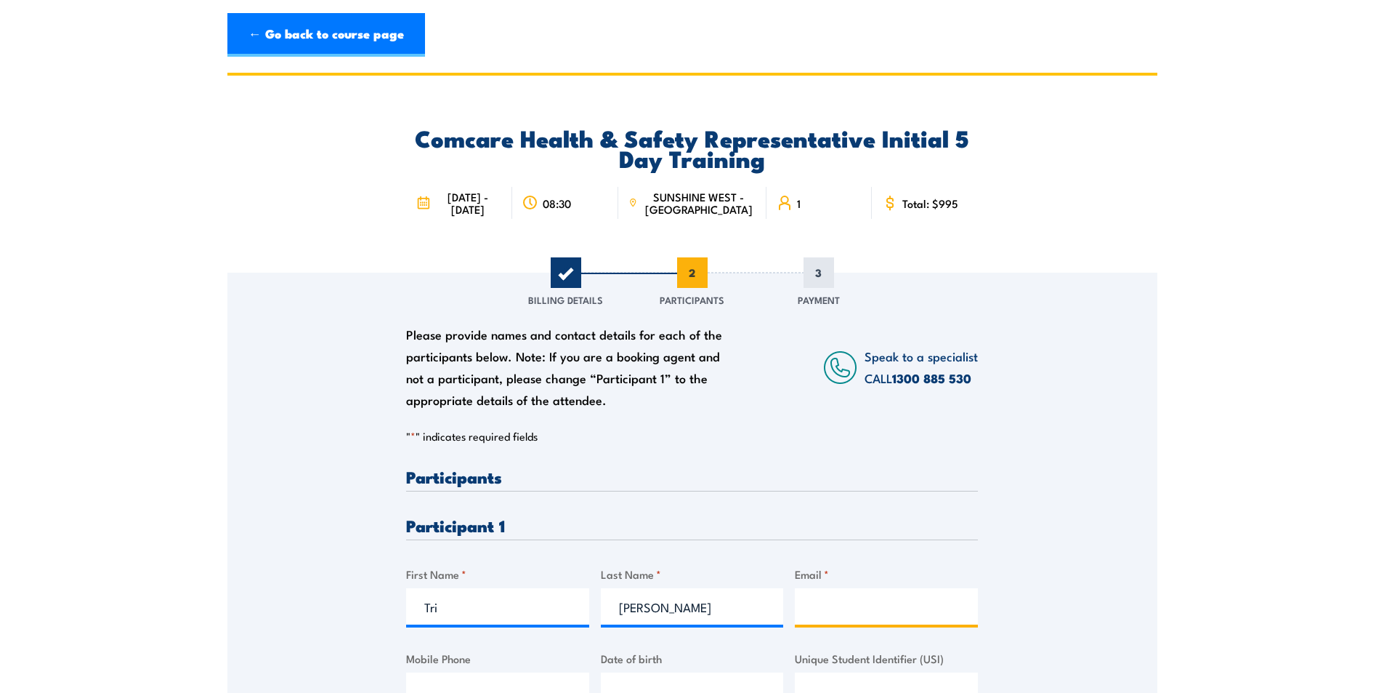
type input "o"
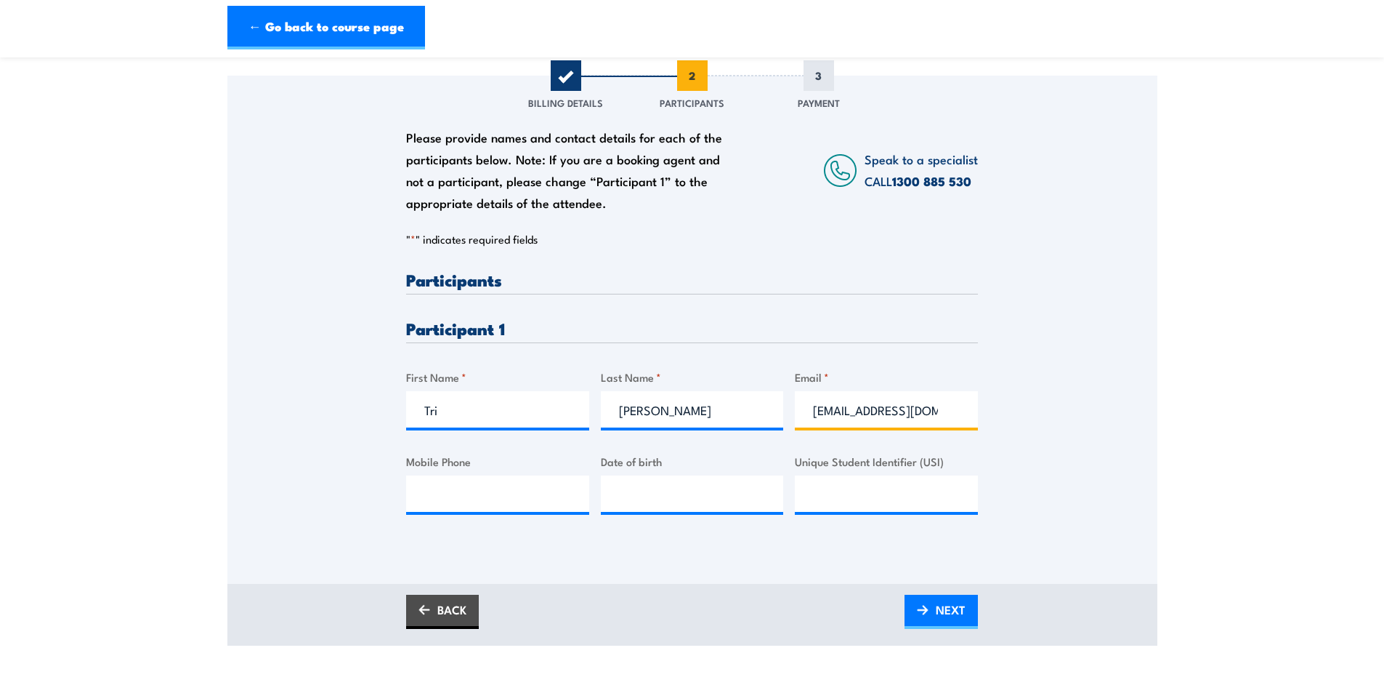
scroll to position [218, 0]
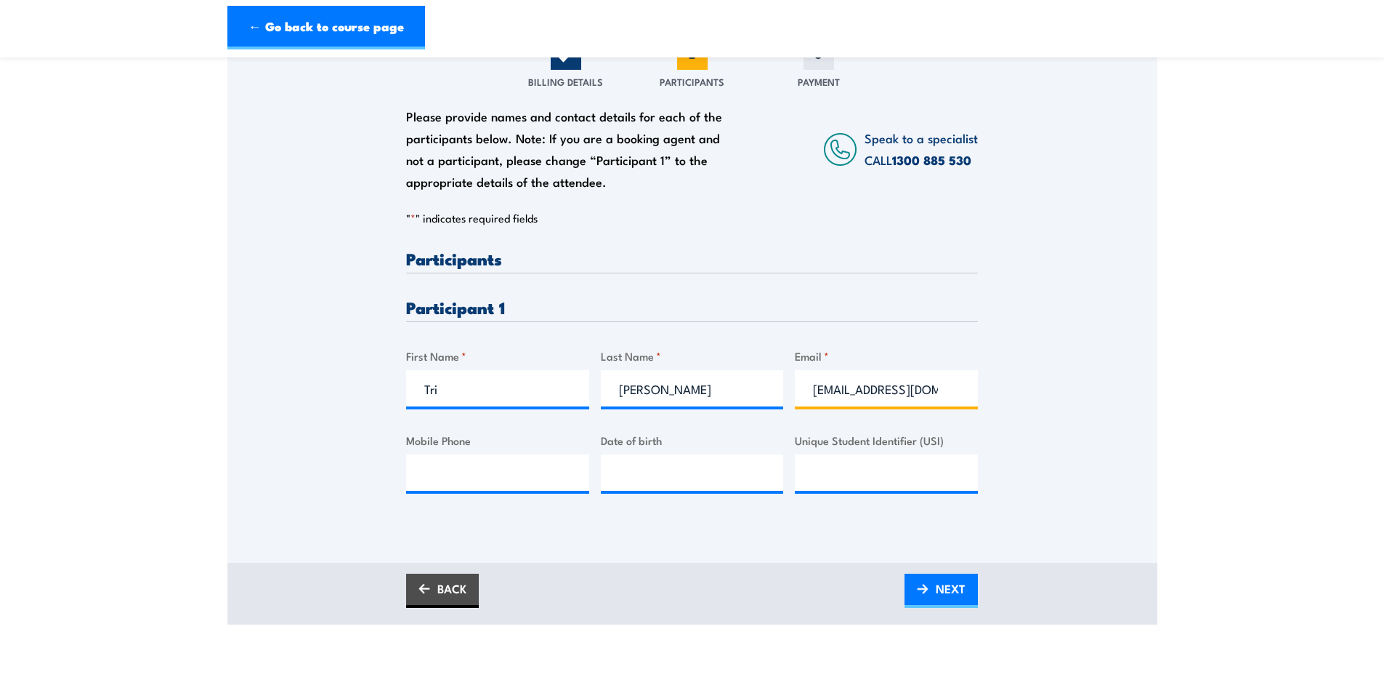
type input "otreee@hotmail.com"
click at [443, 474] on input "Mobile Phone" at bounding box center [497, 472] width 183 height 36
type input "0434286360"
type input "__/__/____"
click at [690, 486] on input "__/__/____" at bounding box center [692, 472] width 183 height 36
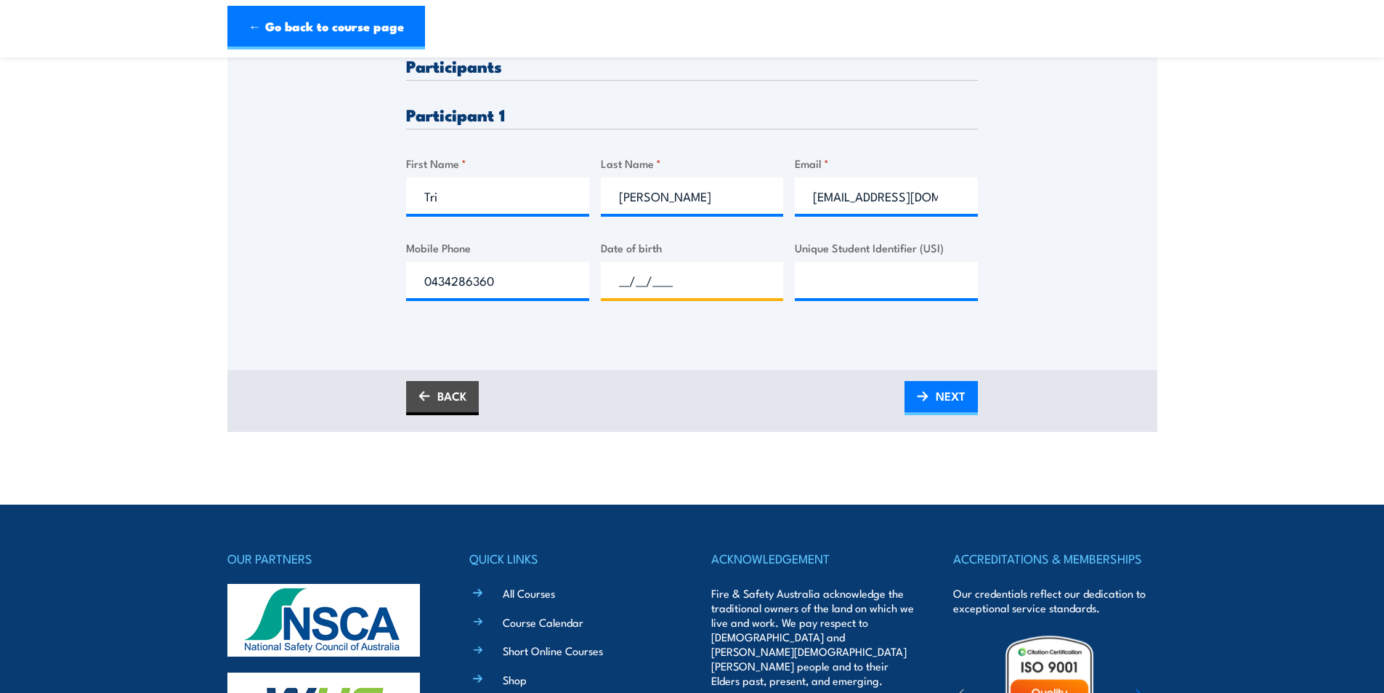
scroll to position [436, 0]
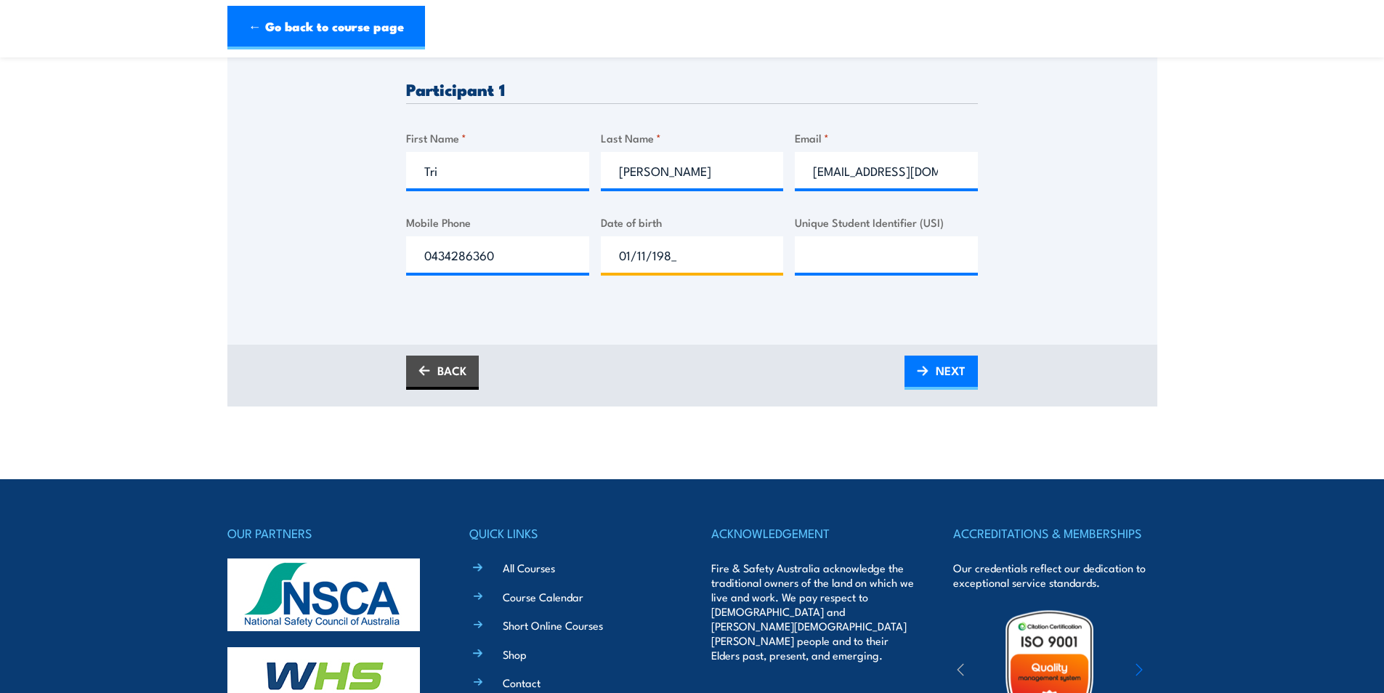
type input "01/11/1983"
click at [954, 379] on span "NEXT" at bounding box center [951, 370] width 30 height 39
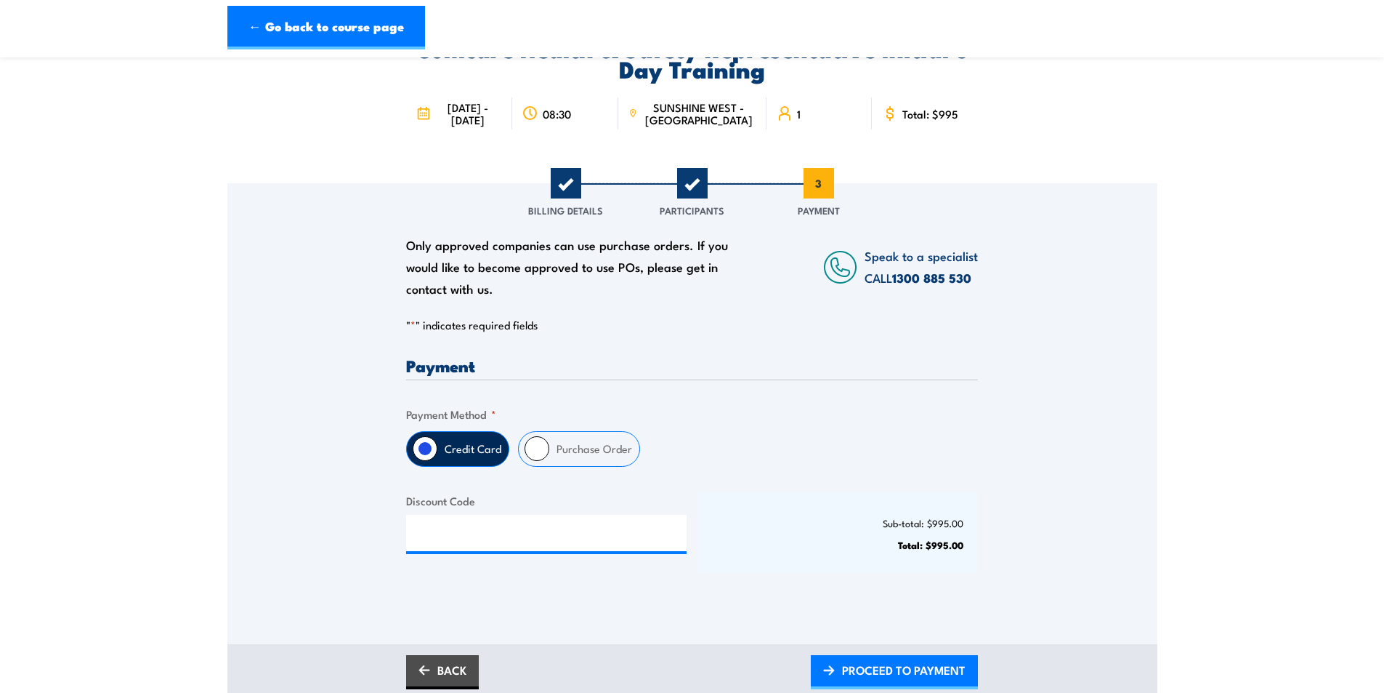
scroll to position [218, 0]
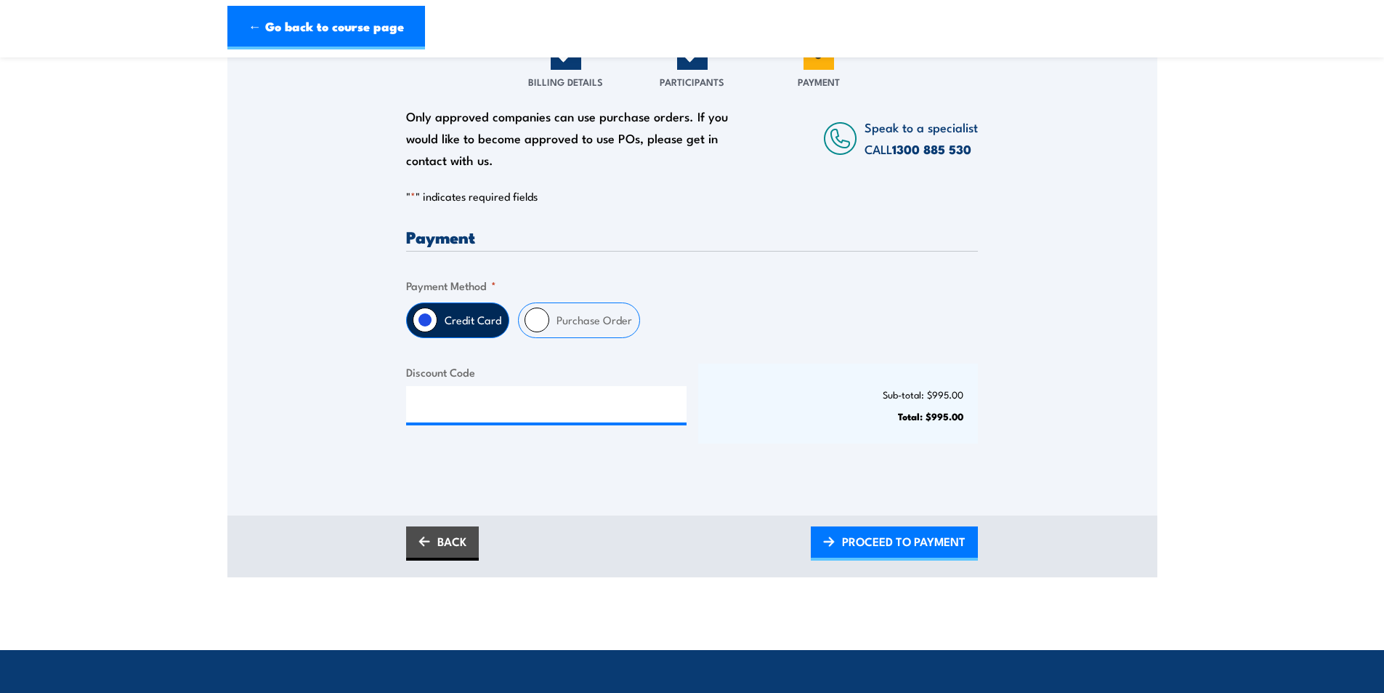
click at [525, 332] on input "Purchase Order" at bounding box center [537, 319] width 25 height 25
radio input "true"
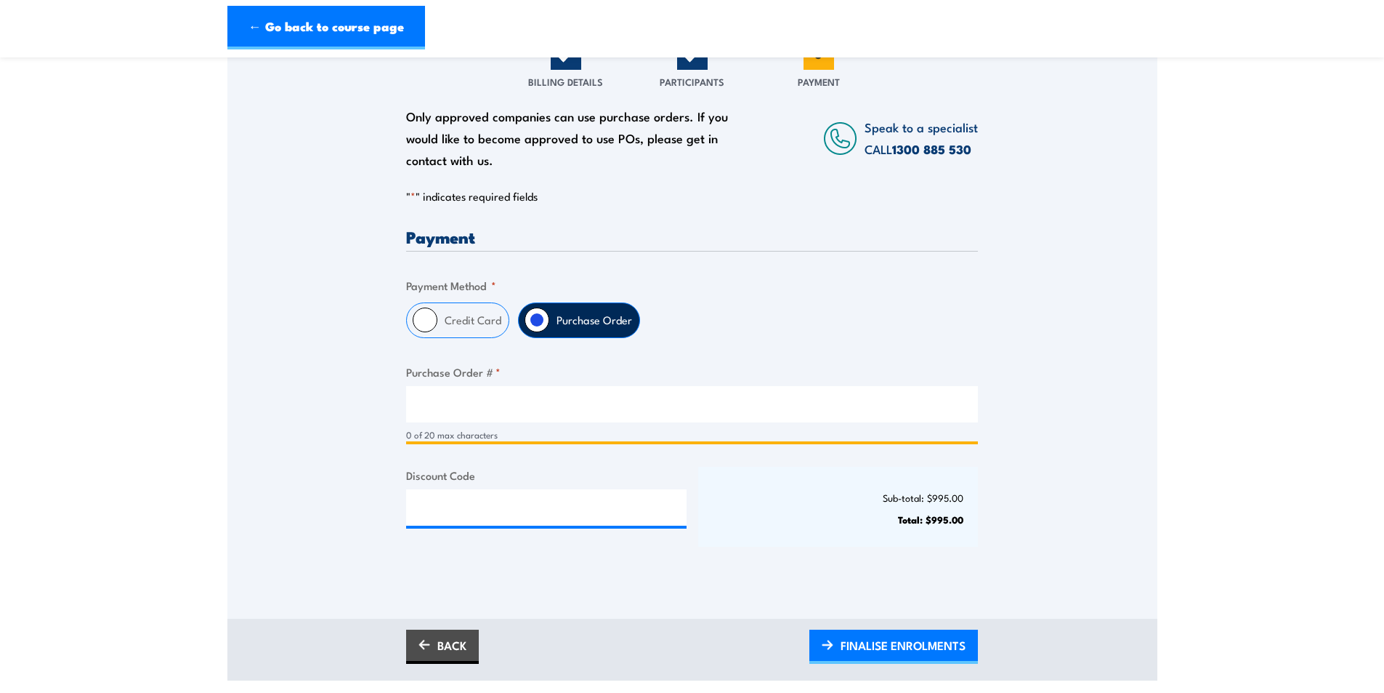
click at [484, 416] on input "Purchase Order # *" at bounding box center [692, 404] width 572 height 36
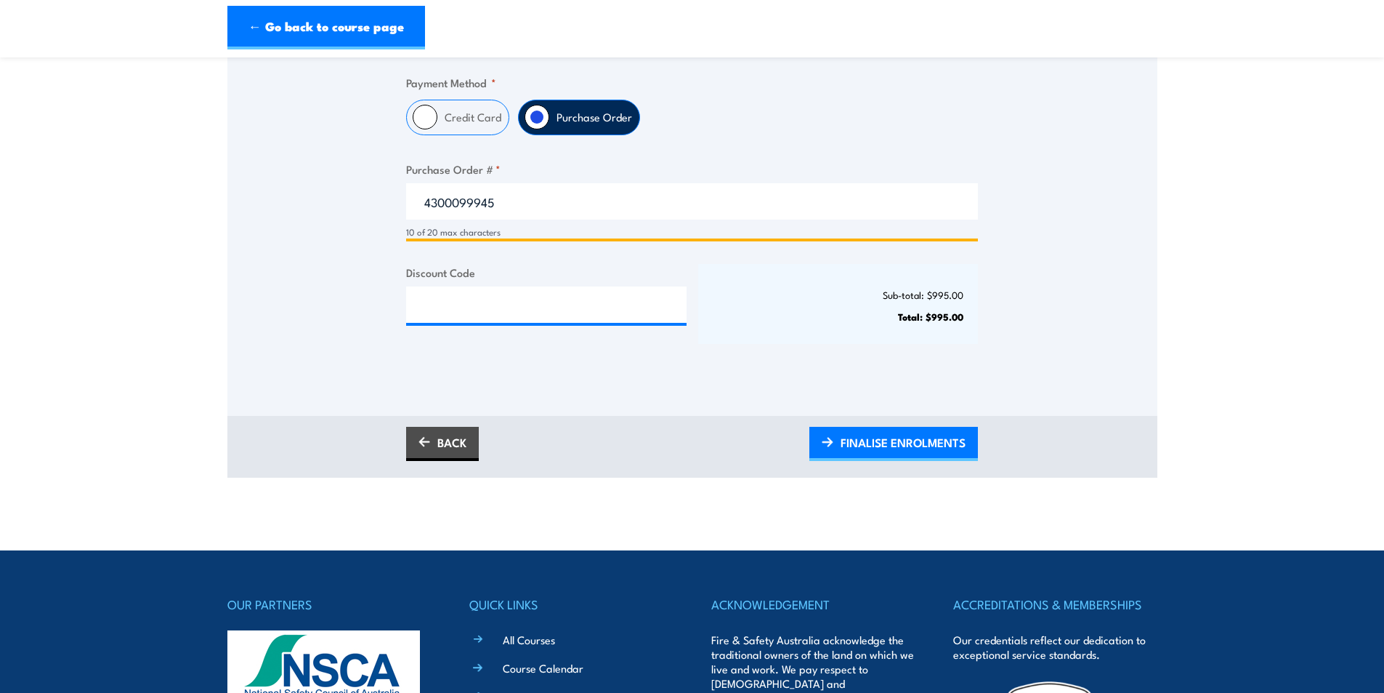
scroll to position [436, 0]
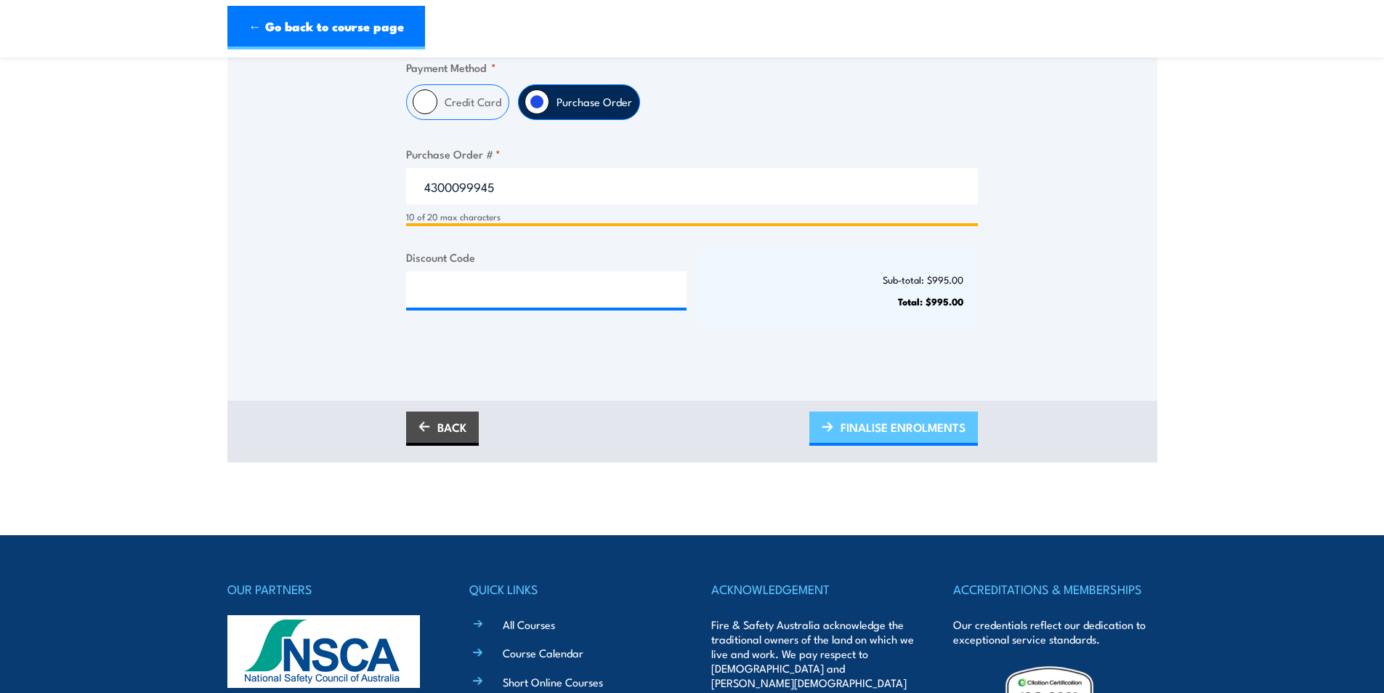
type input "4300099945"
click at [889, 445] on span "FINALISE ENROLMENTS" at bounding box center [903, 427] width 125 height 39
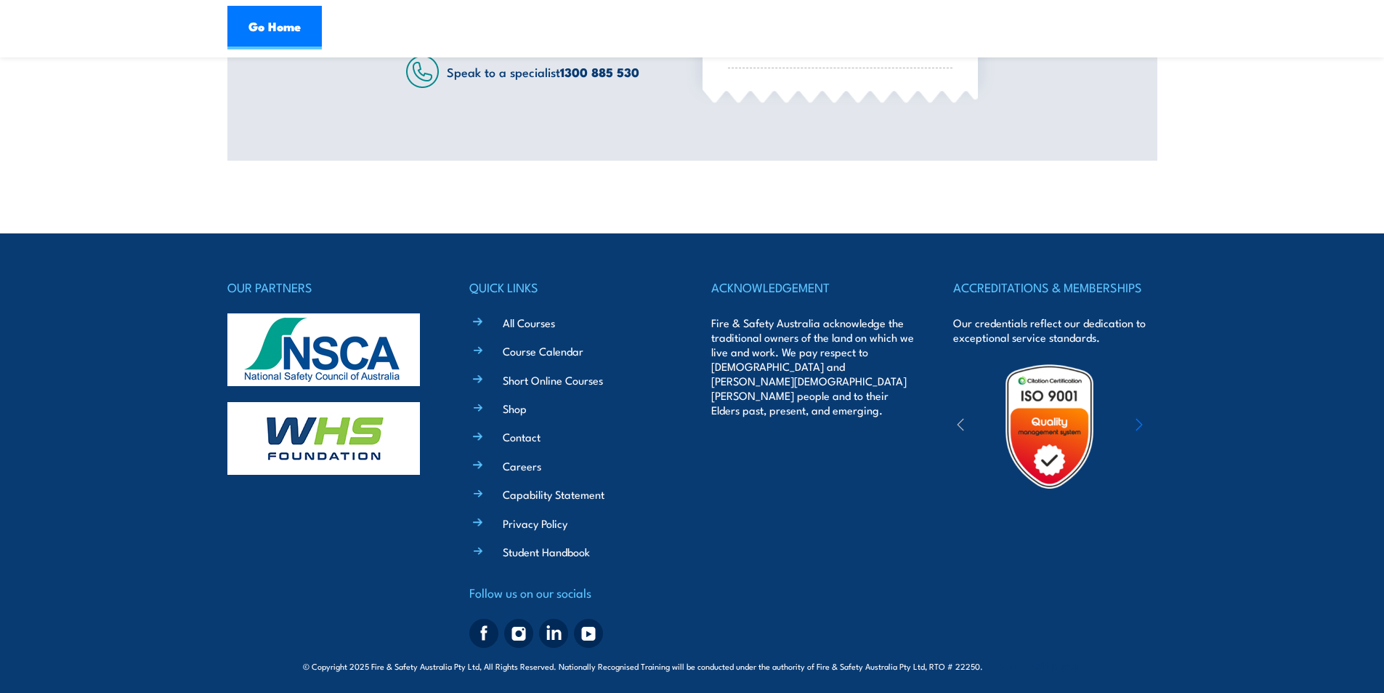
scroll to position [246, 0]
